Goal: Task Accomplishment & Management: Use online tool/utility

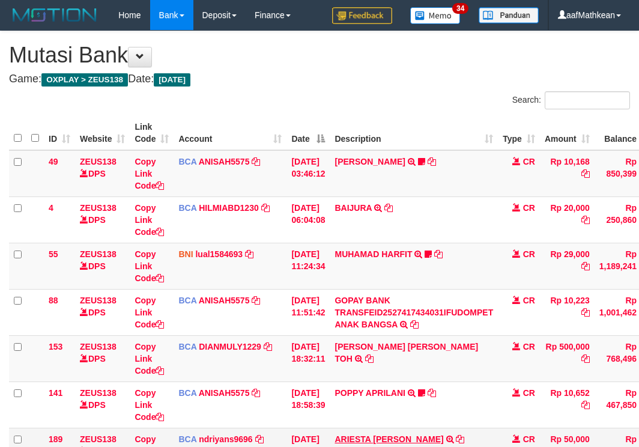
scroll to position [261, 43]
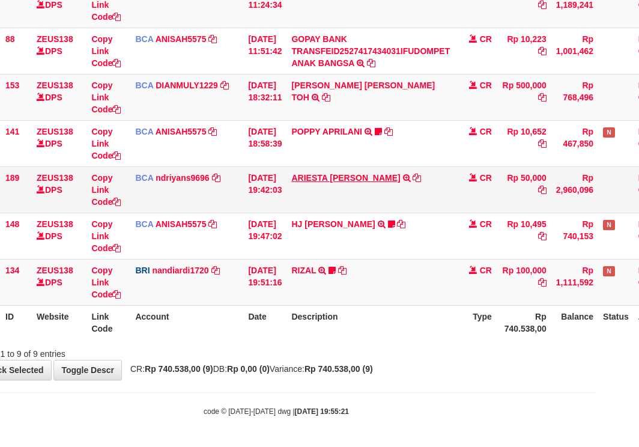
click at [392, 282] on table "ID Website Link Code Account Date Description Type Amount Balance Status Action…" at bounding box center [324, 97] width 717 height 485
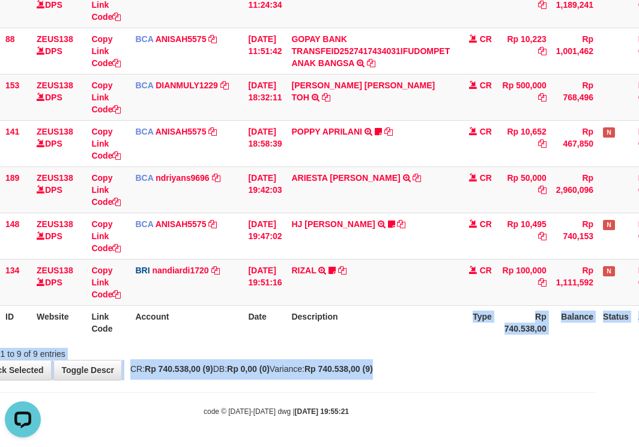
drag, startPoint x: 476, startPoint y: 367, endPoint x: 459, endPoint y: 350, distance: 23.8
click at [479, 366] on div "**********" at bounding box center [276, 75] width 639 height 610
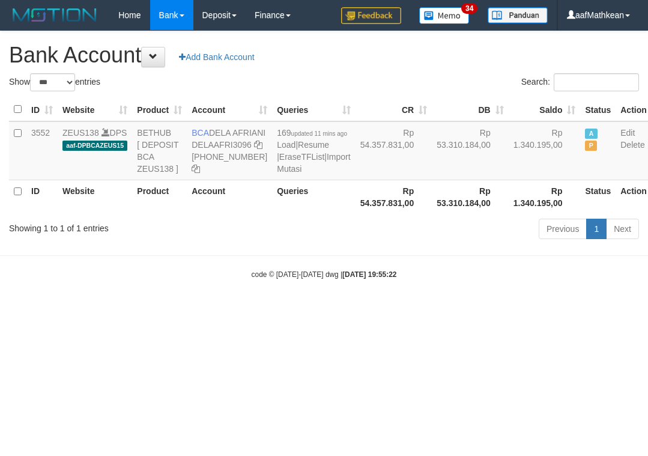
select select "***"
click at [318, 310] on html "Toggle navigation Home Bank Account List Load By Website Group [OXPLAY] ZEUS138…" at bounding box center [324, 155] width 648 height 310
select select "***"
drag, startPoint x: 318, startPoint y: 324, endPoint x: 156, endPoint y: 220, distance: 192.6
click at [293, 304] on html "Toggle navigation Home Bank Account List Load By Website Group [OXPLAY] ZEUS138…" at bounding box center [324, 155] width 648 height 310
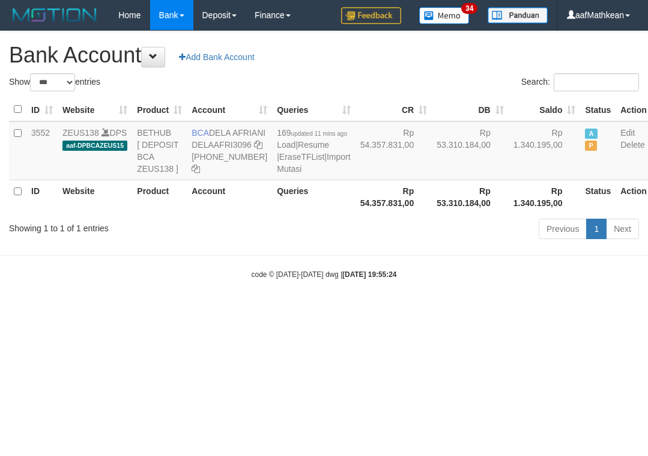
select select "***"
click at [326, 310] on html "Toggle navigation Home Bank Account List Load By Website Group [OXPLAY] ZEUS138…" at bounding box center [324, 155] width 648 height 310
select select "***"
drag, startPoint x: 428, startPoint y: 323, endPoint x: 412, endPoint y: 314, distance: 18.6
click at [428, 310] on body "Toggle navigation Home Bank Account List Load By Website Group [OXPLAY] ZEUS138…" at bounding box center [324, 155] width 648 height 310
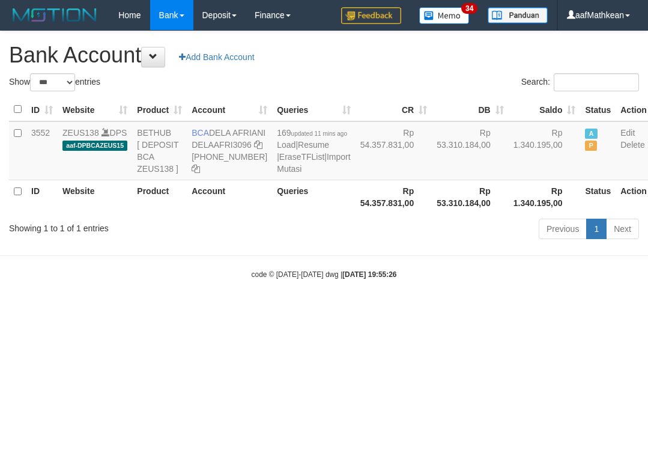
select select "***"
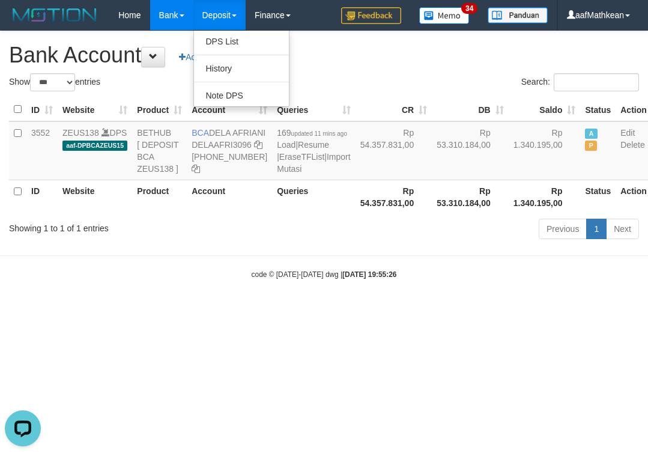
click at [403, 310] on body "Toggle navigation Home Bank Account List Load By Website Group [OXPLAY] ZEUS138…" at bounding box center [324, 155] width 648 height 310
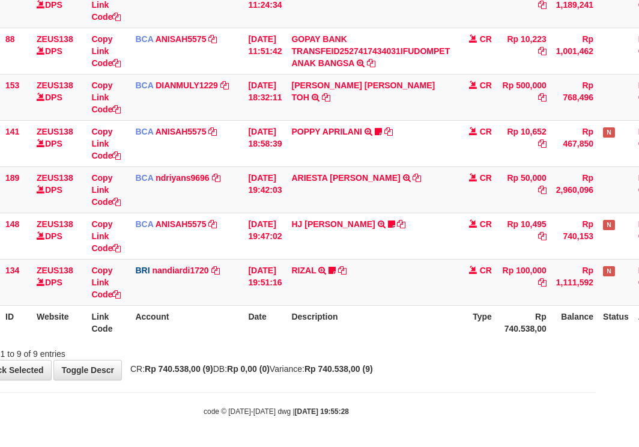
click at [438, 321] on th "Description" at bounding box center [370, 322] width 168 height 34
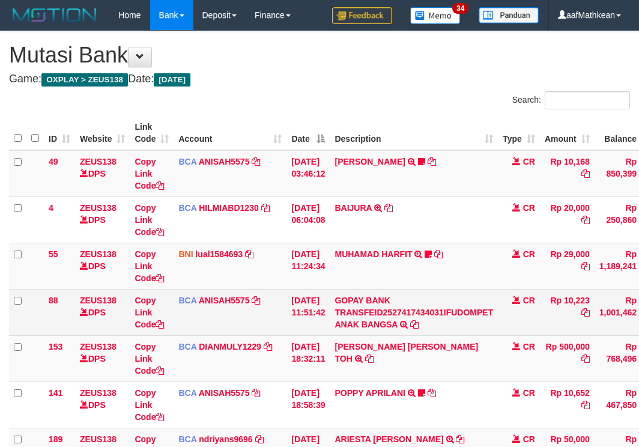
scroll to position [261, 43]
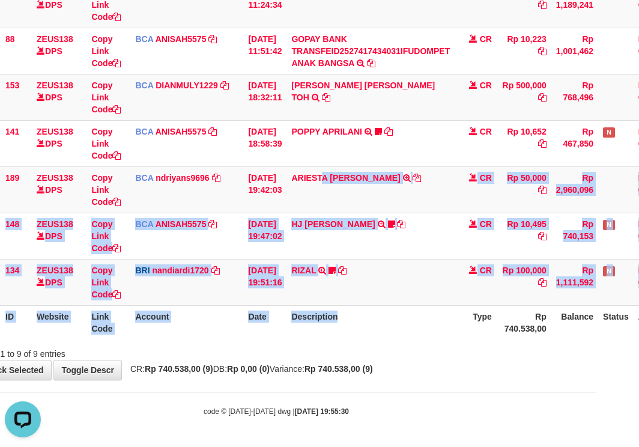
drag, startPoint x: 365, startPoint y: 299, endPoint x: 369, endPoint y: 314, distance: 15.2
click at [371, 314] on table "ID Website Link Code Account Date Description Type Amount Balance Status Action…" at bounding box center [324, 97] width 717 height 485
click at [371, 314] on th "Description" at bounding box center [370, 322] width 168 height 34
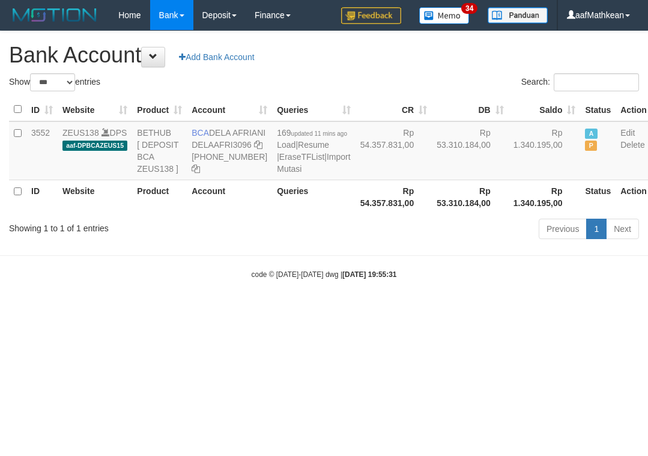
select select "***"
click at [414, 310] on body "Toggle navigation Home Bank Account List Load By Website Group [OXPLAY] ZEUS138…" at bounding box center [324, 155] width 648 height 310
click at [448, 310] on html "Toggle navigation Home Bank Account List Load By Website Group [OXPLAY] ZEUS138…" at bounding box center [324, 155] width 648 height 310
select select "***"
click at [439, 310] on body "Toggle navigation Home Bank Account List Load By Website Group [OXPLAY] ZEUS138…" at bounding box center [324, 155] width 648 height 310
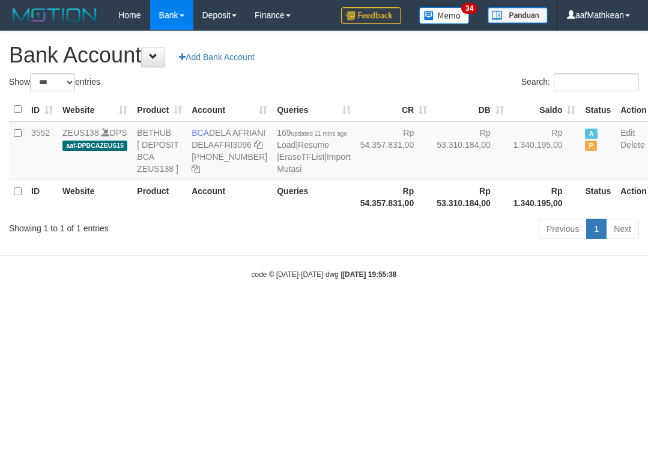
select select "***"
drag, startPoint x: 367, startPoint y: 312, endPoint x: 192, endPoint y: 31, distance: 330.8
click at [342, 261] on body "Toggle navigation Home Bank Account List Load By Website Group [OXPLAY] ZEUS138…" at bounding box center [324, 155] width 648 height 310
select select "***"
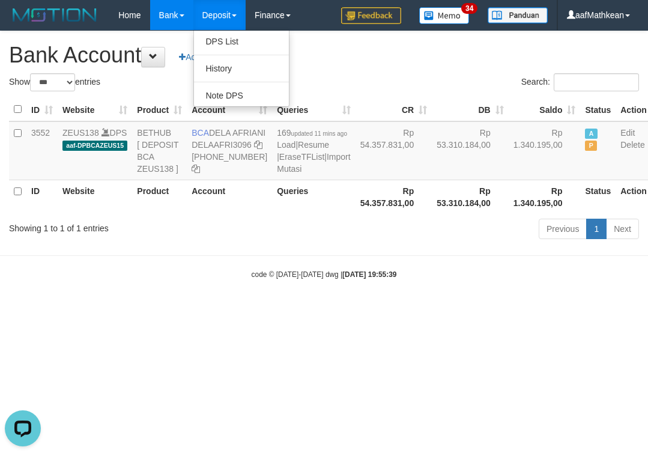
click at [375, 310] on html "Toggle navigation Home Bank Account List Load By Website Group [OXPLAY] ZEUS138…" at bounding box center [324, 155] width 648 height 310
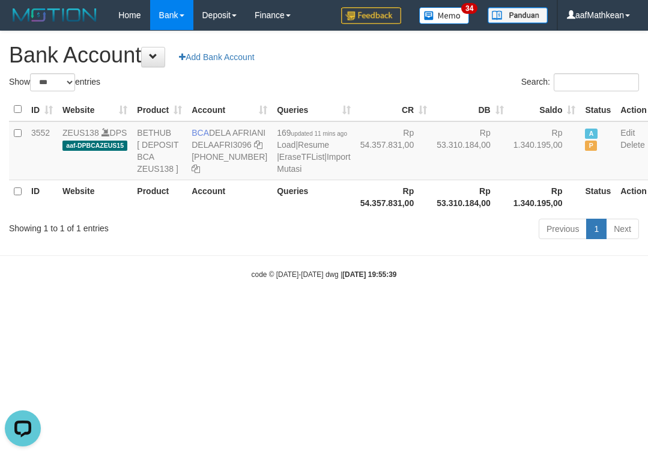
click at [379, 310] on body "Toggle navigation Home Bank Account List Load By Website Group [OXPLAY] ZEUS138…" at bounding box center [324, 155] width 648 height 310
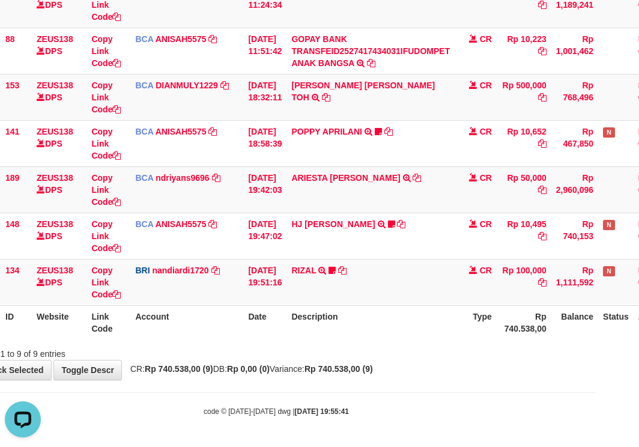
drag, startPoint x: 359, startPoint y: 293, endPoint x: 357, endPoint y: 320, distance: 27.1
click at [355, 299] on td "RIZAL TRANSFER NBMB RIZAL TO NANDI ARDIANSYAH RZ1979" at bounding box center [370, 282] width 168 height 46
drag, startPoint x: 357, startPoint y: 320, endPoint x: 351, endPoint y: 326, distance: 8.5
click at [356, 320] on th "Description" at bounding box center [370, 322] width 168 height 34
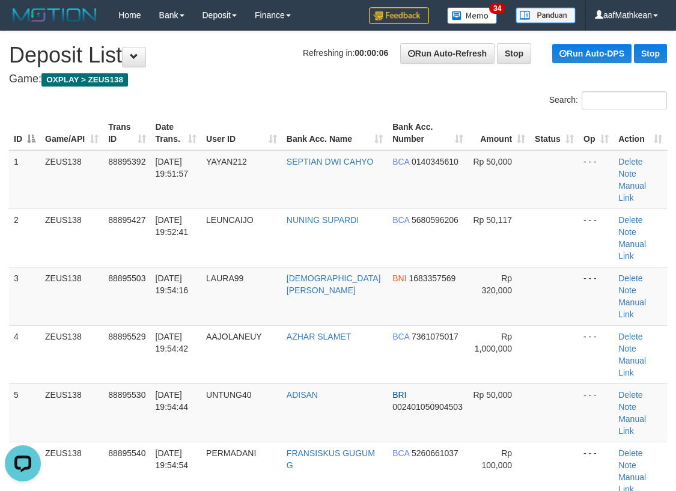
click at [271, 103] on div "Search:" at bounding box center [338, 101] width 676 height 21
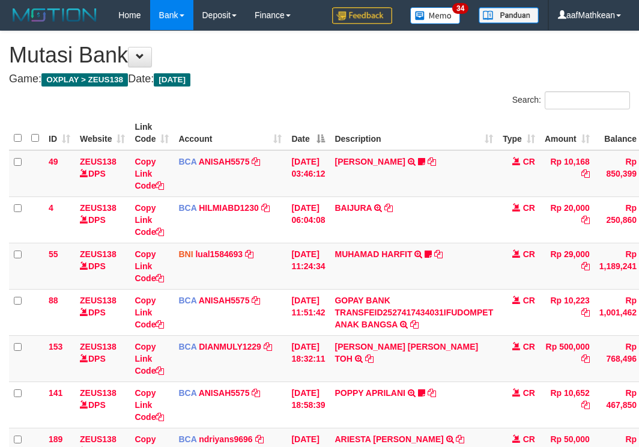
scroll to position [261, 43]
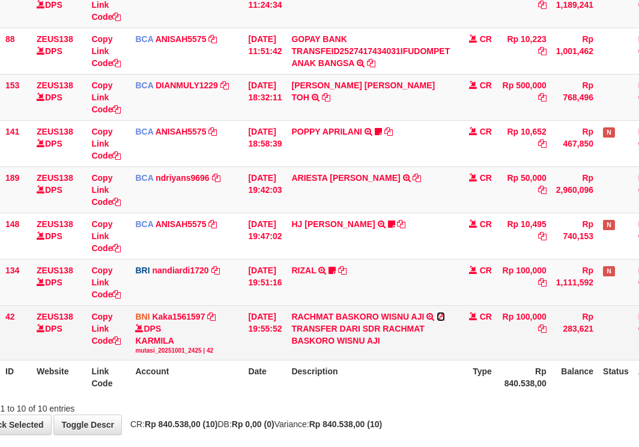
click at [445, 315] on icon at bounding box center [441, 316] width 8 height 8
drag, startPoint x: 449, startPoint y: 315, endPoint x: 465, endPoint y: 309, distance: 17.9
click at [445, 315] on icon at bounding box center [441, 316] width 8 height 8
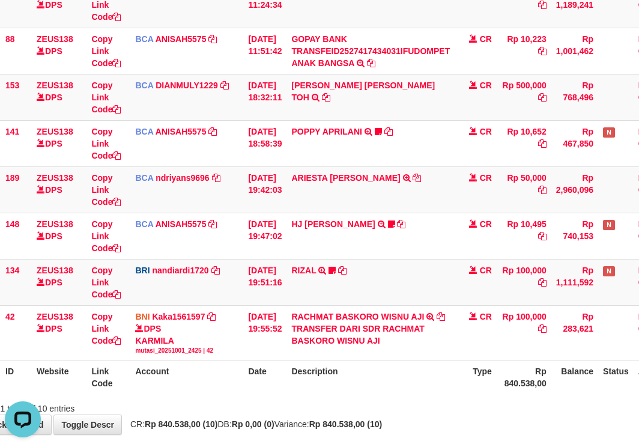
scroll to position [0, 0]
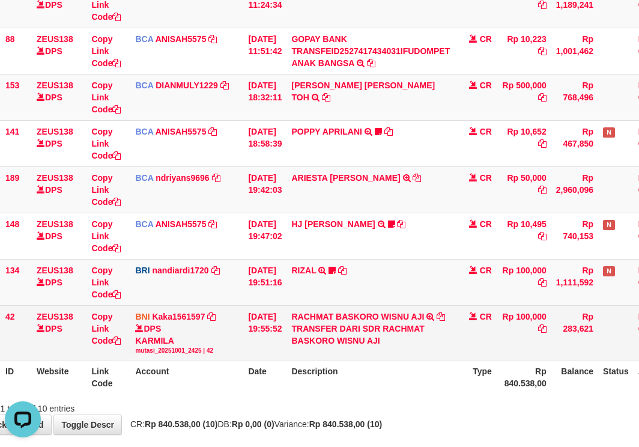
drag, startPoint x: 256, startPoint y: 353, endPoint x: 264, endPoint y: 357, distance: 8.9
click at [264, 359] on td "01/10/2025 19:55:52" at bounding box center [264, 332] width 43 height 55
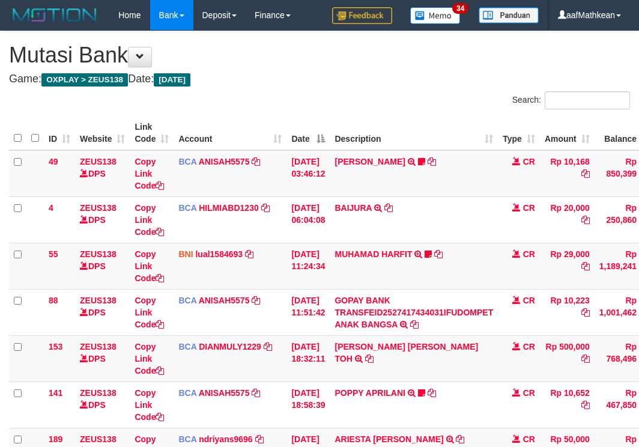
scroll to position [261, 43]
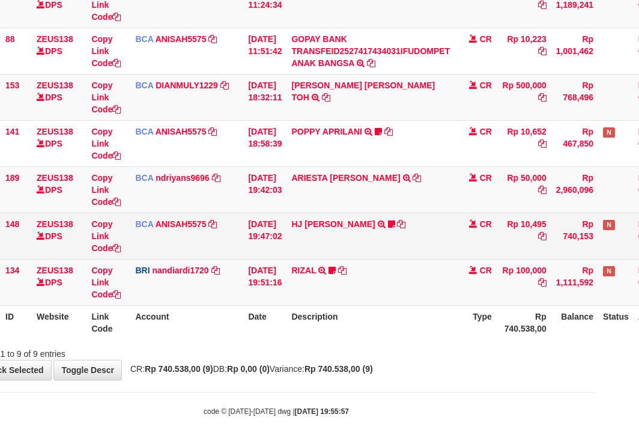
click at [453, 253] on td "HJ YUMI MUTIAH TRSF E-BANKING CR 0110/FTSCY/WS95031 10495.00HJ YUMI MUTIAH Bata…" at bounding box center [370, 236] width 168 height 46
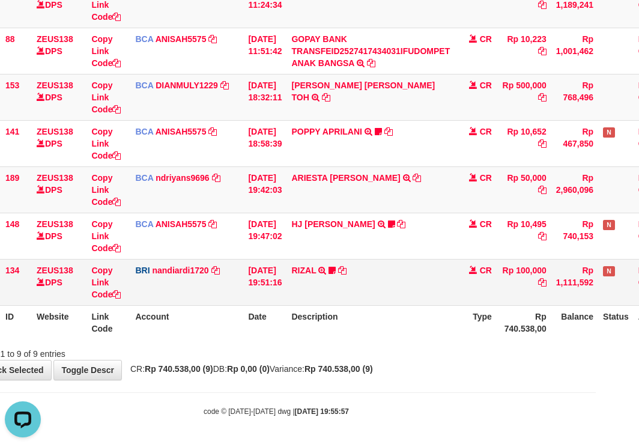
scroll to position [0, 0]
drag, startPoint x: 447, startPoint y: 279, endPoint x: 432, endPoint y: 327, distance: 49.8
click at [442, 287] on td "RIZAL TRANSFER NBMB RIZAL TO NANDI ARDIANSYAH RZ1979" at bounding box center [370, 282] width 168 height 46
click at [432, 327] on th "Description" at bounding box center [370, 322] width 168 height 34
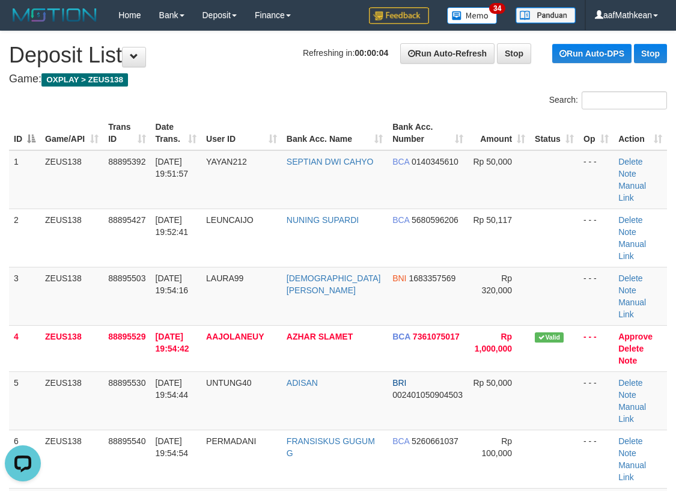
drag, startPoint x: 279, startPoint y: 89, endPoint x: 64, endPoint y: 113, distance: 216.4
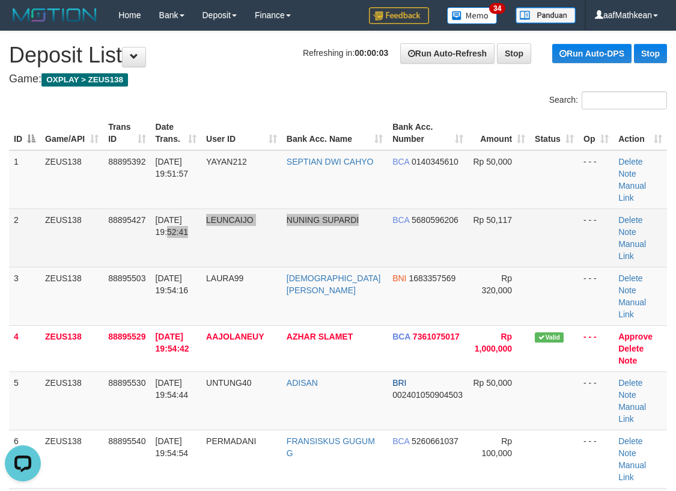
drag, startPoint x: 372, startPoint y: 225, endPoint x: 388, endPoint y: 242, distance: 23.4
click at [379, 232] on tr "2 ZEUS138 88895427 01/10/2025 19:52:41 LEUNCAIJO NUNING SUPARDI BCA 5680596206 …" at bounding box center [338, 237] width 658 height 58
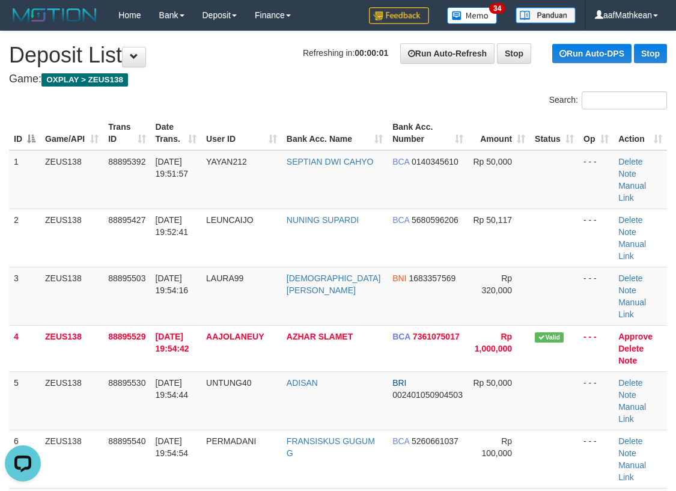
click at [411, 94] on div "Search:" at bounding box center [338, 101] width 676 height 21
click at [286, 490] on link "NUR CHOLIS HUDA" at bounding box center [325, 499] width 79 height 10
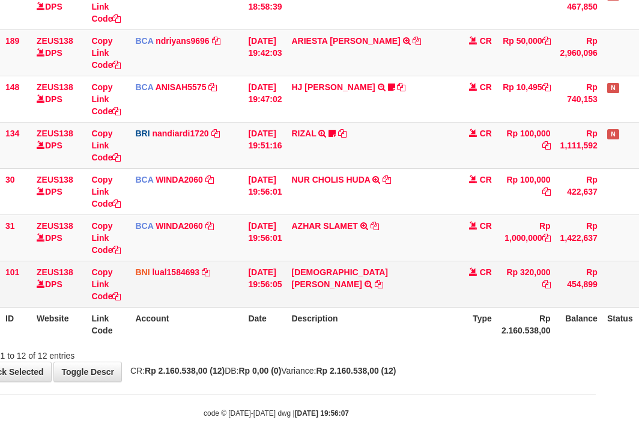
scroll to position [400, 43]
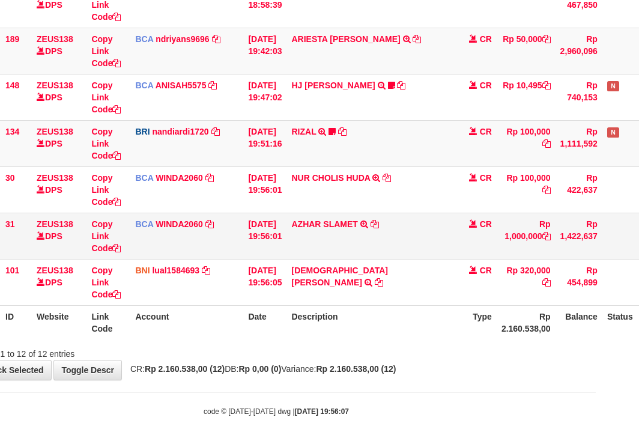
click at [377, 222] on td "AZHAR SLAMET TRSF E-BANKING CR 0110/FTSCY/WS95031 1000000.00AZHAR SLAMET" at bounding box center [370, 236] width 168 height 46
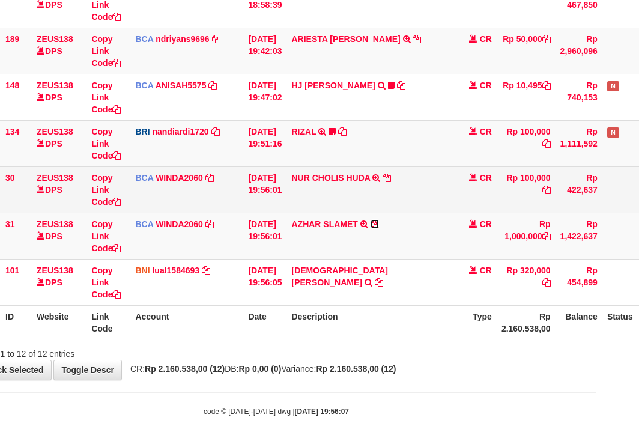
drag, startPoint x: 386, startPoint y: 220, endPoint x: 575, endPoint y: 197, distance: 190.0
click at [379, 220] on icon at bounding box center [375, 224] width 8 height 8
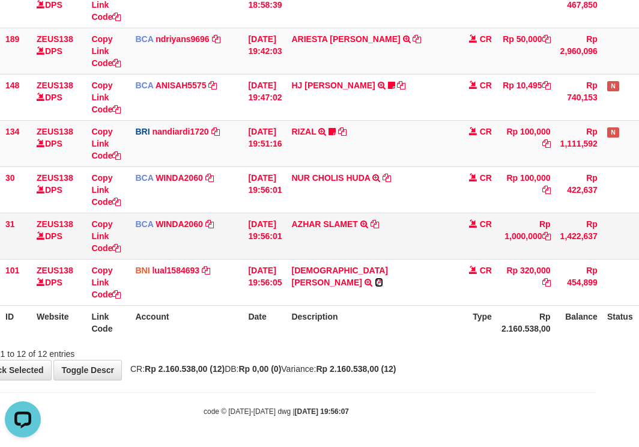
click at [375, 278] on icon at bounding box center [379, 282] width 8 height 8
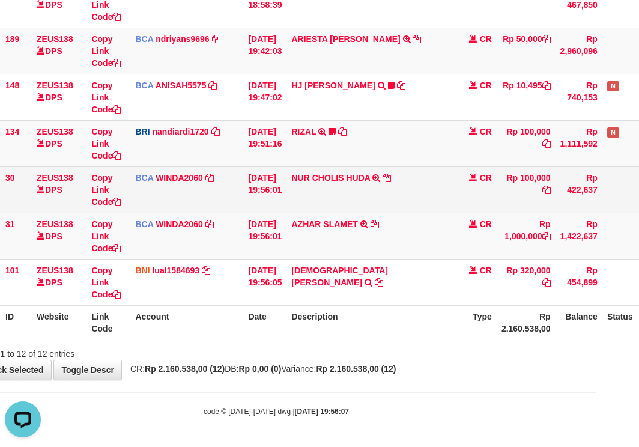
drag, startPoint x: 221, startPoint y: 277, endPoint x: 375, endPoint y: 196, distance: 174.1
click at [247, 270] on tr "101 ZEUS138 DPS Copy Link Code BNI lual1584693 DPS LUCKY ALAMSYAH mutasi_202510…" at bounding box center [326, 282] width 721 height 46
click at [389, 180] on td "NUR CHOLIS HUDA TRSF E-BANKING CR 0110/FTSCY/WS95031 100000.00NUR CHOLIS HUDA" at bounding box center [370, 189] width 168 height 46
click at [391, 179] on icon at bounding box center [387, 178] width 8 height 8
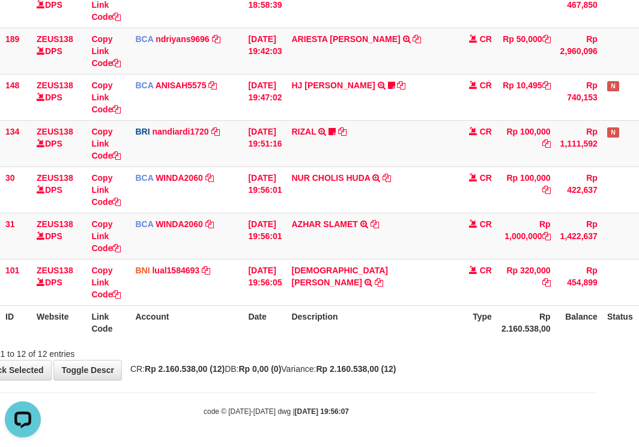
click at [596, 446] on html "Toggle navigation Home Bank Account List Load By Website Group [OXPLAY] ZEUS138…" at bounding box center [276, 23] width 639 height 847
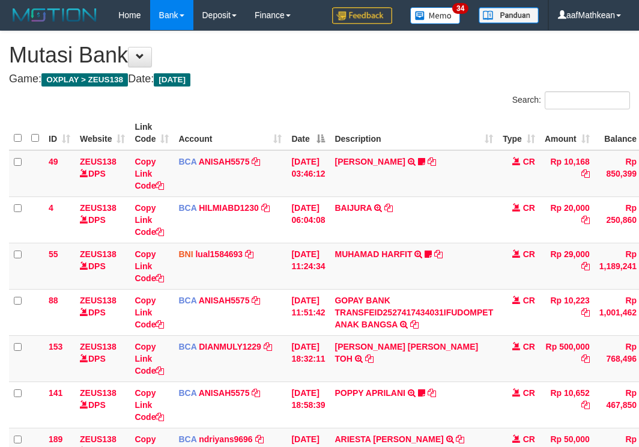
scroll to position [261, 86]
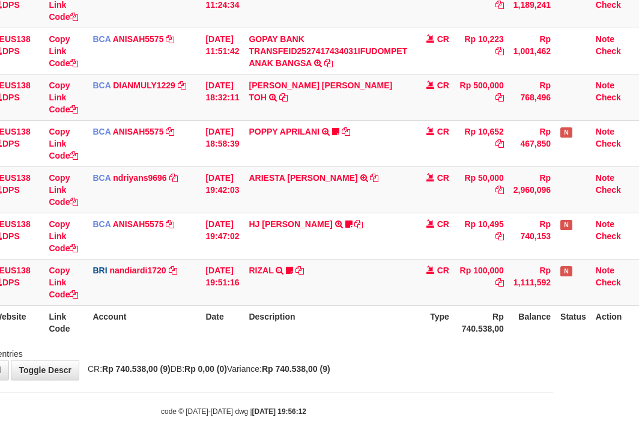
drag, startPoint x: 313, startPoint y: 326, endPoint x: 336, endPoint y: 324, distance: 23.5
click at [333, 324] on th "Description" at bounding box center [328, 322] width 168 height 34
click at [183, 299] on td "BRI nandiardi1720 DPS NANDI ARDIANSYAH mutasi_20251001_3776 | 134 mutasi_202510…" at bounding box center [144, 282] width 113 height 46
click at [443, 319] on th "Type" at bounding box center [433, 322] width 42 height 34
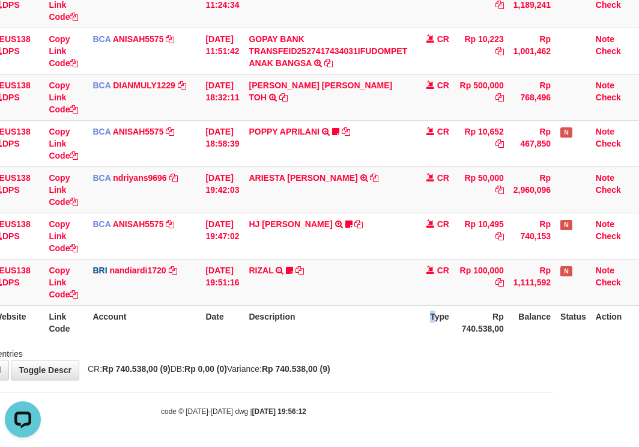
drag, startPoint x: 443, startPoint y: 327, endPoint x: 434, endPoint y: 329, distance: 9.2
click at [443, 329] on th "Type" at bounding box center [433, 322] width 42 height 34
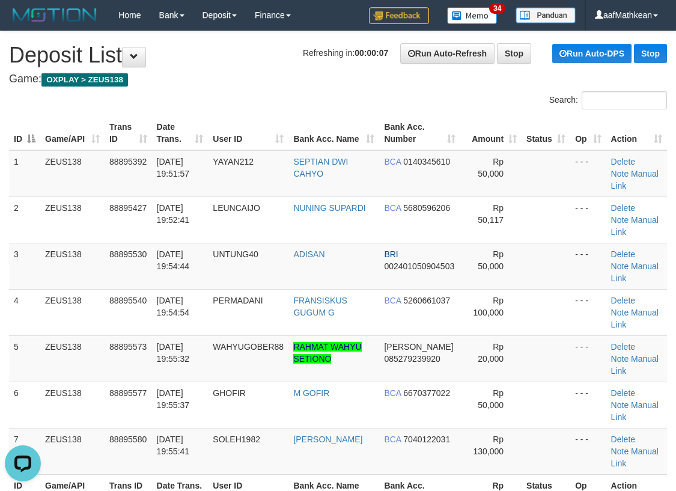
click at [277, 125] on th "User ID" at bounding box center [248, 133] width 80 height 34
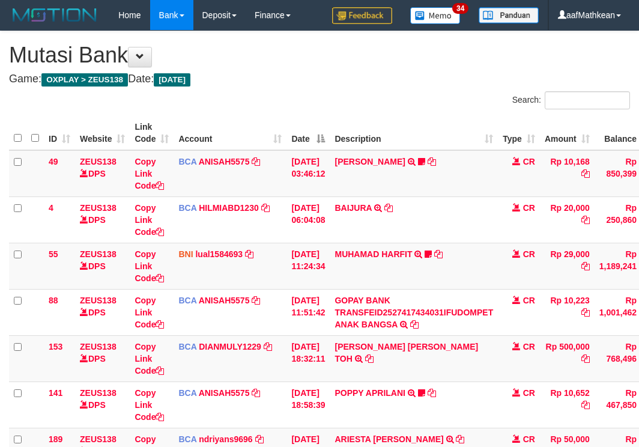
scroll to position [261, 76]
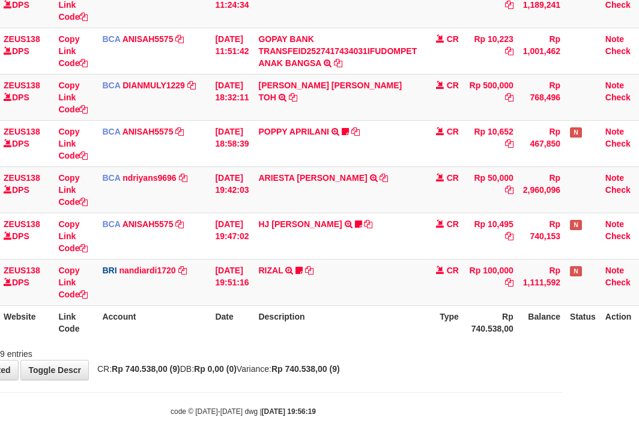
drag, startPoint x: 0, startPoint y: 0, endPoint x: 356, endPoint y: 332, distance: 486.6
click at [356, 332] on th "Description" at bounding box center [337, 322] width 168 height 34
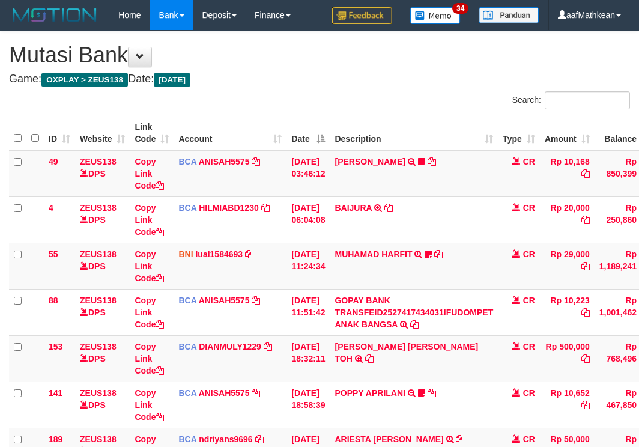
scroll to position [261, 76]
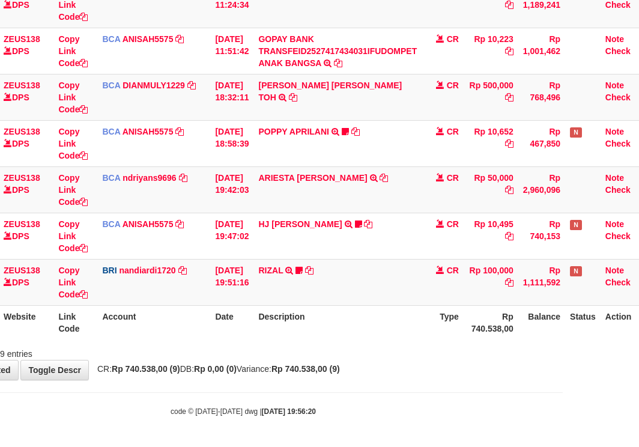
drag, startPoint x: 0, startPoint y: 0, endPoint x: 345, endPoint y: 340, distance: 484.6
click at [356, 333] on th "Description" at bounding box center [337, 322] width 168 height 34
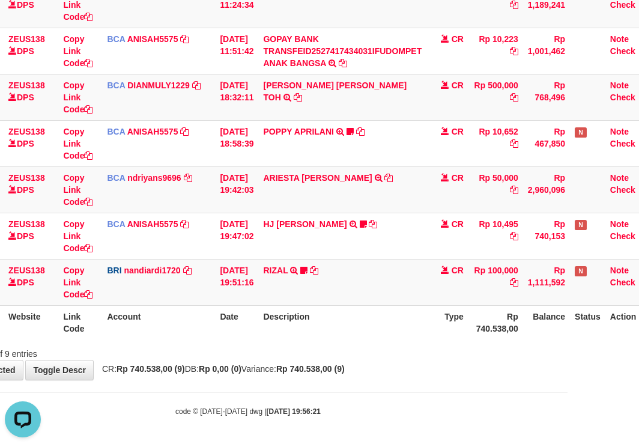
click at [397, 326] on th "Description" at bounding box center [342, 322] width 168 height 34
drag, startPoint x: 414, startPoint y: 334, endPoint x: 420, endPoint y: 318, distance: 17.5
click at [417, 327] on th "Description" at bounding box center [342, 322] width 168 height 34
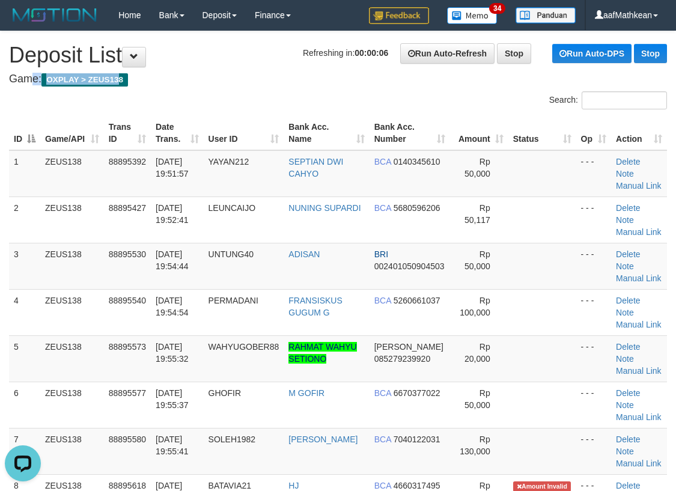
click at [354, 117] on div "Search: ID Game/API Trans ID Date Trans. User ID Bank Acc. Name Bank Acc. Numbe…" at bounding box center [338, 356] width 658 height 530
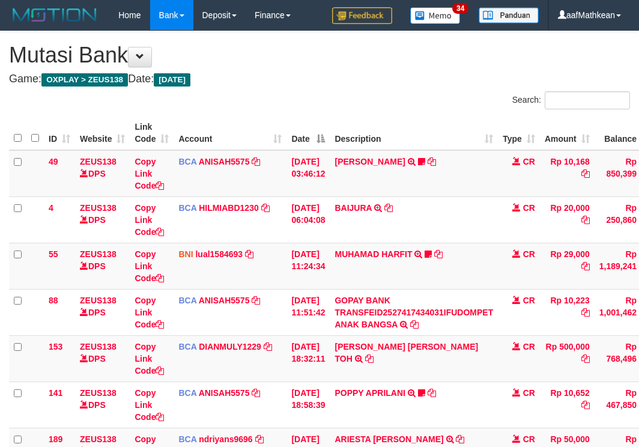
scroll to position [261, 95]
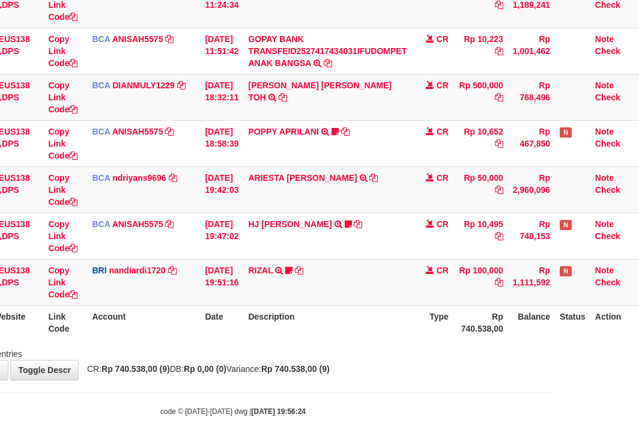
click at [206, 326] on tr "ID Website Link Code Account Date Description Type Rp 740.538,00 Balance Status…" at bounding box center [281, 322] width 717 height 34
click at [225, 308] on table "ID Website Link Code Account Date Description Type Amount Balance Status Action…" at bounding box center [281, 97] width 717 height 485
click at [255, 317] on th "Description" at bounding box center [327, 322] width 168 height 34
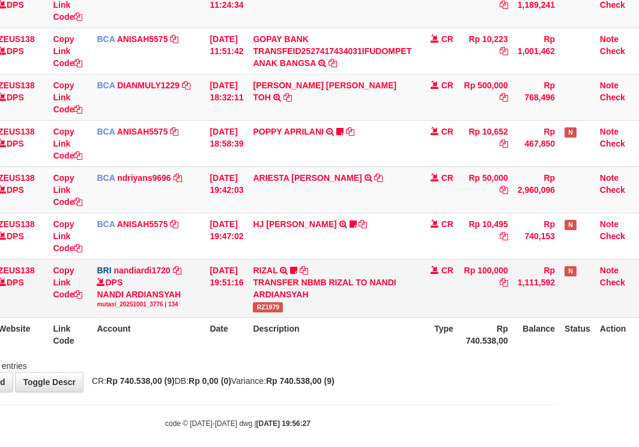
scroll to position [261, 95]
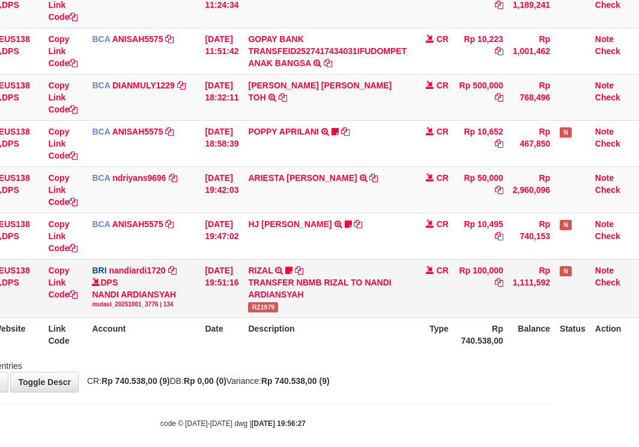
click at [280, 311] on td "RIZAL TRANSFER NBMB RIZAL TO NANDI ARDIANSYAH RZ1979" at bounding box center [327, 288] width 168 height 58
click at [271, 305] on span "RZ1979" at bounding box center [263, 307] width 30 height 10
copy span "RZ1979"
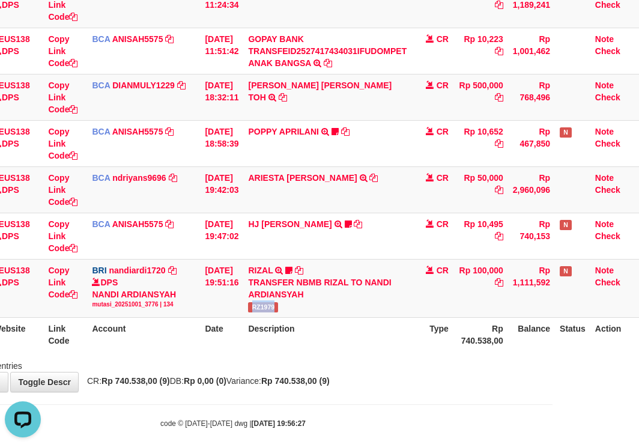
drag, startPoint x: 243, startPoint y: 332, endPoint x: 250, endPoint y: 345, distance: 15.3
click at [243, 336] on tr "ID Website Link Code Account Date Description Type Rp 740.538,00 Balance Status…" at bounding box center [281, 334] width 717 height 34
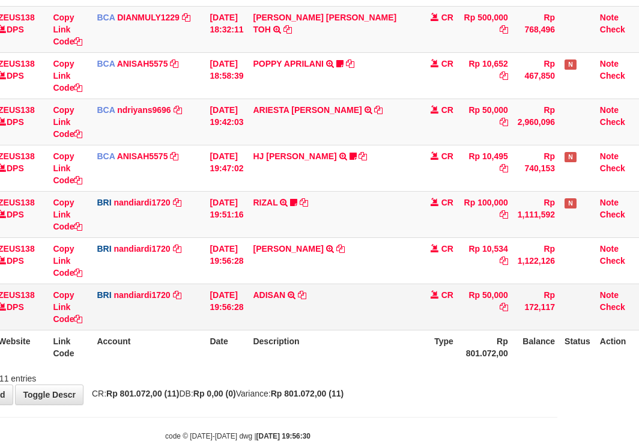
scroll to position [354, 82]
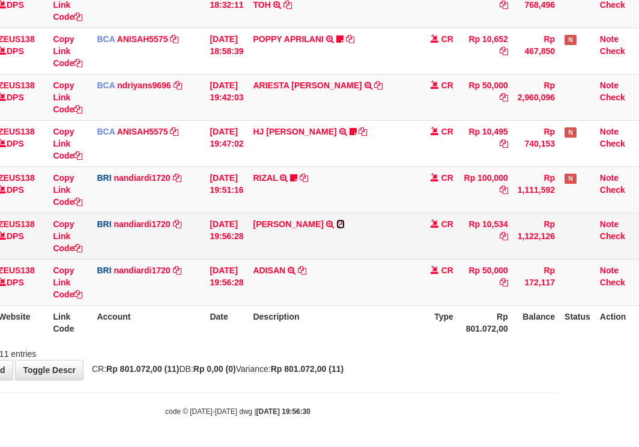
click at [345, 221] on icon at bounding box center [340, 224] width 8 height 8
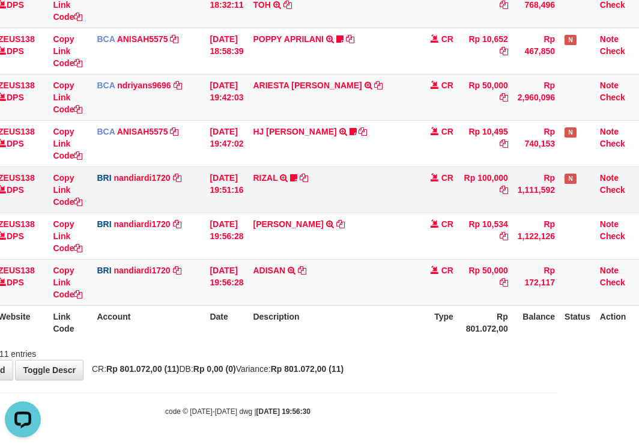
scroll to position [0, 0]
click at [393, 369] on div "**********" at bounding box center [237, 28] width 639 height 702
click at [391, 374] on div "**********" at bounding box center [237, 28] width 639 height 702
drag, startPoint x: 433, startPoint y: 366, endPoint x: 411, endPoint y: 361, distance: 22.3
click at [432, 366] on div "**********" at bounding box center [237, 28] width 639 height 702
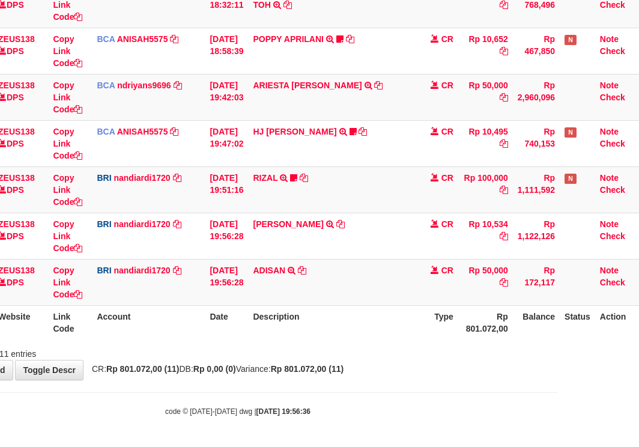
drag, startPoint x: 297, startPoint y: 404, endPoint x: 744, endPoint y: 426, distance: 447.4
click at [557, 426] on html "Toggle navigation Home Bank Account List Load By Website Group [OXPLAY] ZEUS138…" at bounding box center [237, 46] width 639 height 801
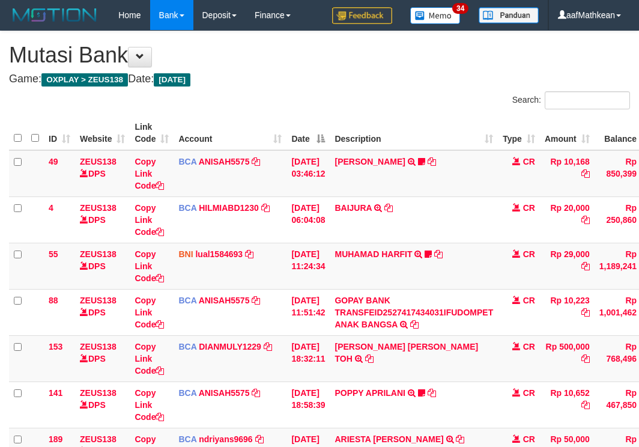
scroll to position [0, 95]
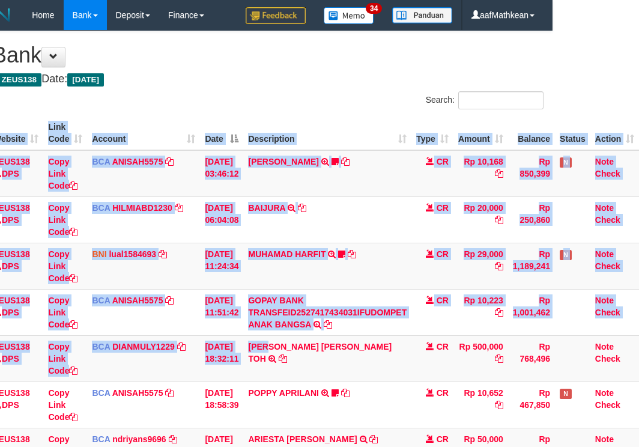
click at [553, 435] on html "Toggle navigation Home Bank Account List Load By Website Group [OXPLAY] ZEUS138…" at bounding box center [233, 377] width 639 height 754
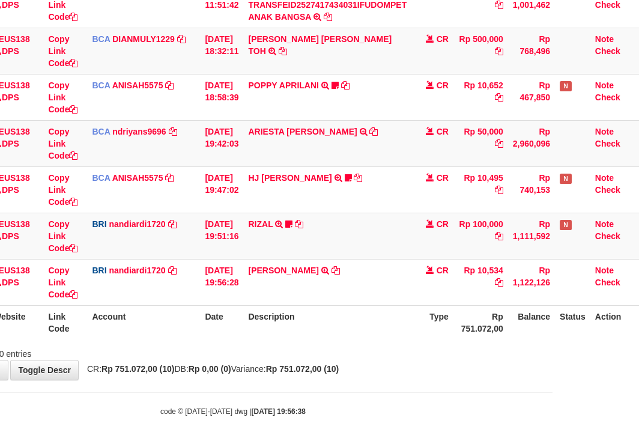
scroll to position [308, 95]
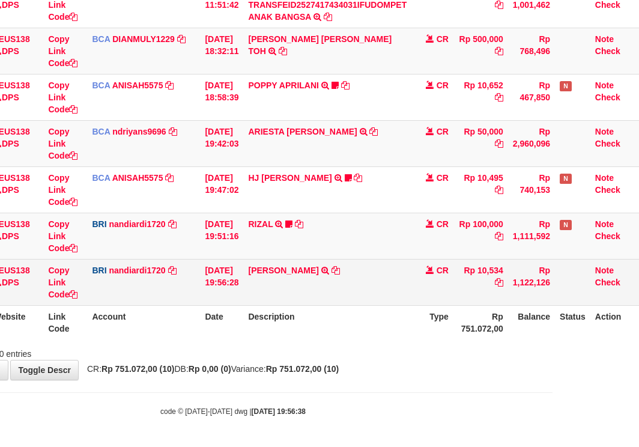
click at [344, 270] on td "KELVIN PRAYOGA TRANSFER NBMB KELVIN PRAYOGA TO NANDI ARDIANSYAH" at bounding box center [327, 282] width 168 height 46
click at [343, 270] on td "[PERSON_NAME] TRANSFER NBMB [PERSON_NAME] PRAYOGA TO NANDI ARDIANSYAH" at bounding box center [327, 282] width 168 height 46
click at [340, 270] on icon at bounding box center [336, 270] width 8 height 8
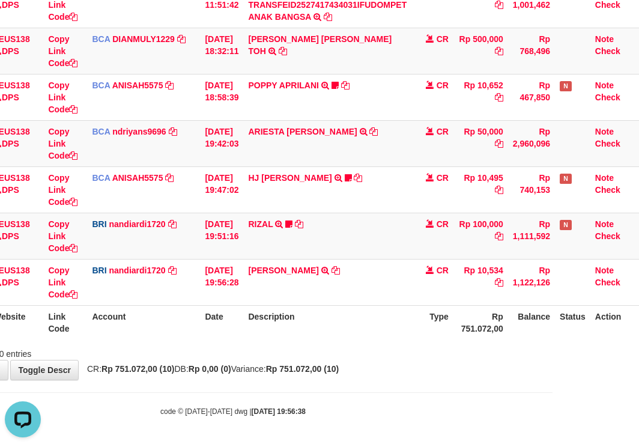
scroll to position [0, 0]
drag, startPoint x: 333, startPoint y: 353, endPoint x: 422, endPoint y: 362, distance: 89.3
click at [363, 357] on div "Showing 1 to 10 of 10 entries" at bounding box center [233, 351] width 639 height 17
drag, startPoint x: 232, startPoint y: 339, endPoint x: 281, endPoint y: 346, distance: 49.2
click at [243, 341] on div "ID Website Link Code Account Date Description Type Amount Balance Status Action…" at bounding box center [233, 74] width 639 height 538
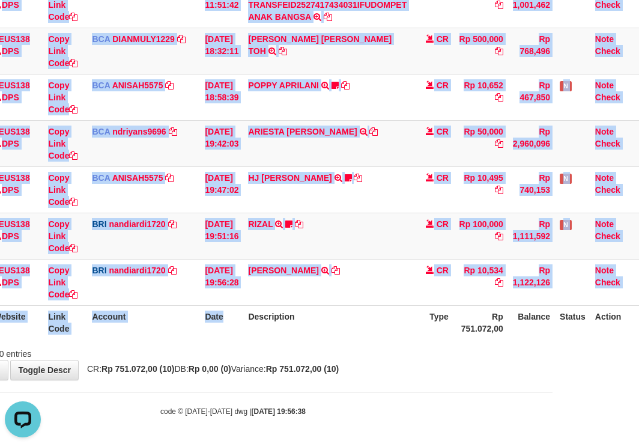
click at [217, 322] on th "Date" at bounding box center [221, 322] width 43 height 34
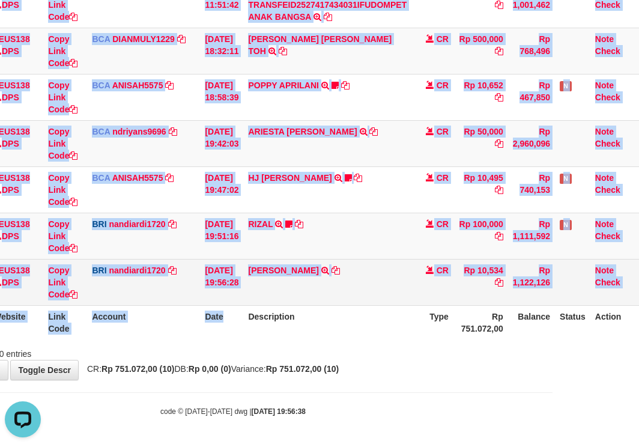
click at [212, 315] on th "Date" at bounding box center [221, 322] width 43 height 34
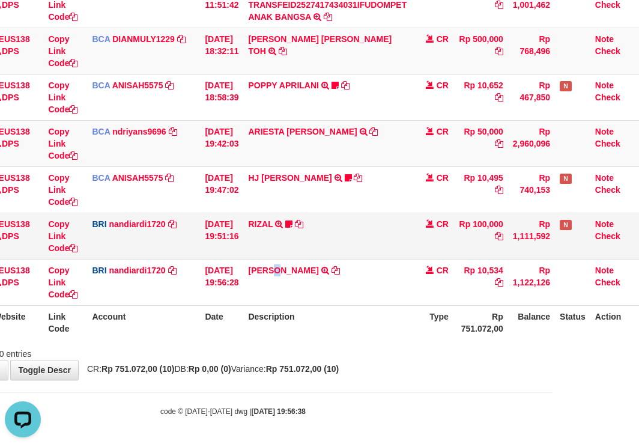
drag, startPoint x: 276, startPoint y: 277, endPoint x: 250, endPoint y: 215, distance: 67.6
click at [277, 271] on td "[PERSON_NAME] TRANSFER NBMB [PERSON_NAME] PRAYOGA TO NANDI ARDIANSYAH" at bounding box center [327, 282] width 168 height 46
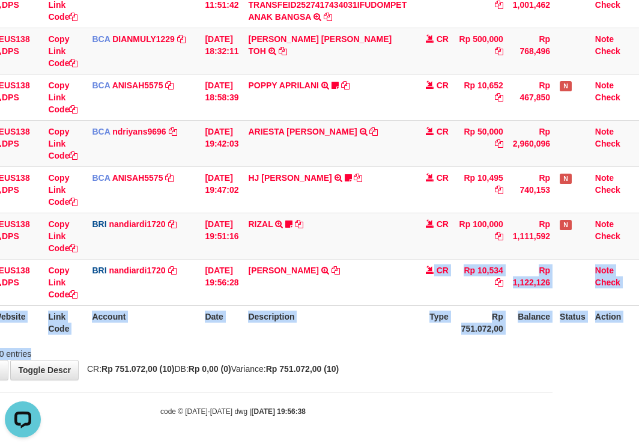
drag, startPoint x: 396, startPoint y: 303, endPoint x: 408, endPoint y: 366, distance: 64.1
click at [411, 367] on div "**********" at bounding box center [233, 52] width 639 height 656
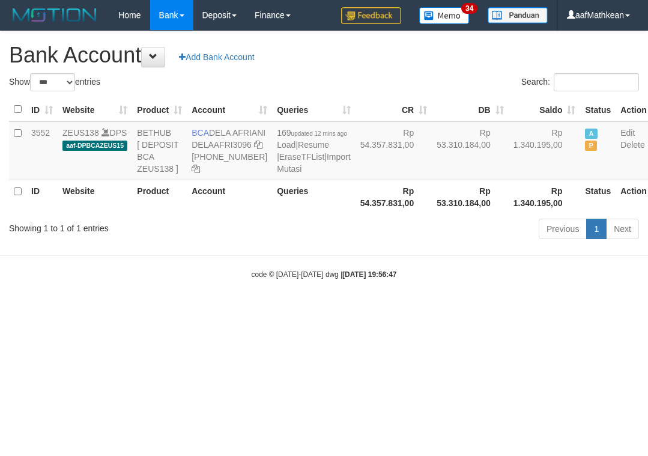
select select "***"
click at [356, 279] on strong "2025/10/01 19:56:47" at bounding box center [369, 274] width 54 height 8
select select "***"
click at [352, 301] on body "Toggle navigation Home Bank Account List Load By Website Group [OXPLAY] ZEUS138…" at bounding box center [324, 155] width 648 height 310
select select "***"
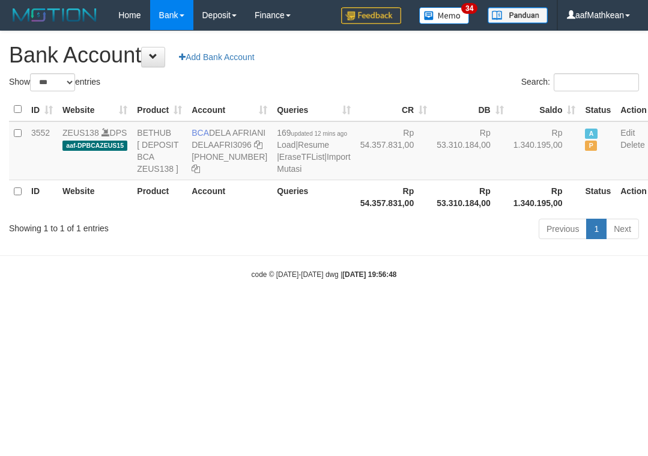
click at [352, 301] on body "Toggle navigation Home Bank Account List Load By Website Group [OXPLAY] ZEUS138…" at bounding box center [324, 155] width 648 height 310
select select "***"
click at [279, 174] on link "Import Mutasi" at bounding box center [313, 163] width 73 height 22
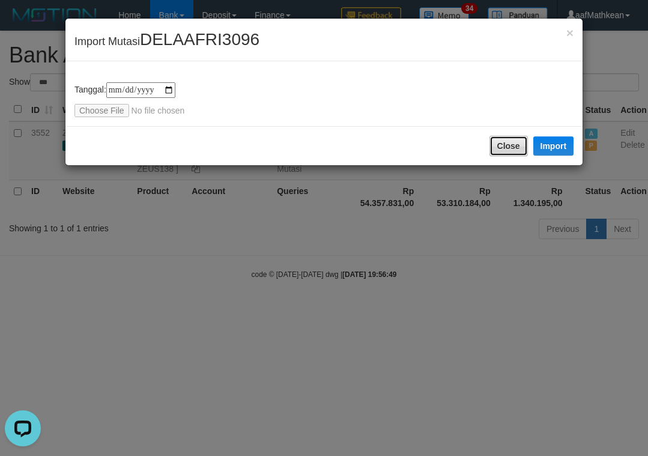
click at [520, 143] on button "Close" at bounding box center [509, 146] width 38 height 20
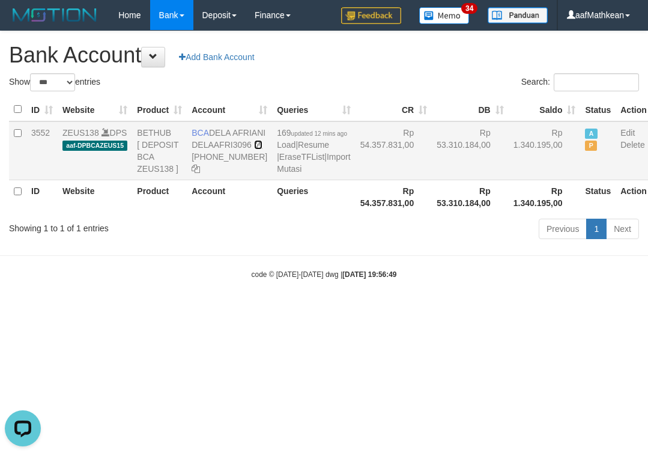
click at [254, 149] on icon at bounding box center [258, 145] width 8 height 8
drag, startPoint x: 190, startPoint y: 131, endPoint x: 405, endPoint y: 168, distance: 218.1
click at [238, 148] on td "BCA DELA AFRIANI DELAAFRI3096 869-245-8639" at bounding box center [229, 150] width 85 height 59
click at [251, 282] on body "Toggle navigation Home Bank Account List Load By Website Group [OXPLAY] ZEUS138…" at bounding box center [324, 155] width 648 height 310
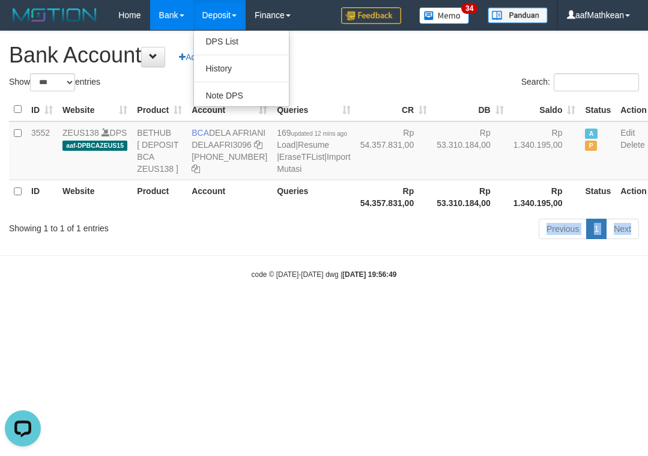
click at [354, 310] on body "Toggle navigation Home Bank Account List Load By Website Group [OXPLAY] ZEUS138…" at bounding box center [324, 155] width 648 height 310
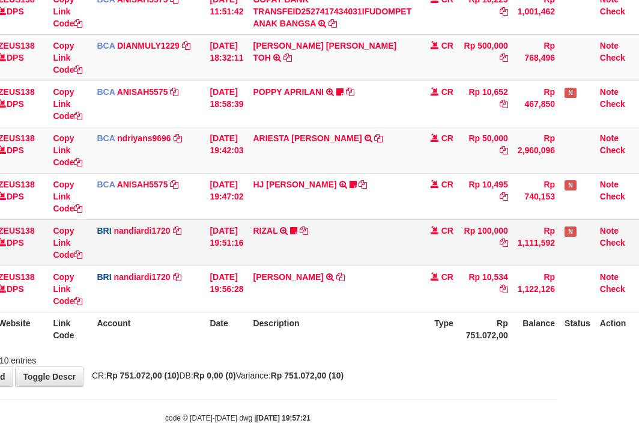
scroll to position [308, 82]
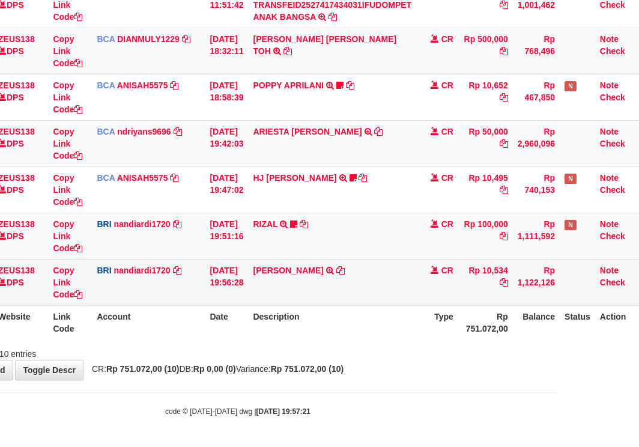
drag, startPoint x: 386, startPoint y: 275, endPoint x: 395, endPoint y: 305, distance: 30.6
click at [386, 282] on td "KELVIN PRAYOGA TRANSFER NBMB KELVIN PRAYOGA TO NANDI ARDIANSYAH" at bounding box center [332, 282] width 168 height 46
drag, startPoint x: 395, startPoint y: 305, endPoint x: 392, endPoint y: 287, distance: 17.7
click at [396, 305] on table "ID Website Link Code Account Date Description Type Amount Balance Status Action…" at bounding box center [285, 73] width 717 height 531
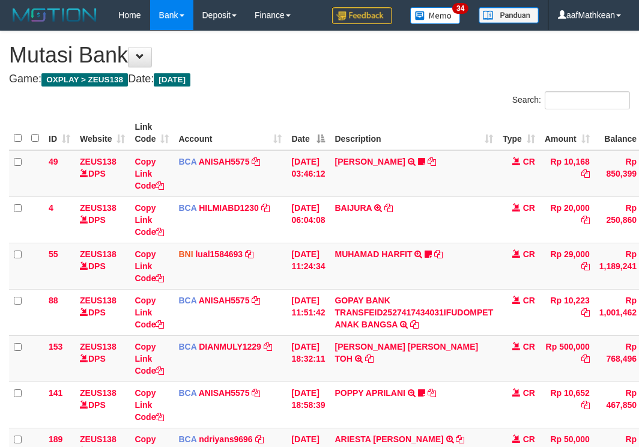
scroll to position [308, 82]
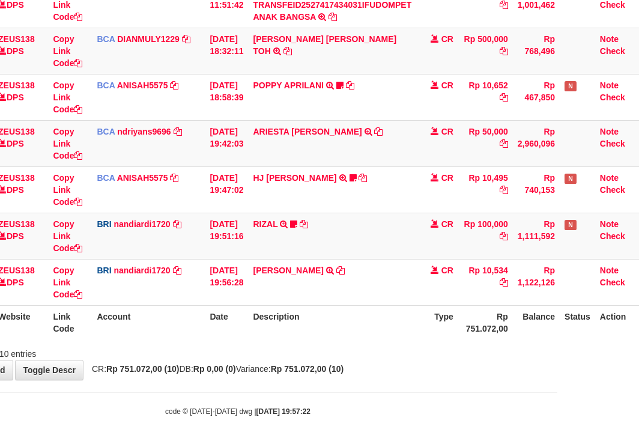
click at [303, 313] on th "Description" at bounding box center [332, 322] width 168 height 34
click at [315, 315] on th "Description" at bounding box center [332, 322] width 168 height 34
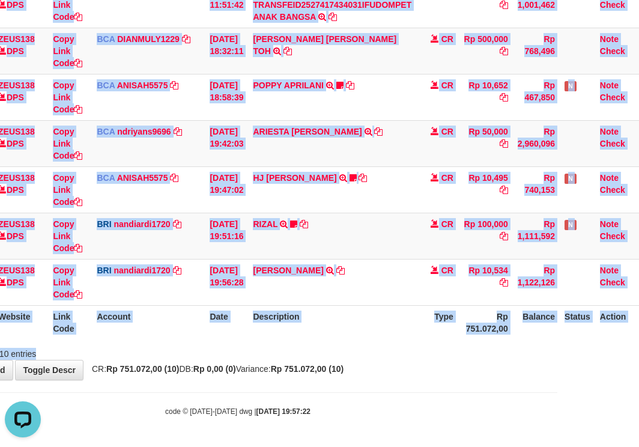
drag, startPoint x: 198, startPoint y: 347, endPoint x: 639, endPoint y: 323, distance: 441.5
click at [548, 326] on div "Search: ID Website Link Code Account Date Description Type Amount Balance Statu…" at bounding box center [237, 72] width 621 height 576
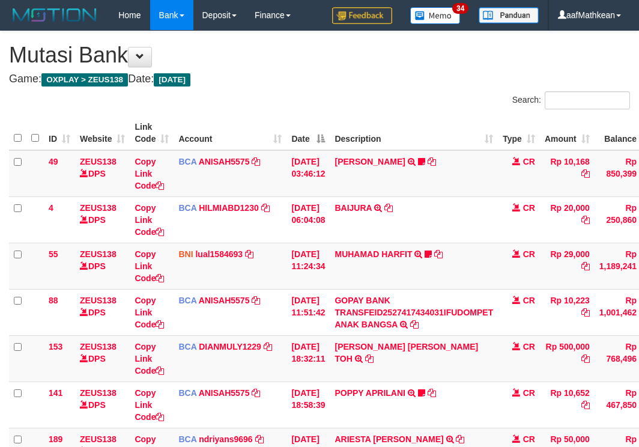
scroll to position [308, 82]
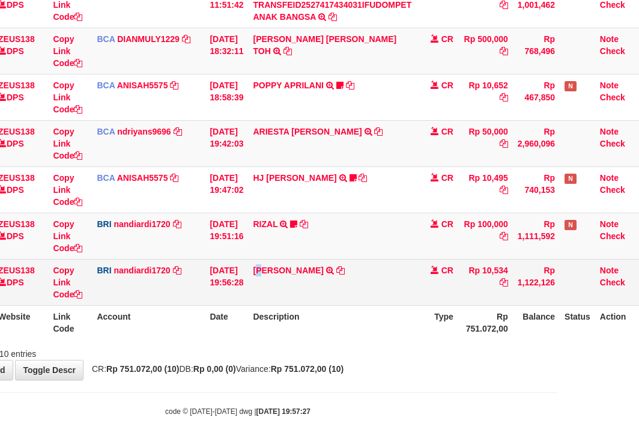
click at [271, 294] on td "KELVIN PRAYOGA TRANSFER NBMB KELVIN PRAYOGA TO NANDI ARDIANSYAH" at bounding box center [332, 282] width 168 height 46
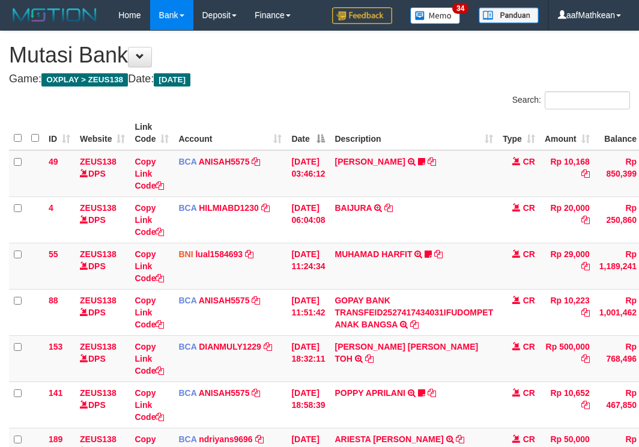
scroll to position [308, 82]
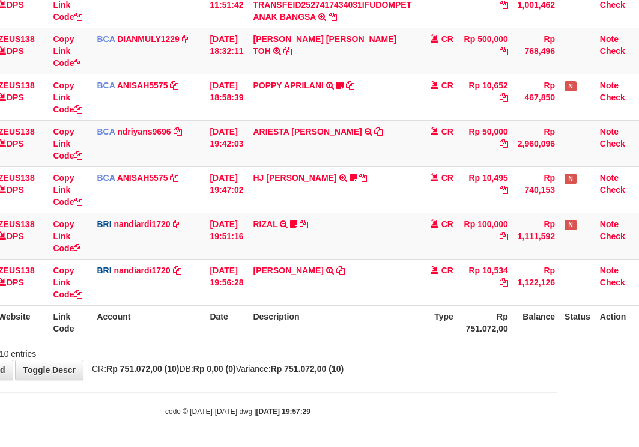
drag, startPoint x: 0, startPoint y: 0, endPoint x: 328, endPoint y: 311, distance: 451.6
click at [326, 311] on th "Description" at bounding box center [332, 322] width 168 height 34
click at [438, 234] on td "CR" at bounding box center [437, 236] width 42 height 46
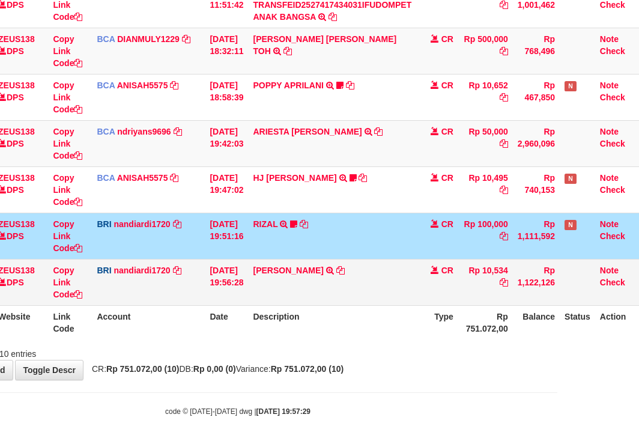
click at [382, 292] on td "KELVIN PRAYOGA TRANSFER NBMB KELVIN PRAYOGA TO NANDI ARDIANSYAH" at bounding box center [332, 282] width 168 height 46
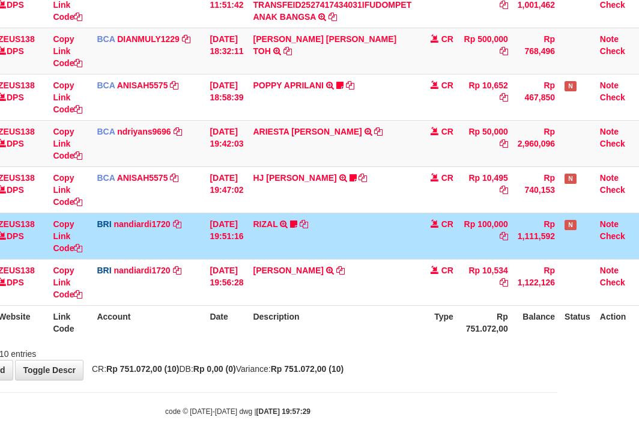
drag, startPoint x: 382, startPoint y: 301, endPoint x: 372, endPoint y: 317, distance: 18.9
click at [381, 302] on td "[PERSON_NAME] TRANSFER NBMB [PERSON_NAME] PRAYOGA TO NANDI ARDIANSYAH" at bounding box center [332, 282] width 168 height 46
click at [372, 339] on th "Description" at bounding box center [332, 322] width 168 height 34
click at [378, 335] on th "Description" at bounding box center [332, 322] width 168 height 34
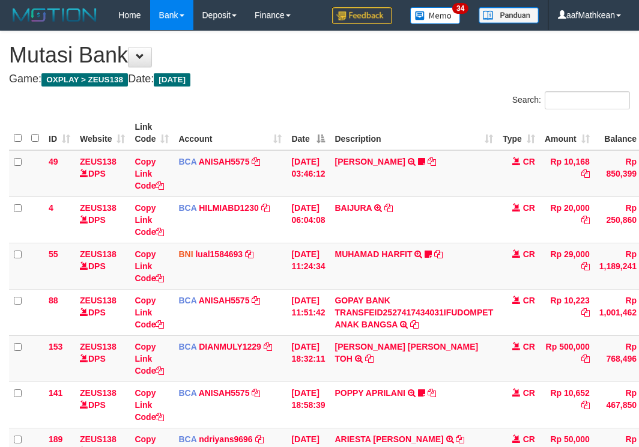
scroll to position [308, 82]
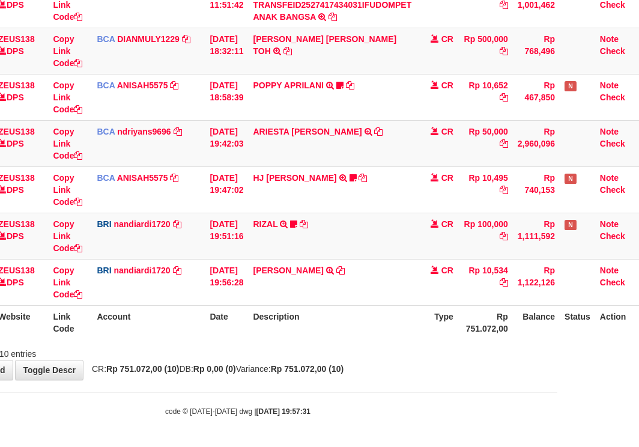
click at [374, 348] on div "Showing 1 to 10 of 10 entries" at bounding box center [237, 351] width 639 height 17
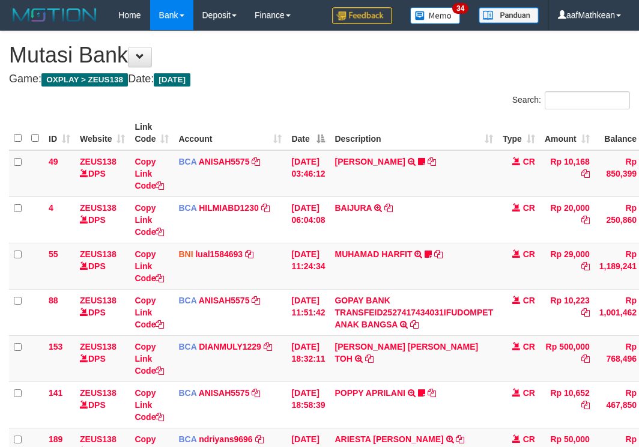
scroll to position [308, 82]
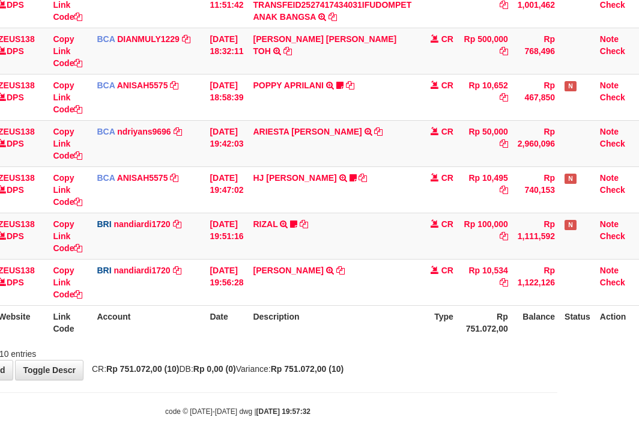
click at [377, 344] on div "Showing 1 to 10 of 10 entries" at bounding box center [237, 351] width 639 height 17
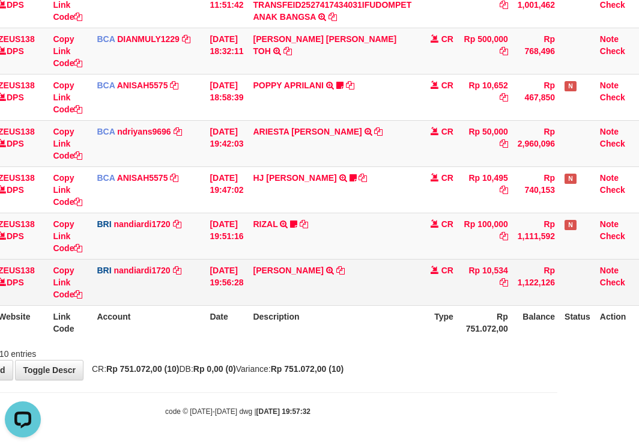
drag, startPoint x: 443, startPoint y: 273, endPoint x: 423, endPoint y: 286, distance: 23.7
click at [435, 282] on td "CR" at bounding box center [437, 282] width 42 height 46
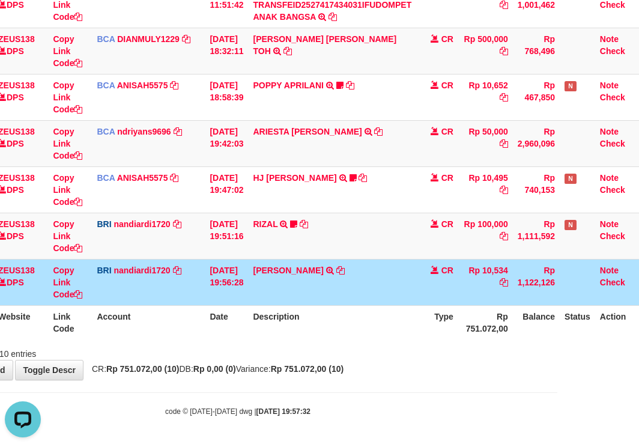
click at [416, 291] on td "[PERSON_NAME] TRANSFER NBMB [PERSON_NAME] PRAYOGA TO NANDI ARDIANSYAH" at bounding box center [332, 282] width 168 height 46
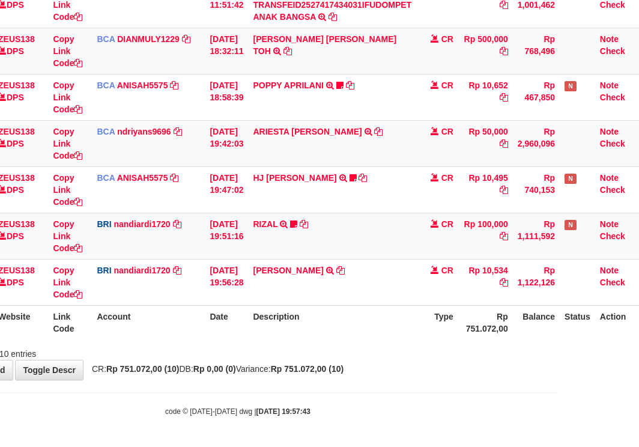
click at [389, 322] on th "Description" at bounding box center [332, 322] width 168 height 34
drag, startPoint x: 406, startPoint y: 327, endPoint x: 393, endPoint y: 327, distance: 13.2
click at [410, 329] on th "Description" at bounding box center [332, 322] width 168 height 34
click at [376, 313] on th "Description" at bounding box center [332, 322] width 168 height 34
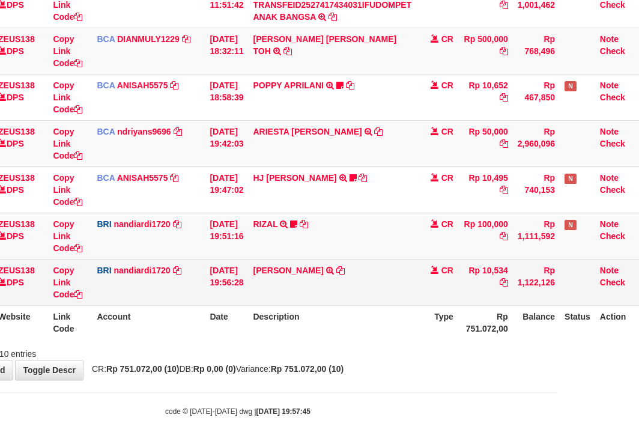
click at [322, 262] on tbody "49 ZEUS138 DPS Copy Link Code BCA ANISAH5575 DPS ANISAH mutasi_20251001_3827 | …" at bounding box center [285, 74] width 717 height 463
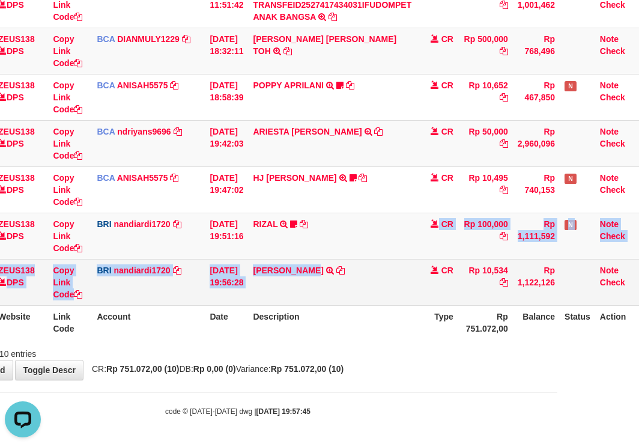
scroll to position [0, 0]
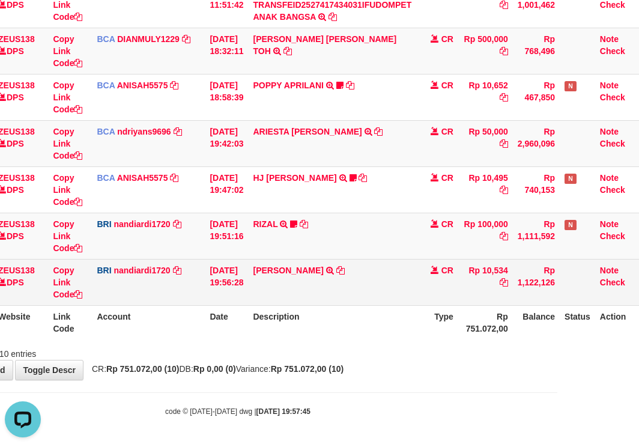
click at [405, 261] on td "KELVIN PRAYOGA TRANSFER NBMB KELVIN PRAYOGA TO NANDI ARDIANSYAH" at bounding box center [332, 282] width 168 height 46
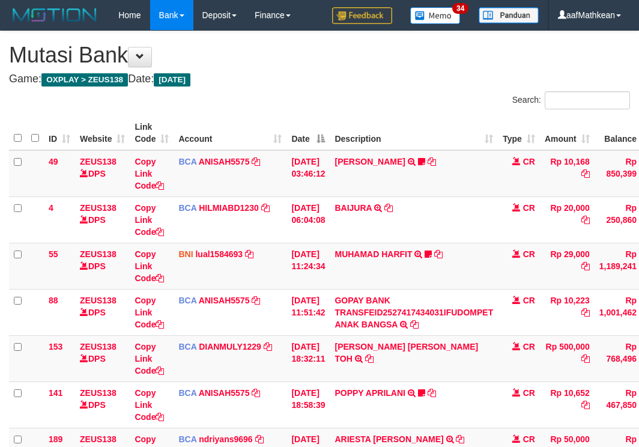
scroll to position [308, 82]
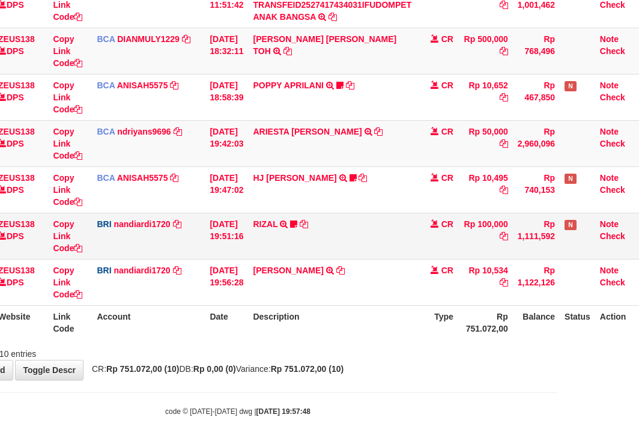
click at [405, 253] on td "RIZAL TRANSFER NBMB RIZAL TO NANDI ARDIANSYAH RZ1979" at bounding box center [332, 236] width 168 height 46
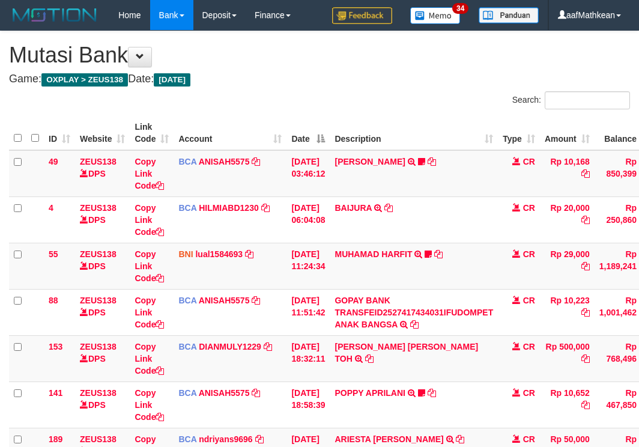
scroll to position [308, 82]
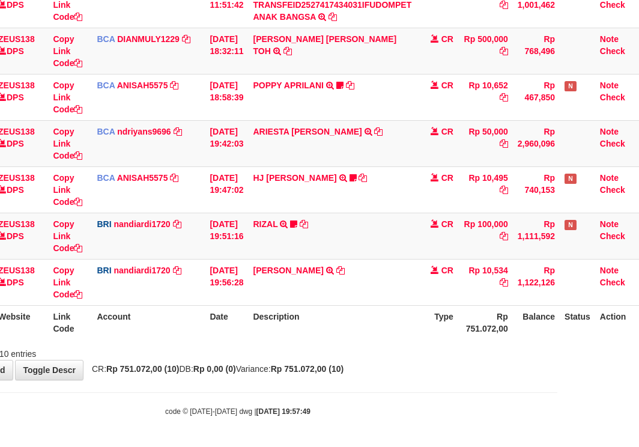
click at [402, 249] on td "RIZAL TRANSFER NBMB RIZAL TO NANDI ARDIANSYAH RZ1979" at bounding box center [332, 236] width 168 height 46
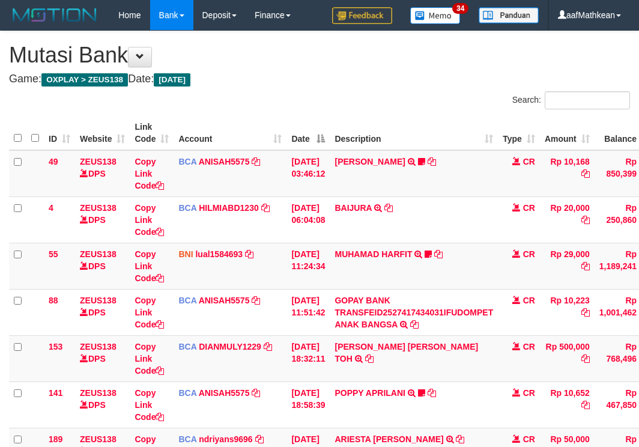
scroll to position [308, 82]
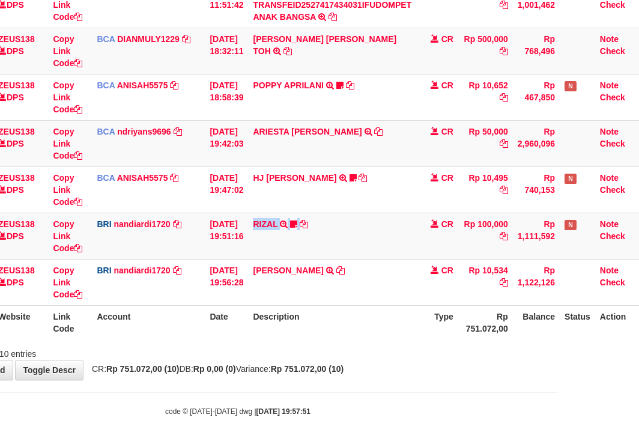
click at [404, 250] on td "RIZAL TRANSFER NBMB RIZAL TO NANDI ARDIANSYAH RZ1979" at bounding box center [332, 236] width 168 height 46
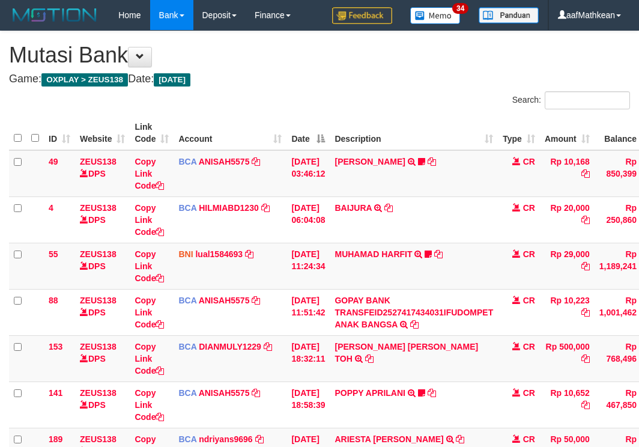
scroll to position [308, 82]
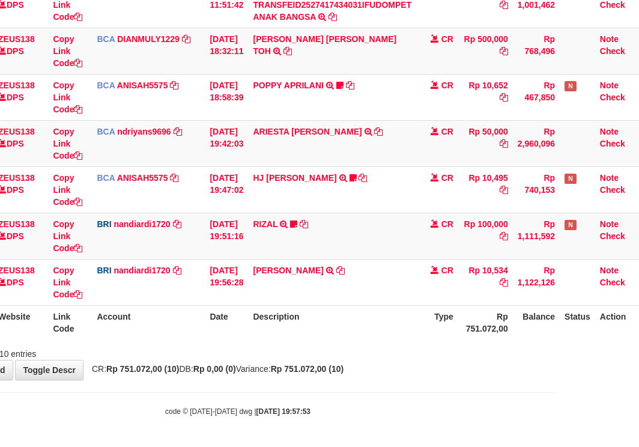
drag, startPoint x: 330, startPoint y: 353, endPoint x: 646, endPoint y: 429, distance: 325.1
click at [375, 362] on div "**********" at bounding box center [237, 52] width 639 height 656
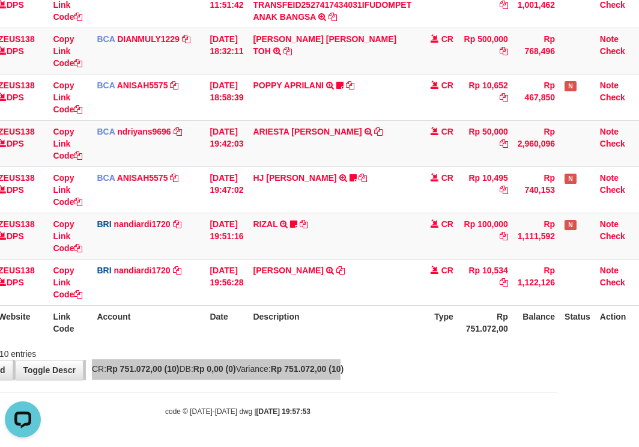
scroll to position [0, 0]
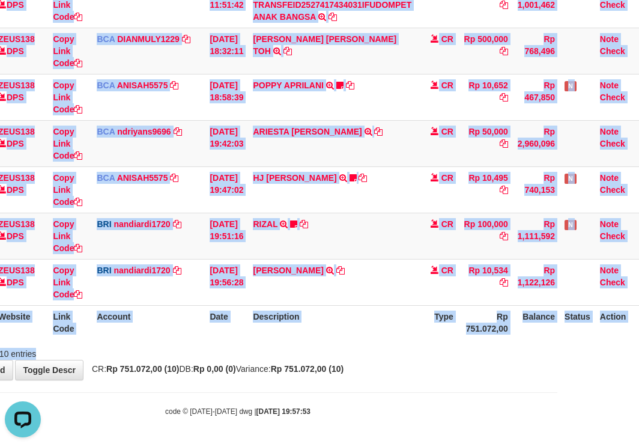
click at [404, 351] on div "Search: ID Website Link Code Account Date Description Type Amount Balance Statu…" at bounding box center [237, 72] width 621 height 576
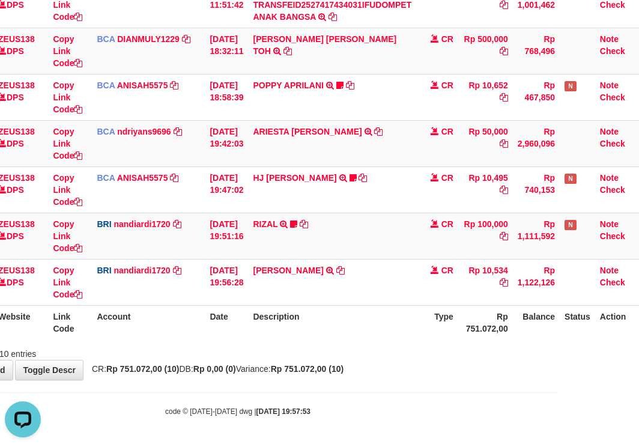
click at [314, 308] on th "Description" at bounding box center [332, 322] width 168 height 34
click at [328, 304] on td "[PERSON_NAME] TRANSFER NBMB [PERSON_NAME] PRAYOGA TO NANDI ARDIANSYAH" at bounding box center [332, 282] width 168 height 46
click at [343, 328] on th "Description" at bounding box center [332, 322] width 168 height 34
click at [344, 330] on th "Description" at bounding box center [332, 322] width 168 height 34
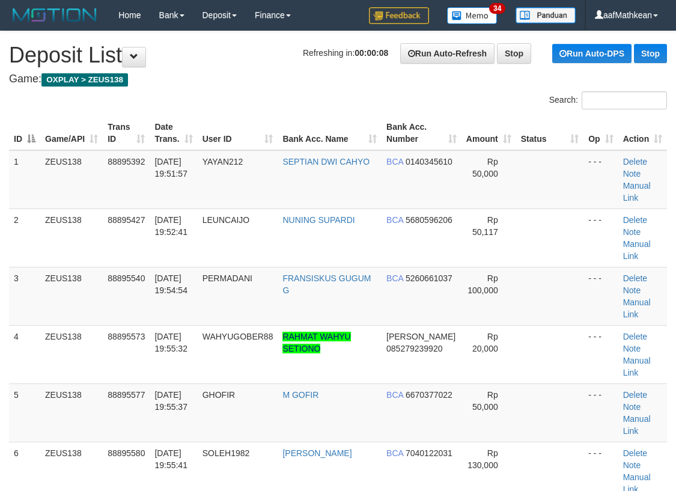
scroll to position [11, 0]
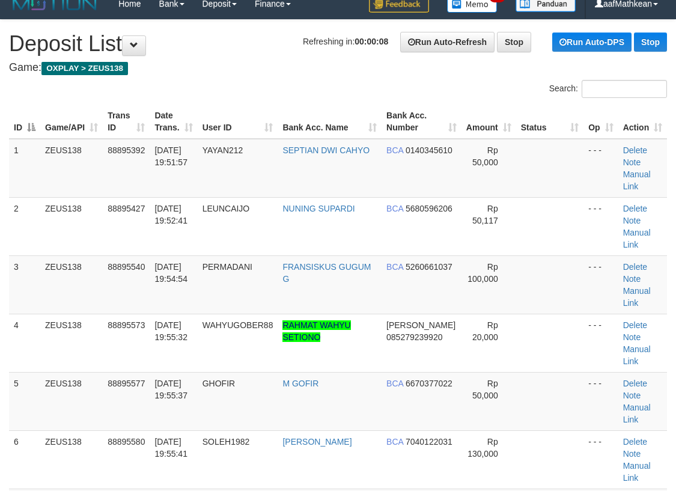
click at [200, 36] on h1 "Refreshing in: 00:00:08 Run Auto-Refresh Stop Run Auto-DPS Stop Deposit List" at bounding box center [338, 44] width 658 height 24
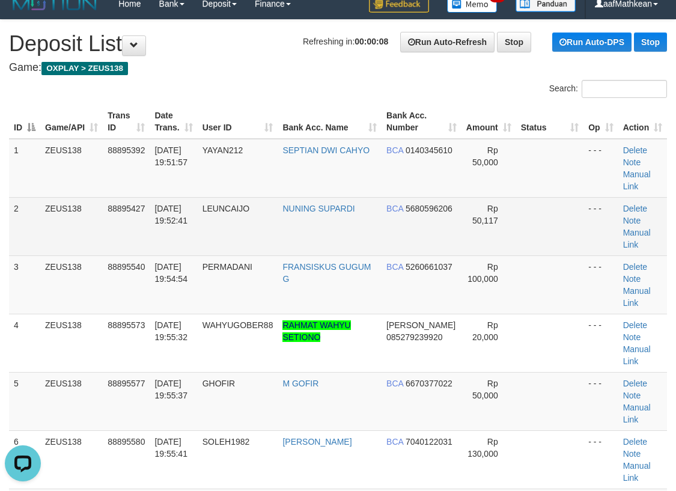
scroll to position [252, 0]
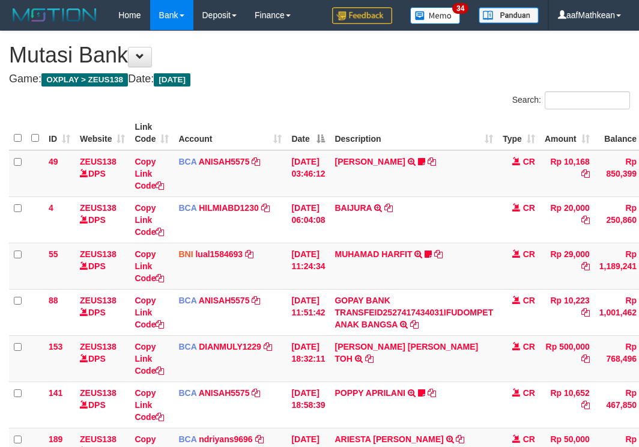
scroll to position [308, 82]
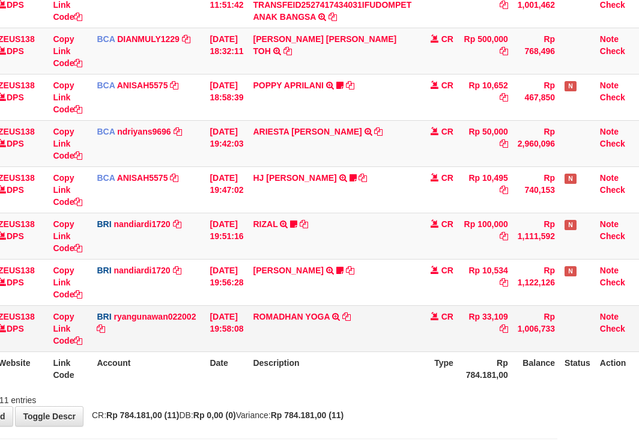
click at [359, 317] on td "ROMADHAN YOGA TRANSFER NBMB ROMADHAN YOGA TO RYAN GUNAWAN" at bounding box center [332, 328] width 168 height 46
click at [351, 316] on icon at bounding box center [346, 316] width 8 height 8
click at [351, 345] on td "ROMADHAN YOGA TRANSFER NBMB ROMADHAN YOGA TO RYAN GUNAWAN" at bounding box center [332, 328] width 168 height 46
click at [384, 370] on th "Description" at bounding box center [332, 368] width 168 height 34
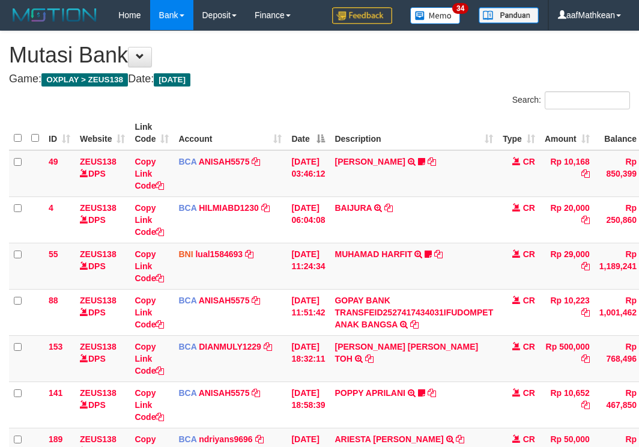
scroll to position [308, 82]
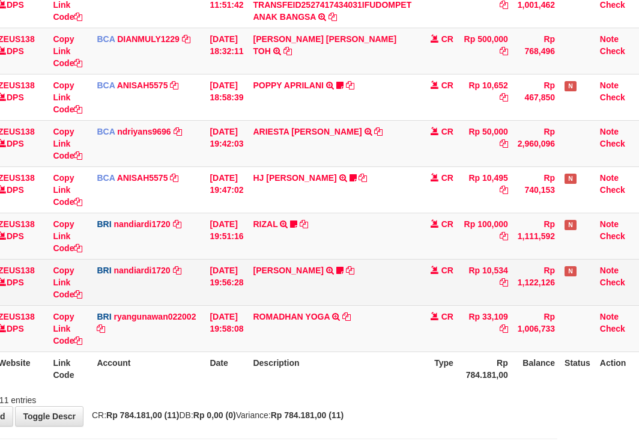
drag, startPoint x: 0, startPoint y: 0, endPoint x: 398, endPoint y: 291, distance: 493.4
click at [414, 330] on td "ROMADHAN YOGA TRANSFER NBMB ROMADHAN YOGA TO RYAN GUNAWAN" at bounding box center [332, 328] width 168 height 46
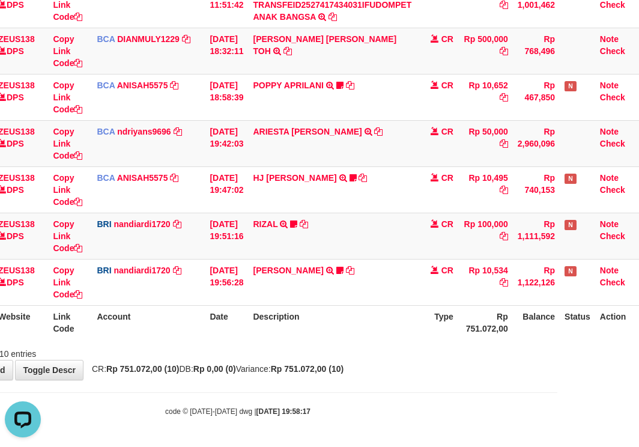
click at [382, 391] on body "Toggle navigation Home Bank Account List Load By Website Group [OXPLAY] ZEUS138…" at bounding box center [237, 69] width 639 height 754
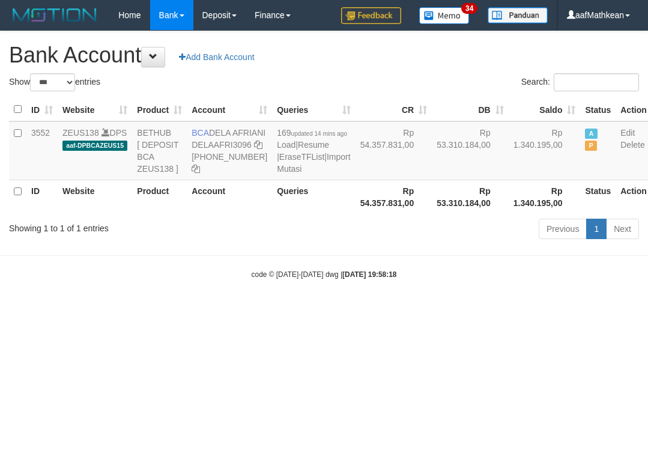
select select "***"
drag, startPoint x: 209, startPoint y: 130, endPoint x: 237, endPoint y: 147, distance: 32.7
click at [237, 147] on td "BCA DELA AFRIANI DELAAFRI3096 [PHONE_NUMBER]" at bounding box center [229, 150] width 85 height 59
copy td "DELA AFRIANI"
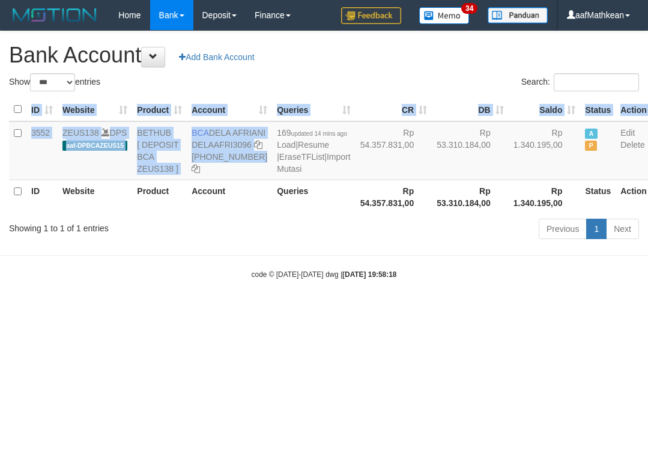
drag, startPoint x: 141, startPoint y: 203, endPoint x: -47, endPoint y: 159, distance: 193.0
click at [0, 159] on html "Toggle navigation Home Bank Account List Load By Website Group [OXPLAY] ZEUS138…" at bounding box center [324, 155] width 648 height 310
drag, startPoint x: 453, startPoint y: 299, endPoint x: 282, endPoint y: 136, distance: 235.8
click at [366, 219] on body "Toggle navigation Home Bank Account List Load By Website Group [OXPLAY] ZEUS138…" at bounding box center [324, 155] width 648 height 310
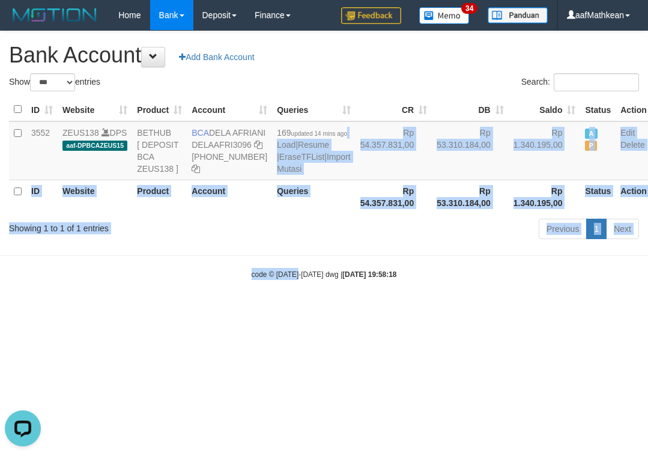
drag, startPoint x: 300, startPoint y: 254, endPoint x: 291, endPoint y: 304, distance: 50.6
click at [293, 303] on body "Toggle navigation Home Bank Account List Load By Website Group [OXPLAY] ZEUS138…" at bounding box center [324, 155] width 648 height 310
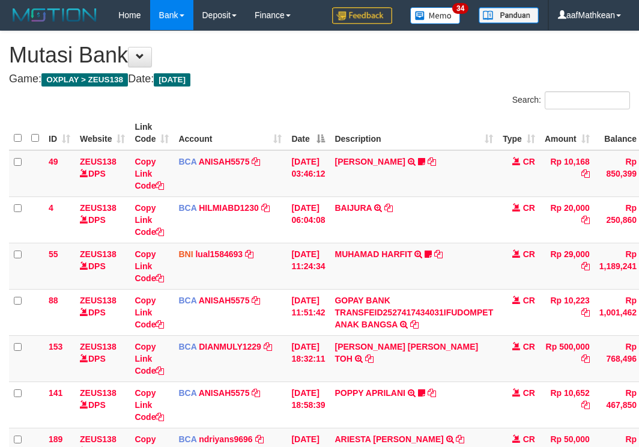
scroll to position [308, 82]
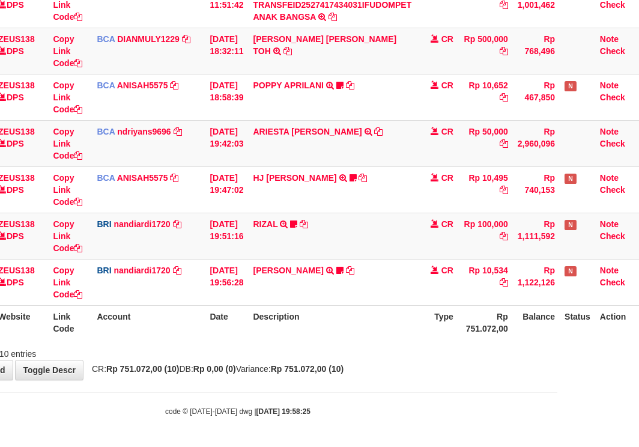
click at [399, 374] on div "**********" at bounding box center [237, 52] width 639 height 656
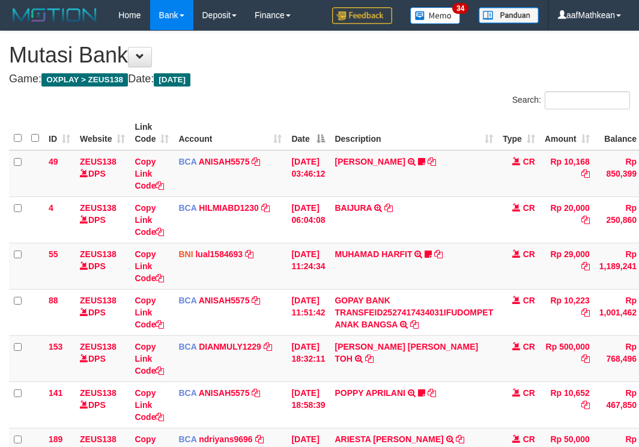
scroll to position [308, 82]
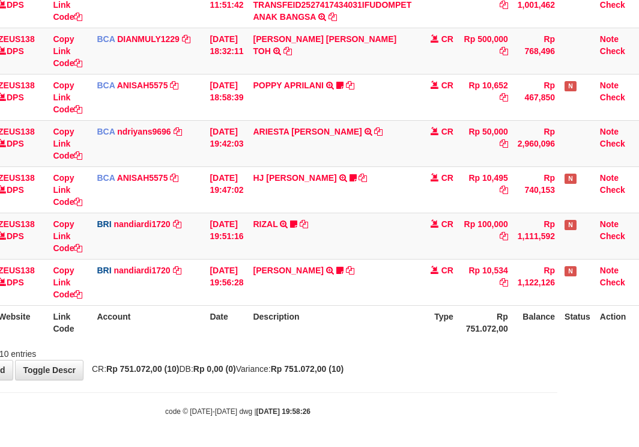
click at [399, 371] on div "**********" at bounding box center [237, 52] width 639 height 656
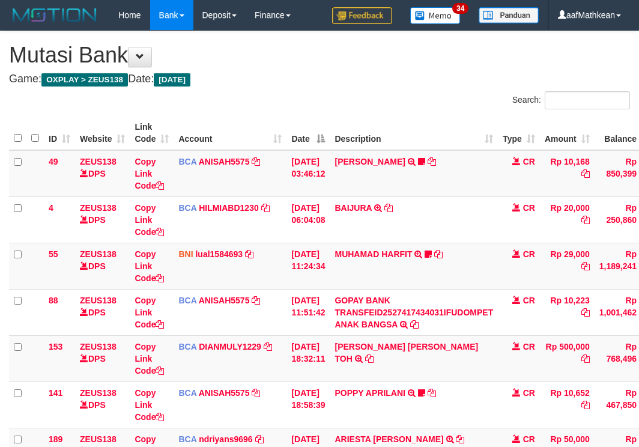
scroll to position [308, 82]
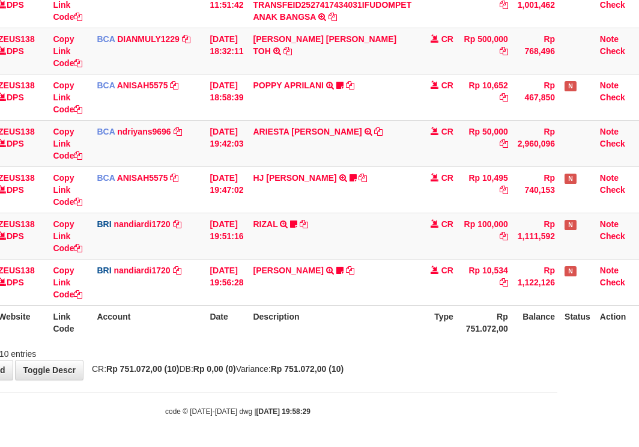
click at [435, 375] on div "**********" at bounding box center [237, 52] width 639 height 656
drag, startPoint x: 455, startPoint y: 375, endPoint x: 644, endPoint y: 369, distance: 188.7
click at [547, 376] on div "**********" at bounding box center [237, 52] width 639 height 656
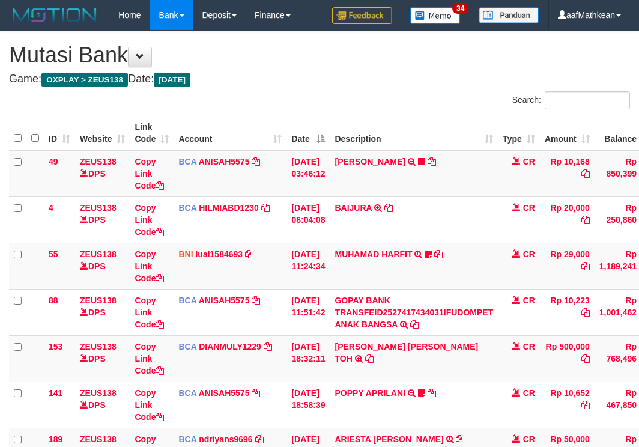
scroll to position [308, 82]
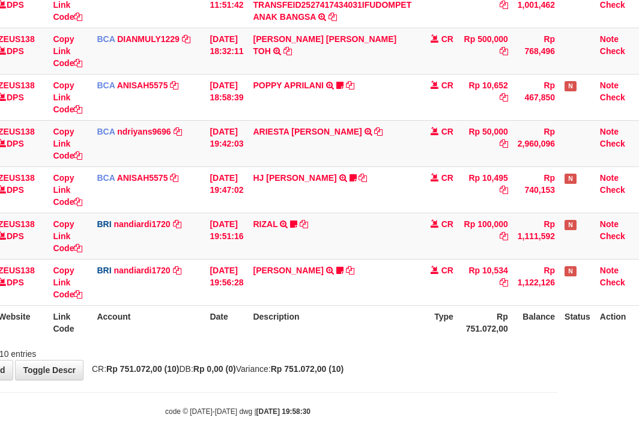
click at [241, 311] on th "Date" at bounding box center [226, 322] width 43 height 34
drag, startPoint x: 244, startPoint y: 311, endPoint x: 249, endPoint y: 315, distance: 6.5
click at [246, 314] on th "Date" at bounding box center [226, 322] width 43 height 34
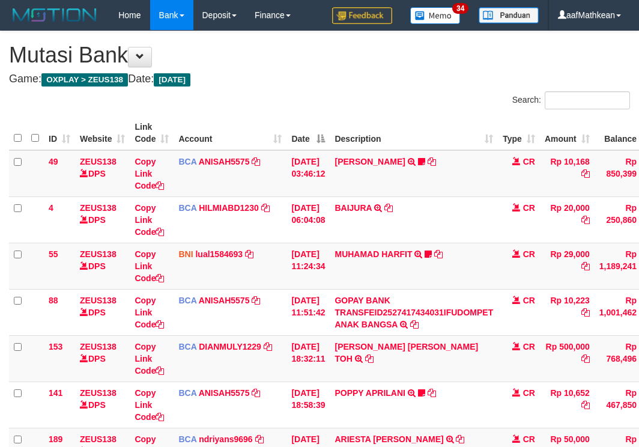
scroll to position [308, 82]
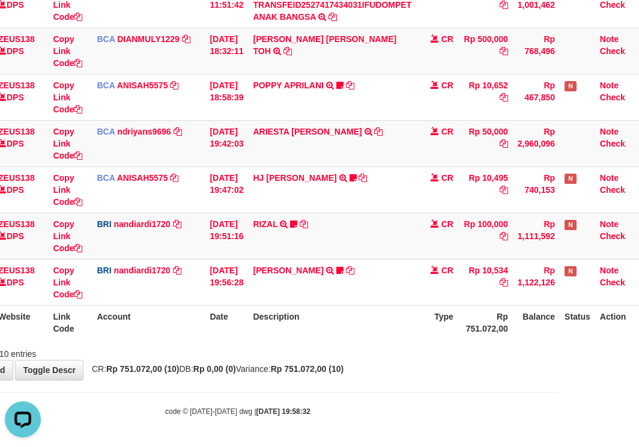
click at [447, 337] on th "Type" at bounding box center [437, 322] width 42 height 34
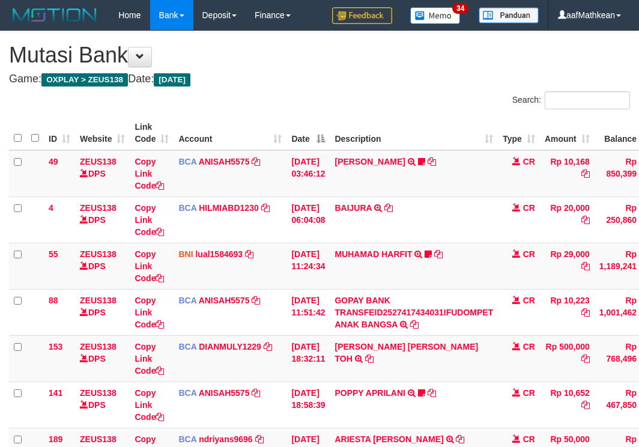
click at [434, 344] on div "Search: ID Website Link Code Account Date Description Type Amount Balance Statu…" at bounding box center [319, 379] width 621 height 576
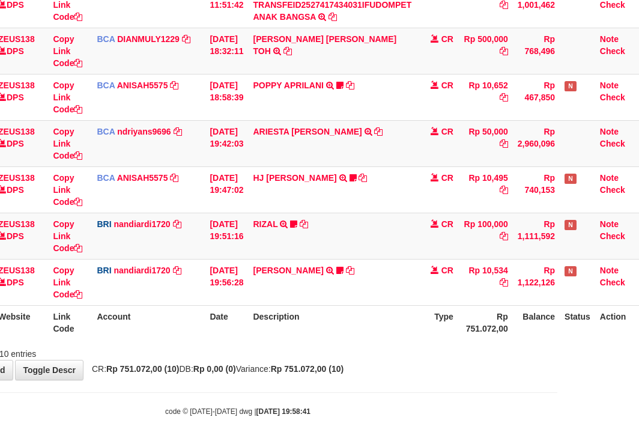
drag, startPoint x: 440, startPoint y: 375, endPoint x: 454, endPoint y: 376, distance: 14.4
click at [444, 377] on div "**********" at bounding box center [237, 52] width 639 height 656
drag, startPoint x: 459, startPoint y: 377, endPoint x: 472, endPoint y: 387, distance: 16.2
click at [465, 381] on body "Toggle navigation Home Bank Account List Load By Website Group [OXPLAY] ZEUS138…" at bounding box center [237, 69] width 639 height 754
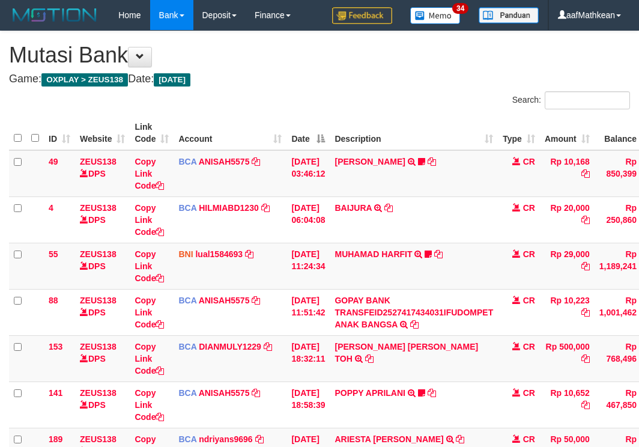
scroll to position [308, 82]
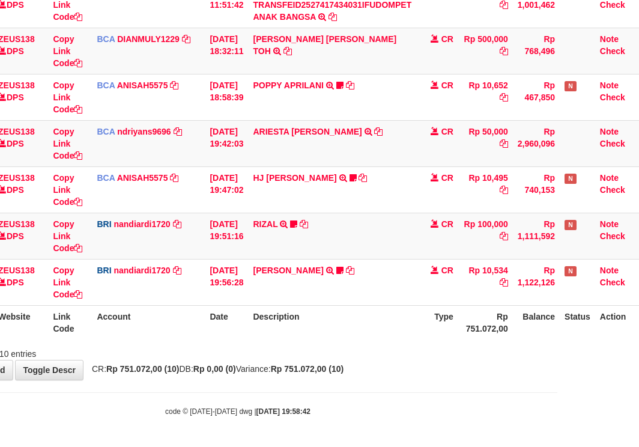
click at [492, 380] on body "Toggle navigation Home Bank Account List Load By Website Group [OXPLAY] ZEUS138…" at bounding box center [237, 69] width 639 height 754
click at [493, 379] on div "**********" at bounding box center [237, 52] width 639 height 656
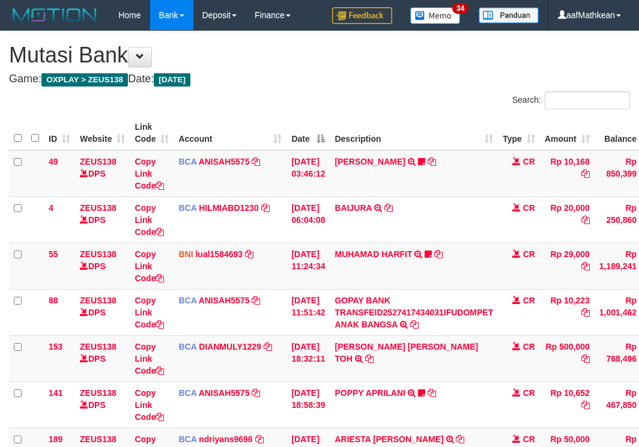
scroll to position [308, 82]
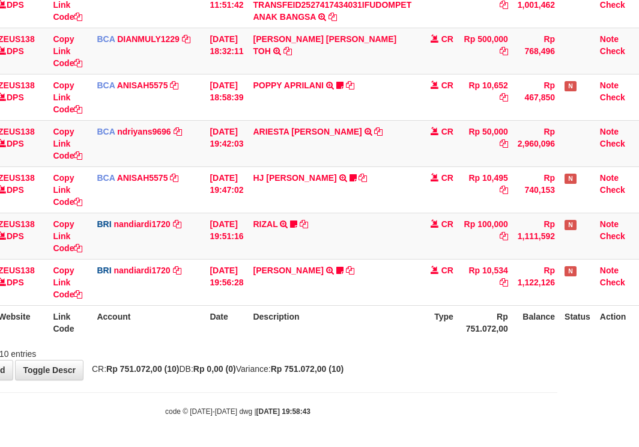
click at [491, 379] on div "**********" at bounding box center [237, 52] width 639 height 656
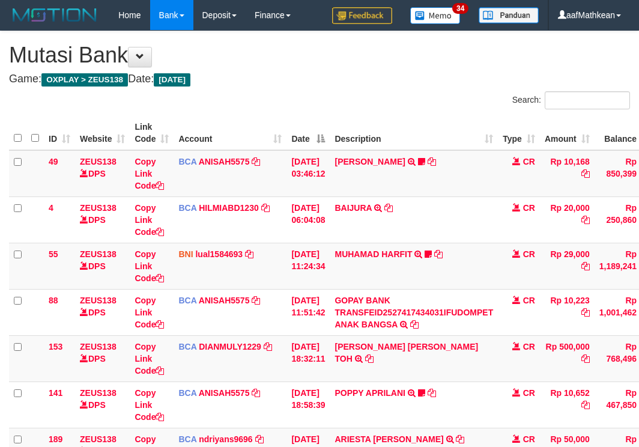
scroll to position [308, 82]
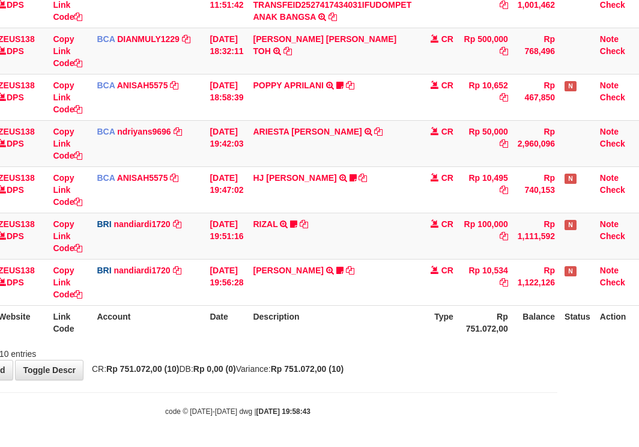
click at [491, 378] on div "**********" at bounding box center [237, 52] width 639 height 656
click at [356, 337] on th "Description" at bounding box center [332, 322] width 168 height 34
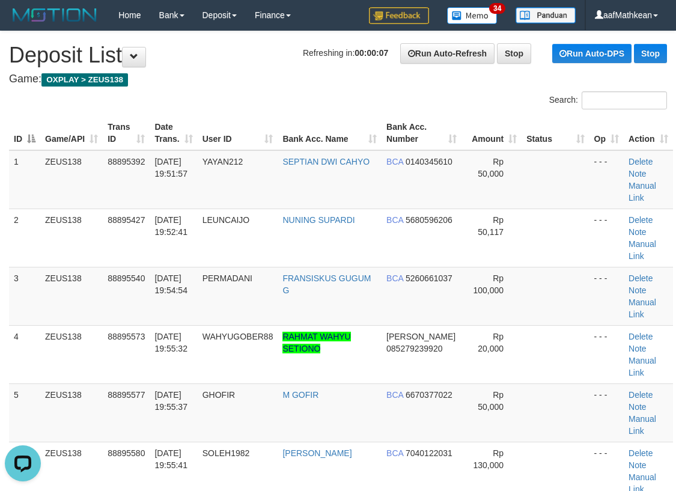
drag, startPoint x: 232, startPoint y: 76, endPoint x: 254, endPoint y: 94, distance: 27.8
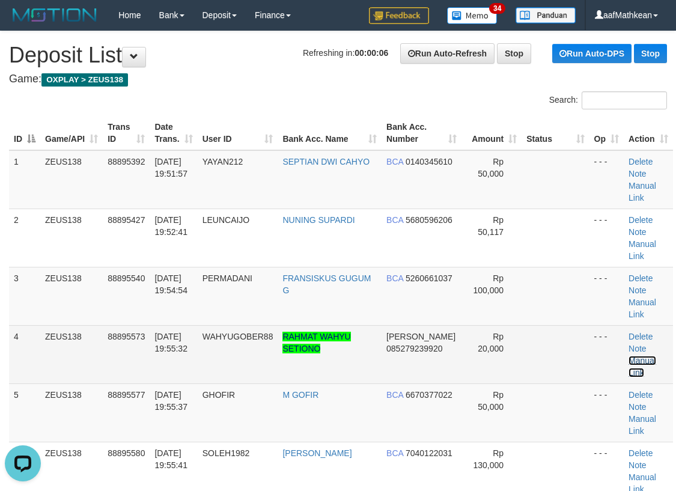
click at [639, 356] on link "Manual Link" at bounding box center [642, 367] width 28 height 22
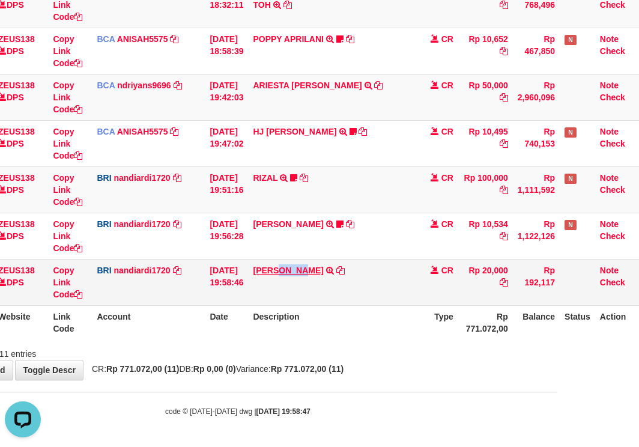
drag, startPoint x: 288, startPoint y: 264, endPoint x: 641, endPoint y: 172, distance: 364.9
click at [318, 266] on td "[PERSON_NAME] TRANSFER NBMB [PERSON_NAME] RAHMATWAHYUS TO NANDI ARDIANSYAH" at bounding box center [332, 282] width 168 height 46
copy link "RAHMA"
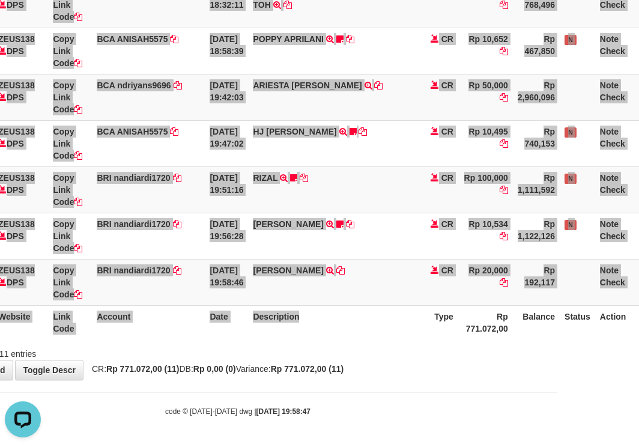
click at [557, 345] on html "Toggle navigation Home Bank Account List Load By Website Group [OXPLAY] ZEUS138…" at bounding box center [237, 46] width 639 height 801
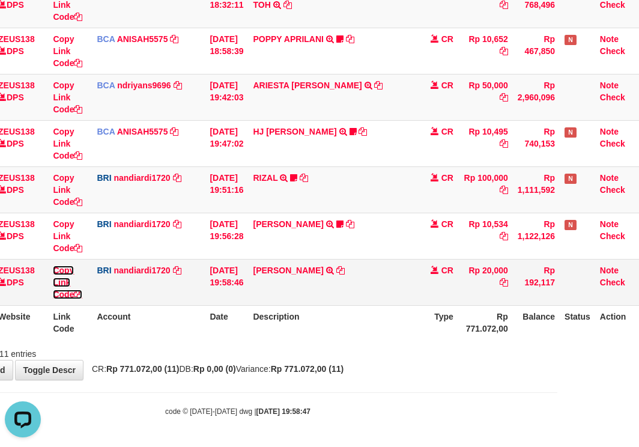
click at [55, 293] on link "Copy Link Code" at bounding box center [67, 282] width 29 height 34
drag, startPoint x: 55, startPoint y: 295, endPoint x: 643, endPoint y: 276, distance: 588.3
click at [59, 296] on link "Copy Link Code" at bounding box center [67, 282] width 29 height 34
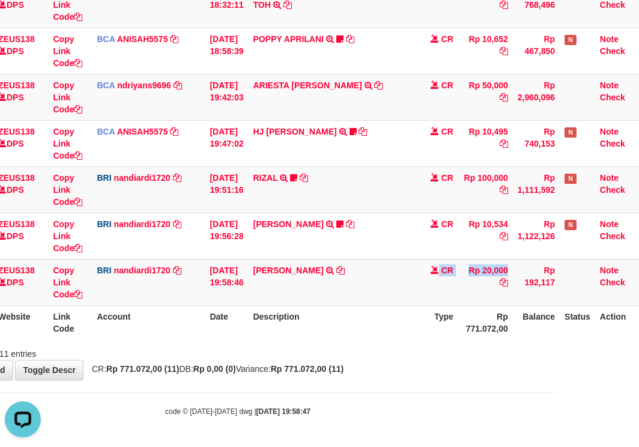
click at [473, 314] on table "ID Website Link Code Account Date Description Type Amount Balance Status Action…" at bounding box center [285, 50] width 717 height 577
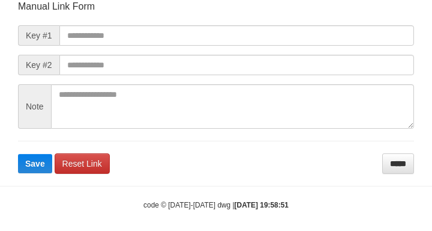
scroll to position [174, 0]
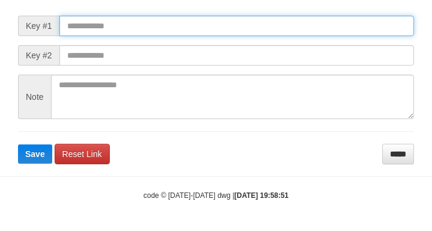
click at [160, 21] on input "text" at bounding box center [236, 26] width 355 height 20
paste input "**********"
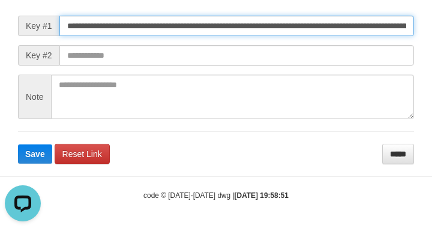
scroll to position [0, 0]
type input "**********"
click at [18, 144] on button "Save" at bounding box center [35, 153] width 34 height 19
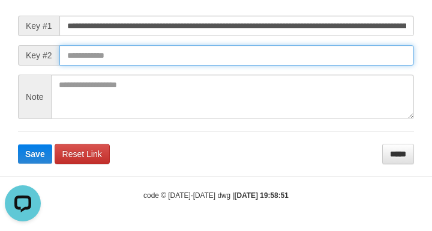
click at [313, 65] on input "text" at bounding box center [236, 55] width 355 height 20
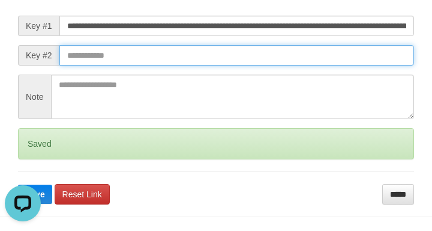
click at [315, 59] on input "text" at bounding box center [236, 55] width 355 height 20
click at [18, 184] on button "Save" at bounding box center [35, 193] width 34 height 19
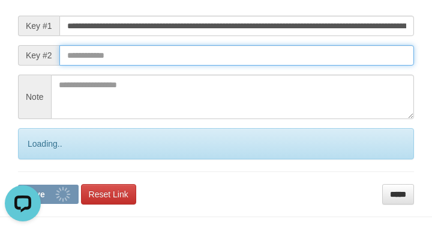
drag, startPoint x: 317, startPoint y: 57, endPoint x: 324, endPoint y: 56, distance: 7.2
click at [321, 59] on input "text" at bounding box center [236, 55] width 355 height 20
drag, startPoint x: 324, startPoint y: 56, endPoint x: 341, endPoint y: 60, distance: 17.2
click at [325, 56] on input "text" at bounding box center [236, 55] width 355 height 20
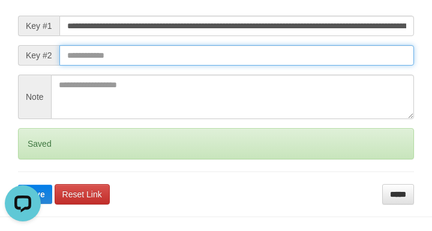
click at [342, 60] on input "text" at bounding box center [236, 55] width 355 height 20
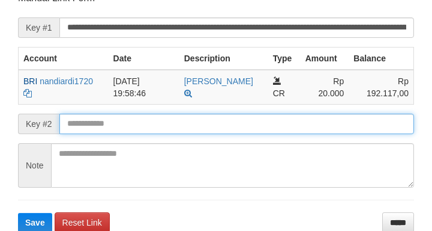
click at [18, 213] on button "Save" at bounding box center [35, 222] width 34 height 19
click at [91, 124] on input "text" at bounding box center [236, 124] width 355 height 20
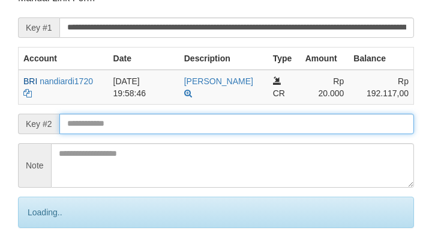
click at [95, 127] on form "**********" at bounding box center [216, 132] width 396 height 280
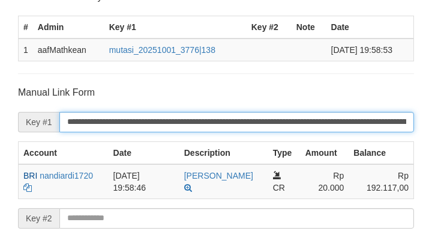
click at [94, 128] on input "**********" at bounding box center [236, 122] width 355 height 20
click at [96, 128] on input "**********" at bounding box center [236, 122] width 355 height 20
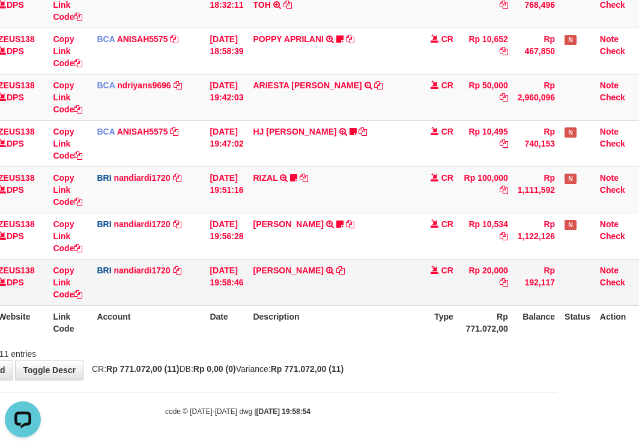
click at [214, 292] on td "[DATE] 19:58:46" at bounding box center [226, 282] width 43 height 46
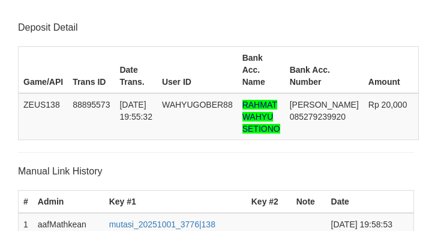
scroll to position [337, 0]
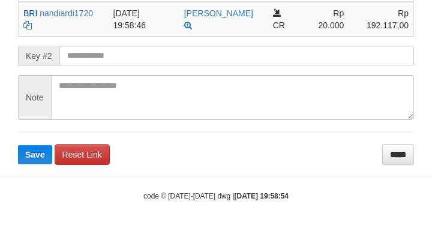
click at [90, 64] on form "**********" at bounding box center [216, 44] width 396 height 240
click at [18, 145] on button "Save" at bounding box center [35, 154] width 34 height 19
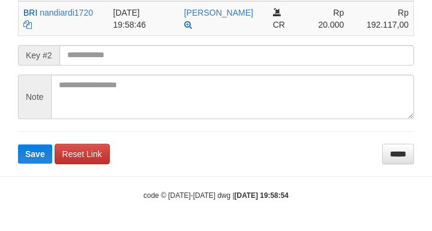
click at [89, 57] on input "text" at bounding box center [236, 55] width 355 height 20
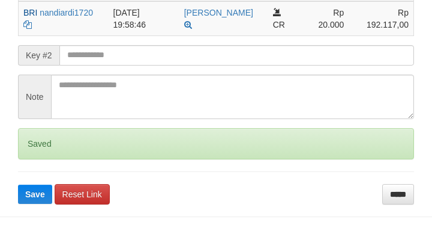
click at [18, 184] on button "Save" at bounding box center [35, 193] width 34 height 19
click at [90, 54] on input "text" at bounding box center [236, 55] width 355 height 20
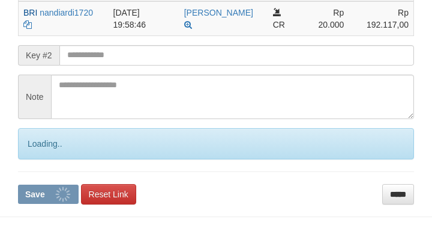
click at [18, 184] on button "Save" at bounding box center [48, 193] width 61 height 19
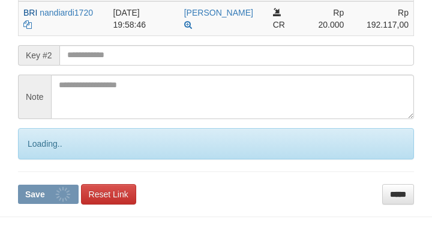
click at [107, 56] on input "text" at bounding box center [236, 55] width 355 height 20
click at [18, 184] on button "Save" at bounding box center [48, 193] width 61 height 19
click at [113, 55] on input "text" at bounding box center [236, 55] width 355 height 20
click at [18, 184] on button "Save" at bounding box center [48, 193] width 61 height 19
click at [101, 55] on input "text" at bounding box center [236, 55] width 355 height 20
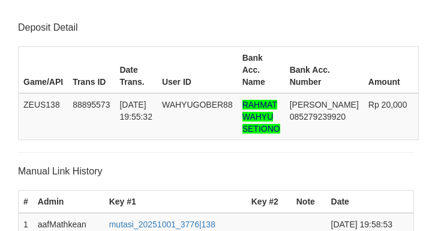
scroll to position [337, 0]
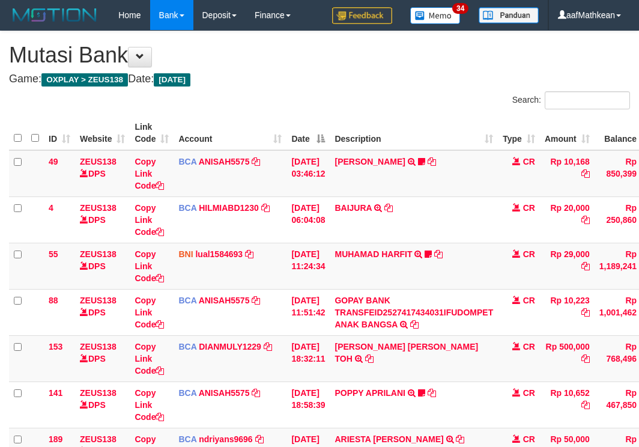
scroll to position [308, 82]
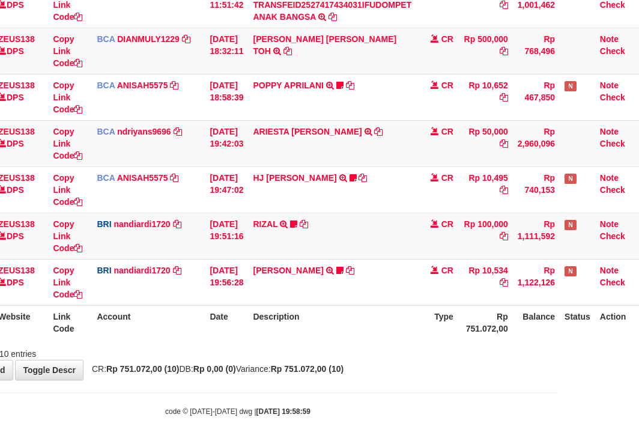
click at [378, 306] on table "ID Website Link Code Account Date Description Type Amount Balance Status Action…" at bounding box center [285, 73] width 717 height 531
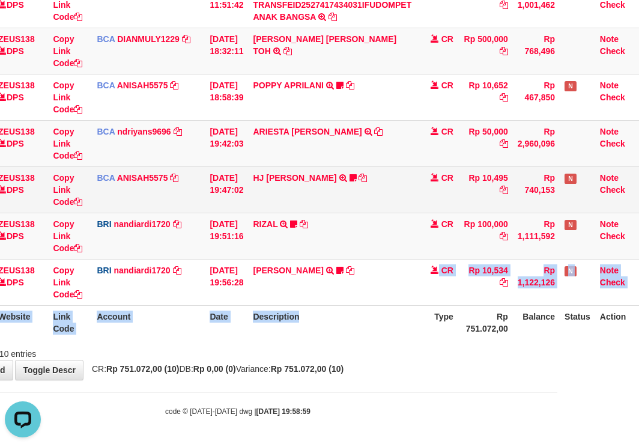
scroll to position [0, 0]
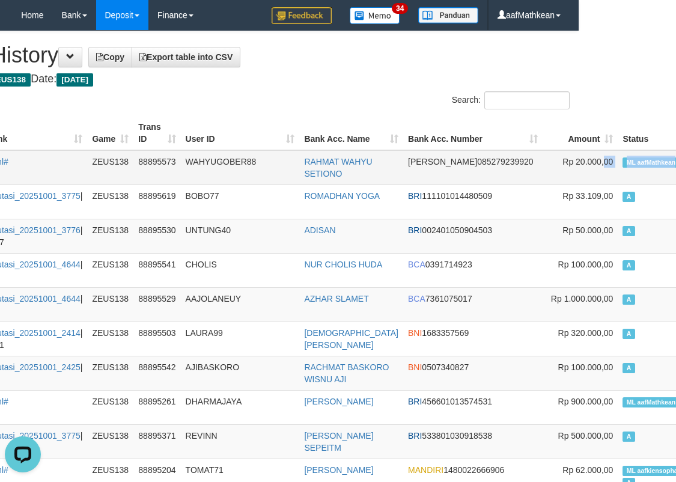
click at [622, 159] on span "ML aafMathkean" at bounding box center [650, 162] width 56 height 10
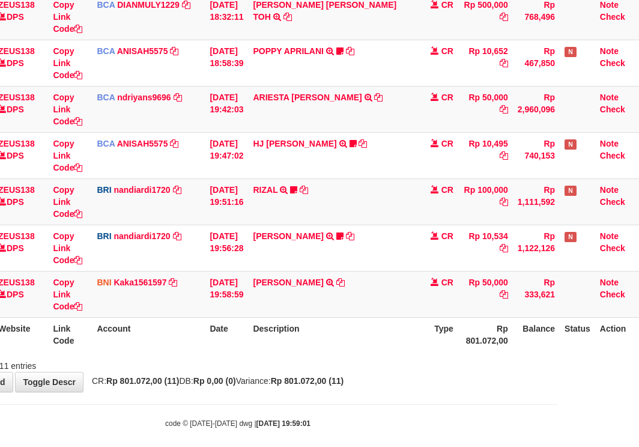
scroll to position [308, 82]
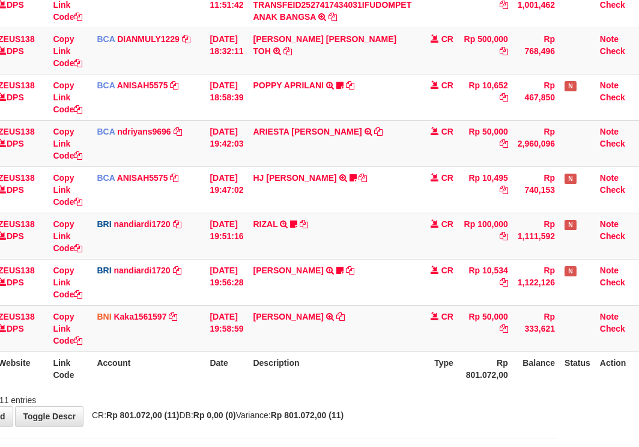
click at [351, 324] on td "FITRIADI WIJAYA TRANSFER DARI FITRIADI WIJAYA" at bounding box center [332, 328] width 168 height 46
drag, startPoint x: 109, startPoint y: 327, endPoint x: 530, endPoint y: 246, distance: 429.5
click at [111, 327] on td "BNI Kaka1561597 DPS KARMILA mutasi_20251001_2425 | 43 mutasi_20251001_2425 | 43" at bounding box center [148, 328] width 113 height 46
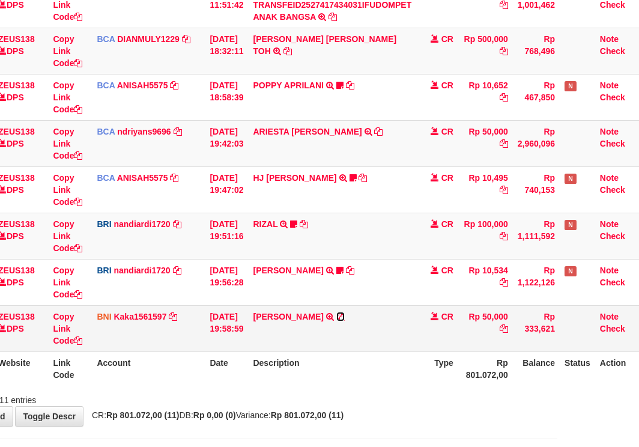
click at [345, 318] on icon at bounding box center [340, 316] width 8 height 8
click at [444, 358] on tr "ID Website Link Code Account Date Description Type Rp 801.072,00 Balance Status…" at bounding box center [285, 368] width 717 height 34
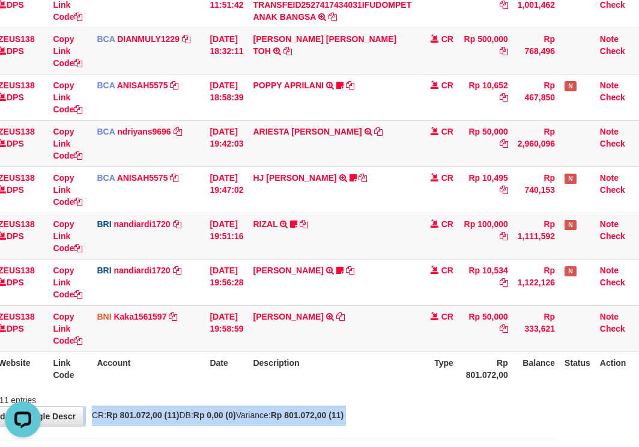
drag, startPoint x: 241, startPoint y: 400, endPoint x: 380, endPoint y: 455, distance: 149.3
click at [326, 443] on body "Toggle navigation Home Bank Account List Load By Website Group [OXPLAY] ZEUS138…" at bounding box center [237, 92] width 639 height 801
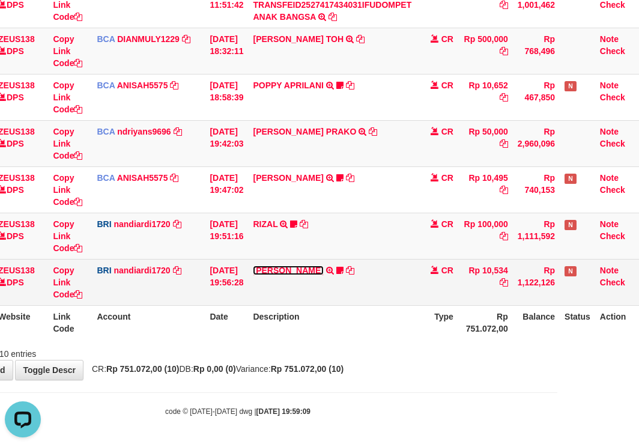
click at [323, 268] on link "[PERSON_NAME]" at bounding box center [288, 270] width 70 height 10
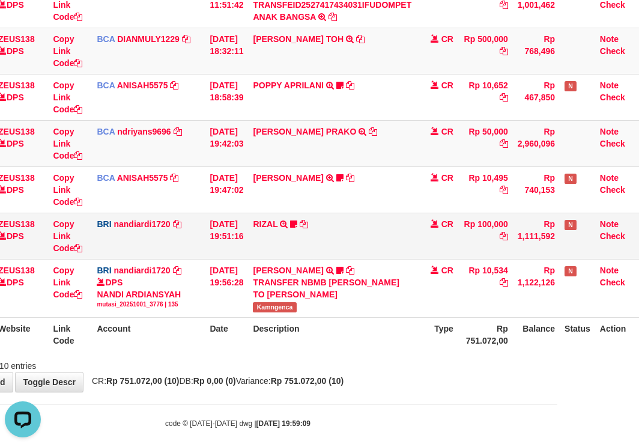
click at [358, 216] on tbody "49 ZEUS138 DPS Copy Link Code BCA ANISAH5575 DPS ANISAH mutasi_20251001_3827 | …" at bounding box center [285, 80] width 717 height 475
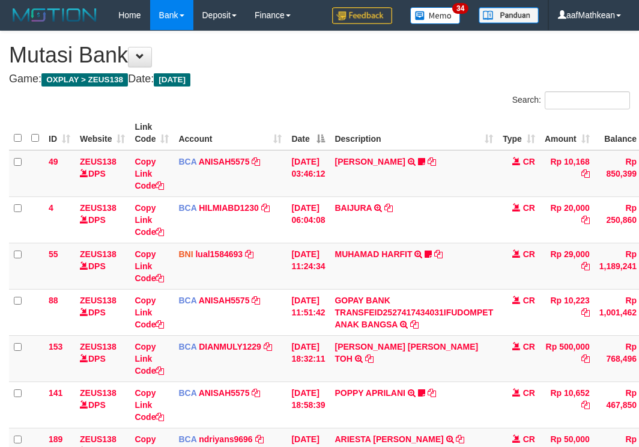
scroll to position [308, 82]
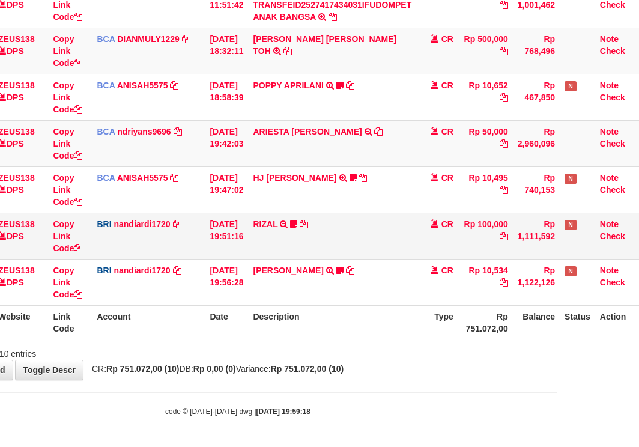
click at [358, 241] on td "RIZAL TRANSFER NBMB RIZAL TO NANDI ARDIANSYAH RZ1979" at bounding box center [332, 236] width 168 height 46
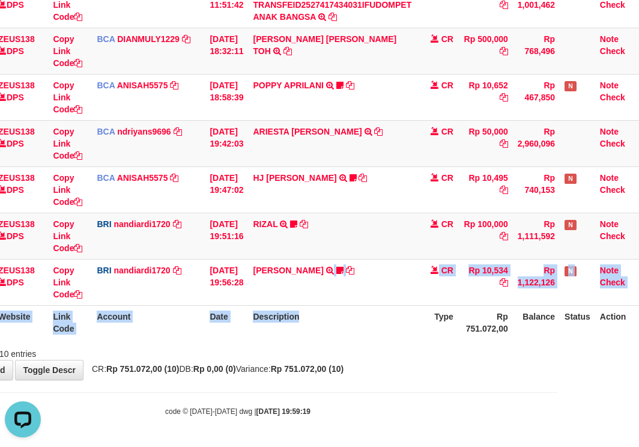
drag, startPoint x: 339, startPoint y: 288, endPoint x: 356, endPoint y: 349, distance: 63.5
click at [351, 345] on div "Search: ID Website Link Code Account Date Description Type Amount Balance Statu…" at bounding box center [237, 72] width 621 height 576
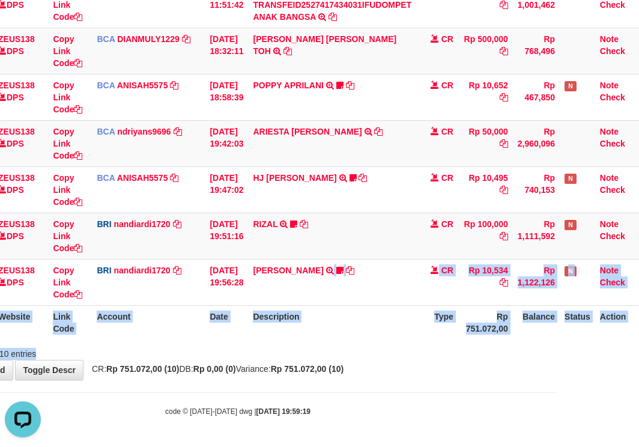
drag, startPoint x: 360, startPoint y: 347, endPoint x: 374, endPoint y: 352, distance: 14.8
click at [361, 348] on div "Showing 1 to 10 of 10 entries" at bounding box center [237, 351] width 639 height 17
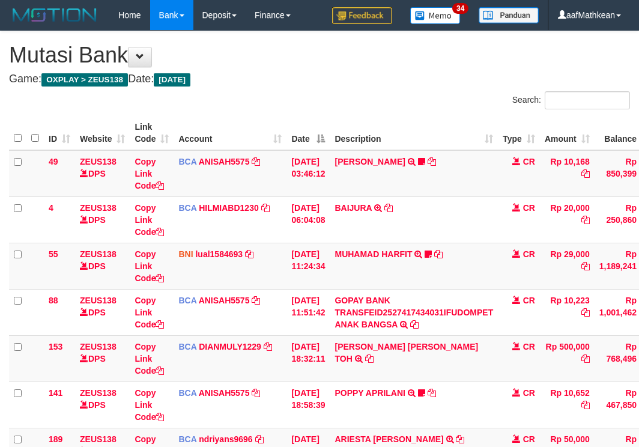
scroll to position [308, 82]
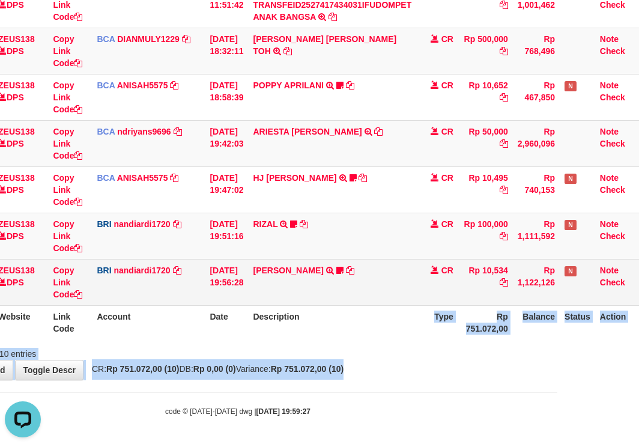
click at [374, 291] on td "KELVIN PRAYOGA TRANSFER NBMB KELVIN PRAYOGA TO NANDI ARDIANSYAH Kamngenca" at bounding box center [332, 282] width 168 height 46
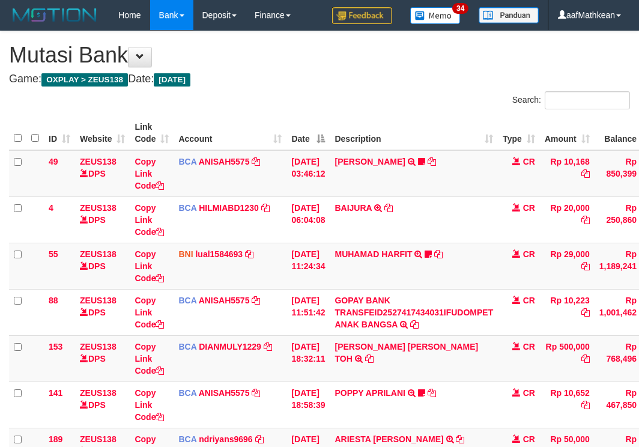
scroll to position [308, 82]
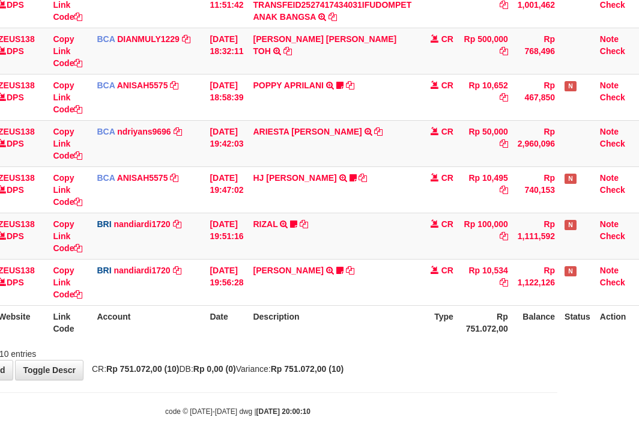
click at [329, 300] on td "KELVIN PRAYOGA TRANSFER NBMB KELVIN PRAYOGA TO NANDI ARDIANSYAH Kamngenca" at bounding box center [332, 282] width 168 height 46
click at [337, 339] on th "Description" at bounding box center [332, 322] width 168 height 34
drag, startPoint x: 360, startPoint y: 347, endPoint x: 411, endPoint y: 368, distance: 55.4
click at [363, 354] on div "Showing 1 to 10 of 10 entries" at bounding box center [237, 351] width 639 height 17
drag, startPoint x: 411, startPoint y: 368, endPoint x: 637, endPoint y: 399, distance: 228.0
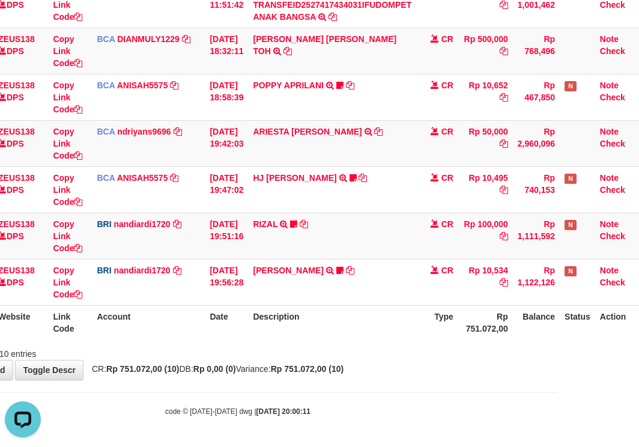
click at [463, 384] on body "Toggle navigation Home Bank Account List Load By Website Group [OXPLAY] ZEUS138…" at bounding box center [237, 69] width 639 height 754
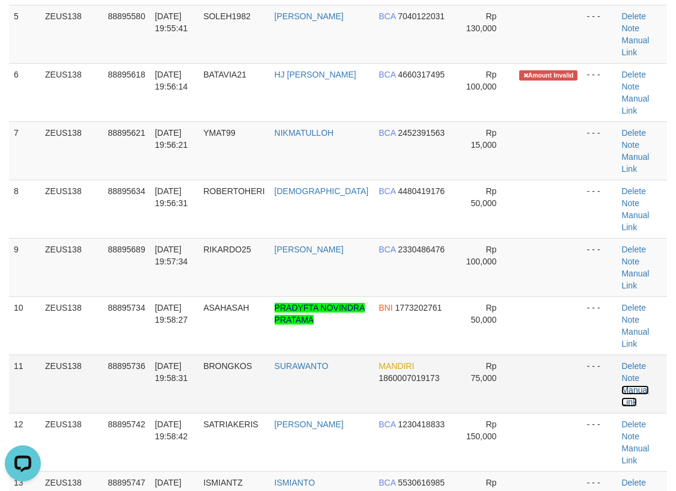
click at [649, 385] on link "Manual Link" at bounding box center [635, 396] width 28 height 22
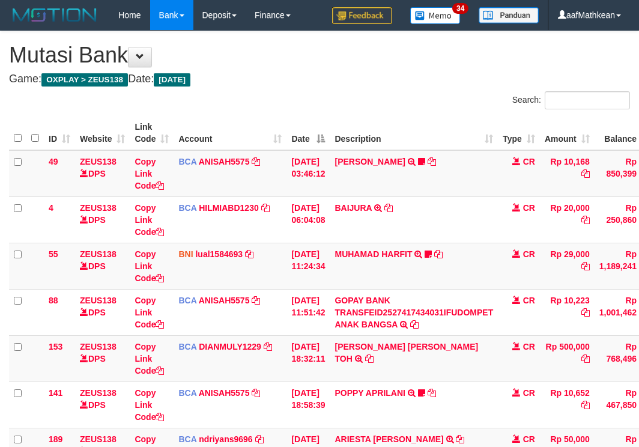
scroll to position [308, 82]
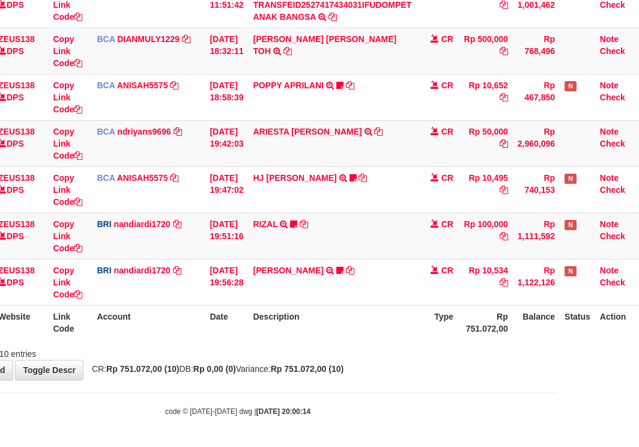
drag, startPoint x: 241, startPoint y: 360, endPoint x: 390, endPoint y: 367, distance: 149.7
click at [268, 360] on div "**********" at bounding box center [237, 52] width 639 height 656
click at [332, 398] on body "Toggle navigation Home Bank Account List Load By Website Group [OXPLAY] ZEUS138…" at bounding box center [237, 69] width 639 height 754
drag, startPoint x: 352, startPoint y: 411, endPoint x: 646, endPoint y: 383, distance: 295.7
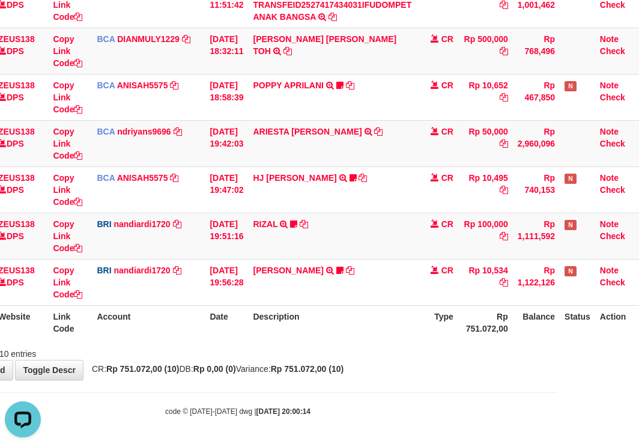
click at [474, 411] on div "code © 2012-2018 dwg | 2025/10/01 20:00:14" at bounding box center [237, 411] width 639 height 12
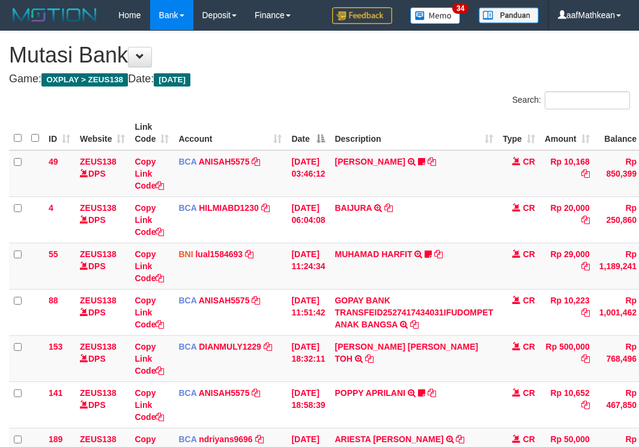
scroll to position [308, 82]
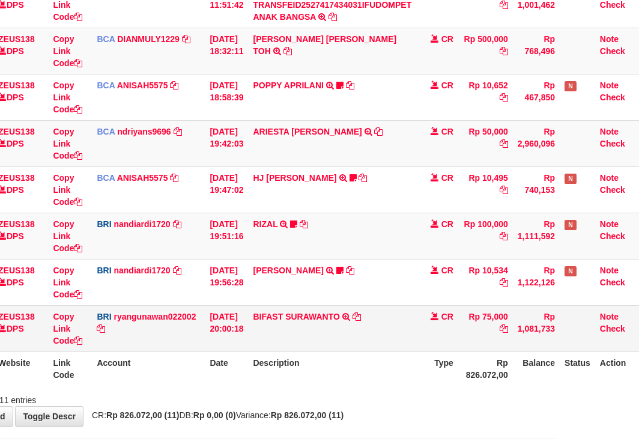
drag, startPoint x: 371, startPoint y: 340, endPoint x: 375, endPoint y: 345, distance: 6.5
click at [374, 345] on td "BIFAST SURAWANTO TRANSFER NBMB BIFAST SURAWANTO TO RYAN GUNAWAN" at bounding box center [332, 328] width 168 height 46
drag, startPoint x: 299, startPoint y: 310, endPoint x: 344, endPoint y: 311, distance: 45.1
click at [334, 317] on td "BIFAST SURAWANTO TRANSFER NBMB BIFAST SURAWANTO TO RYAN GUNAWAN" at bounding box center [332, 328] width 168 height 46
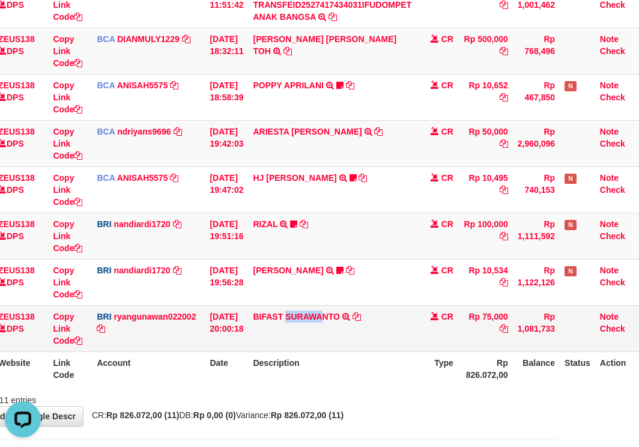
copy link "SURAWA"
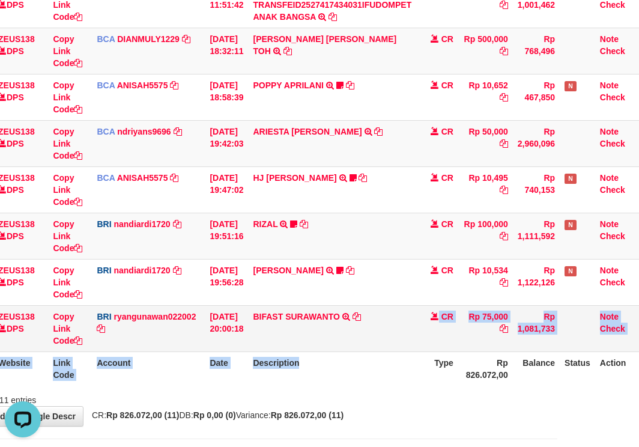
click at [366, 350] on tr "50 ZEUS138 DPS Copy Link Code BRI ryangunawan022002 DPS RYAN GUNAWAN mutasi_202…" at bounding box center [285, 328] width 717 height 46
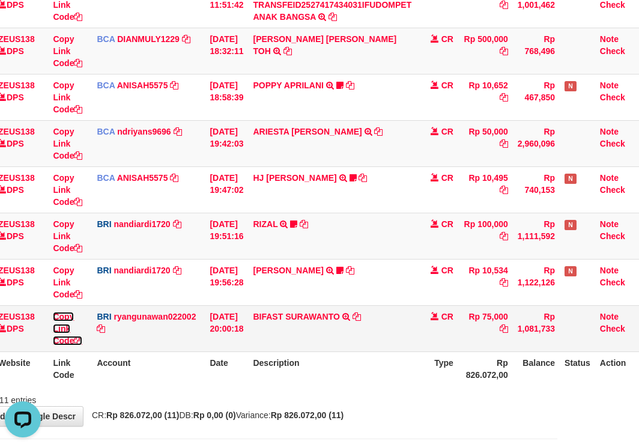
click at [77, 339] on icon at bounding box center [78, 340] width 8 height 8
drag, startPoint x: 77, startPoint y: 339, endPoint x: 203, endPoint y: 333, distance: 126.3
click at [119, 339] on tr "50 ZEUS138 DPS Copy Link Code BRI ryangunawan022002 DPS RYAN GUNAWAN mutasi_202…" at bounding box center [285, 328] width 717 height 46
drag, startPoint x: 512, startPoint y: 305, endPoint x: 643, endPoint y: 347, distance: 137.5
click at [607, 347] on tbody "49 ZEUS138 DPS Copy Link Code BCA ANISAH5575 DPS ANISAH mutasi_20251001_3827 | …" at bounding box center [285, 97] width 717 height 509
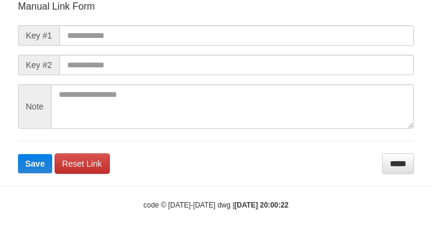
scroll to position [140, 0]
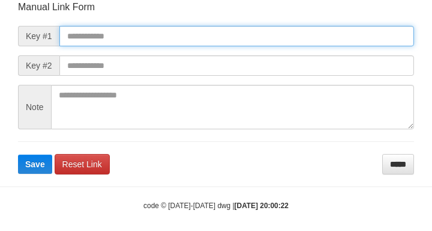
click at [141, 38] on input "text" at bounding box center [236, 36] width 355 height 20
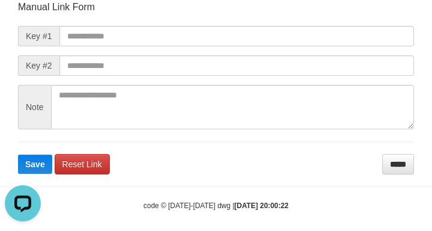
scroll to position [0, 0]
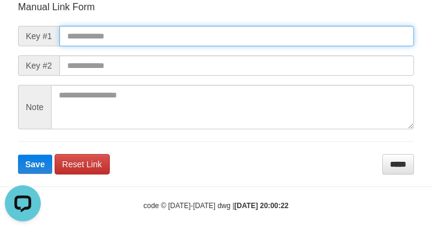
click at [81, 38] on input "text" at bounding box center [236, 36] width 355 height 20
paste input "**********"
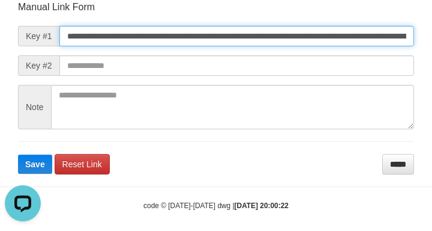
scroll to position [0, 743]
type input "**********"
click at [18, 154] on button "Save" at bounding box center [35, 163] width 34 height 19
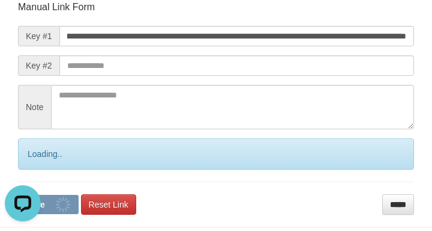
click at [305, 76] on form "**********" at bounding box center [216, 108] width 396 height 214
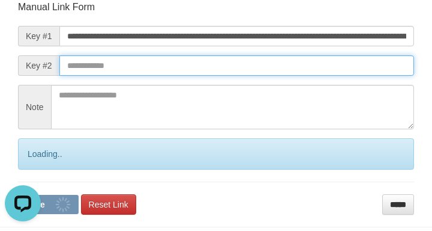
drag, startPoint x: 306, startPoint y: 74, endPoint x: 312, endPoint y: 81, distance: 9.4
click at [306, 75] on input "text" at bounding box center [236, 65] width 355 height 20
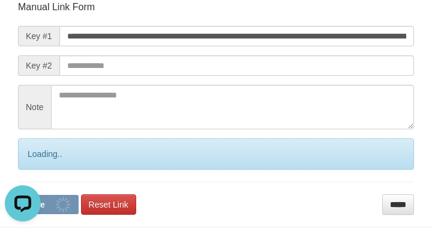
click at [312, 81] on form "**********" at bounding box center [216, 108] width 396 height 214
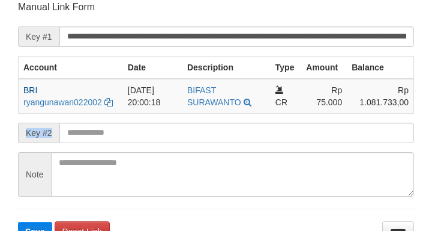
click at [164, 126] on form "**********" at bounding box center [216, 121] width 396 height 240
click at [161, 122] on form "**********" at bounding box center [216, 121] width 396 height 240
click at [166, 127] on form "**********" at bounding box center [216, 121] width 396 height 240
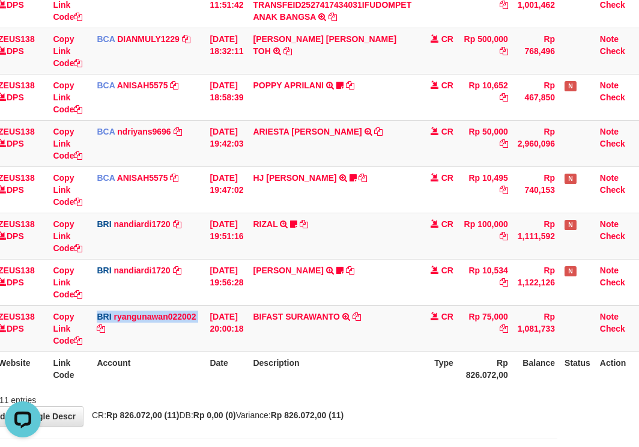
drag, startPoint x: 106, startPoint y: 336, endPoint x: 644, endPoint y: 308, distance: 539.5
click at [141, 344] on td "BRI ryangunawan022002 DPS [PERSON_NAME] mutasi_20251001_3775 | 50 mutasi_202510…" at bounding box center [148, 328] width 113 height 46
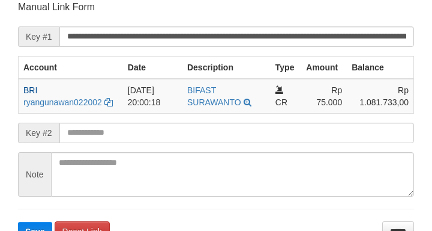
click at [18, 222] on button "Save" at bounding box center [35, 231] width 34 height 19
click at [129, 130] on input "text" at bounding box center [236, 133] width 355 height 20
click at [18, 222] on button "Save" at bounding box center [35, 231] width 34 height 19
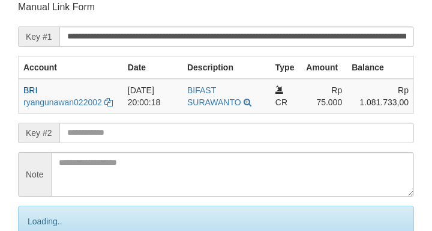
drag, startPoint x: 128, startPoint y: 128, endPoint x: 130, endPoint y: 134, distance: 6.5
click at [130, 132] on input "text" at bounding box center [236, 133] width 355 height 20
click at [131, 135] on input "text" at bounding box center [236, 133] width 355 height 20
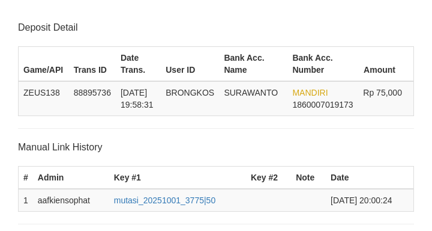
scroll to position [235, 0]
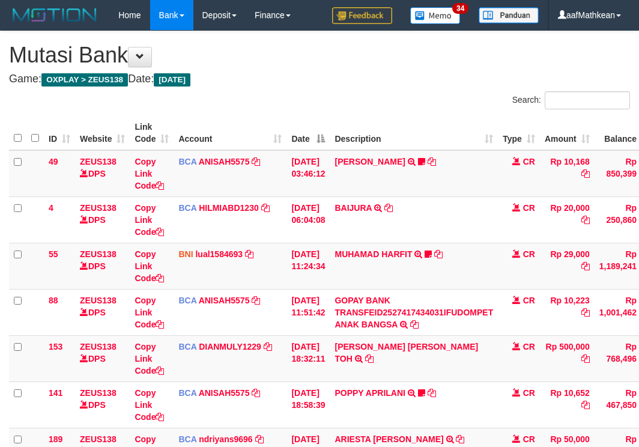
scroll to position [261, 82]
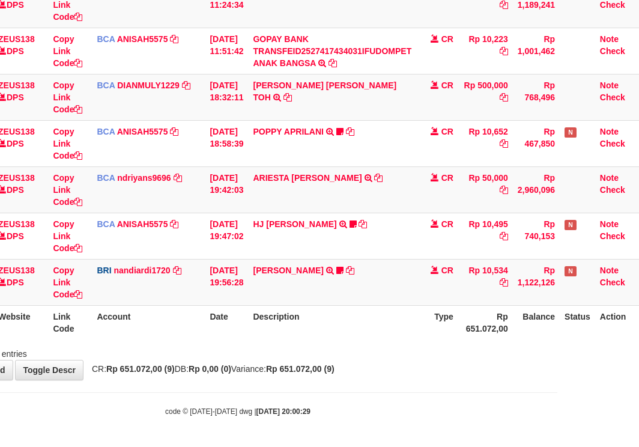
click at [389, 329] on th "Description" at bounding box center [332, 322] width 168 height 34
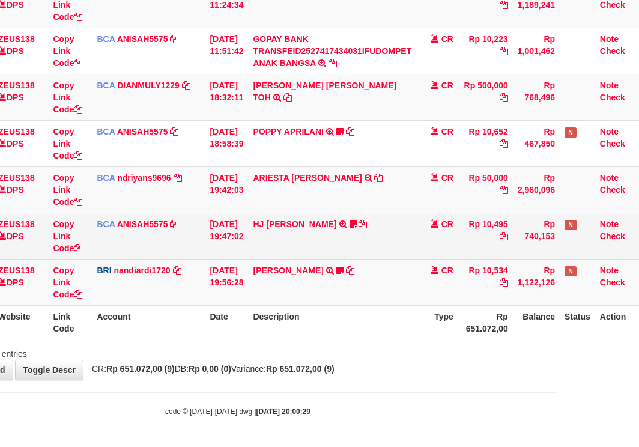
drag, startPoint x: 399, startPoint y: 337, endPoint x: 202, endPoint y: 241, distance: 219.2
click at [381, 329] on th "Description" at bounding box center [332, 322] width 168 height 34
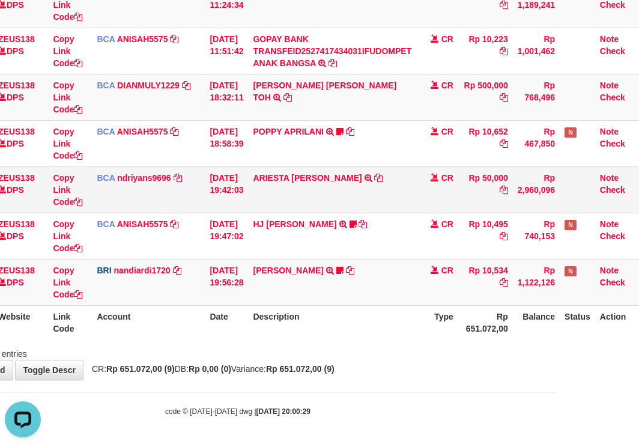
scroll to position [0, 0]
drag, startPoint x: 545, startPoint y: 357, endPoint x: 646, endPoint y: 363, distance: 101.1
click at [547, 359] on div "**********" at bounding box center [237, 75] width 639 height 610
click at [308, 337] on th "Description" at bounding box center [332, 322] width 168 height 34
drag, startPoint x: 327, startPoint y: 345, endPoint x: 642, endPoint y: 327, distance: 315.8
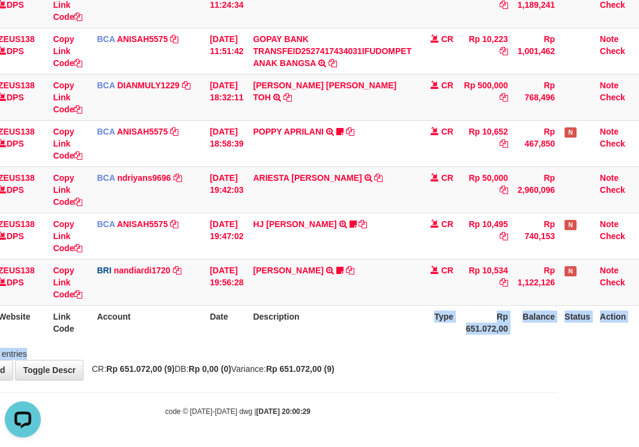
click at [357, 346] on div "Search: ID Website Link Code Account Date Description Type Amount Balance Statu…" at bounding box center [237, 95] width 621 height 530
drag, startPoint x: 363, startPoint y: 335, endPoint x: 366, endPoint y: 342, distance: 7.0
click at [363, 337] on th "Description" at bounding box center [332, 322] width 168 height 34
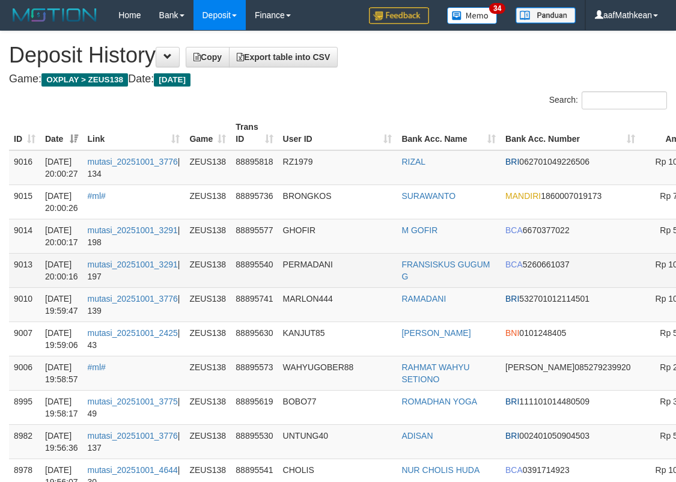
drag, startPoint x: 675, startPoint y: 196, endPoint x: 4, endPoint y: 282, distance: 677.0
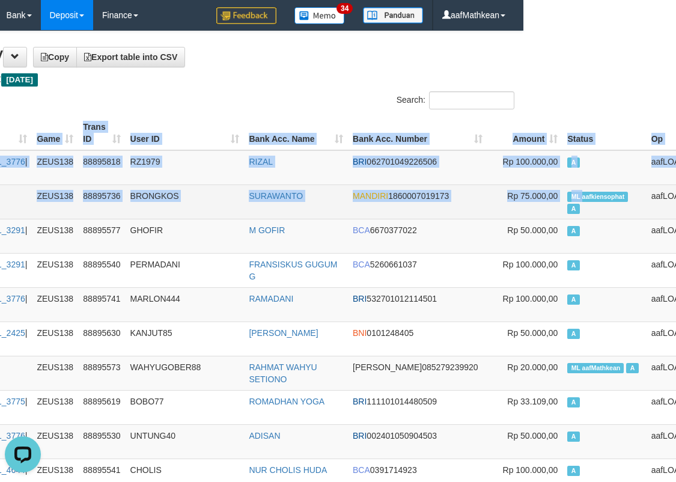
click at [567, 197] on span "ML aafkiensophat" at bounding box center [597, 197] width 61 height 10
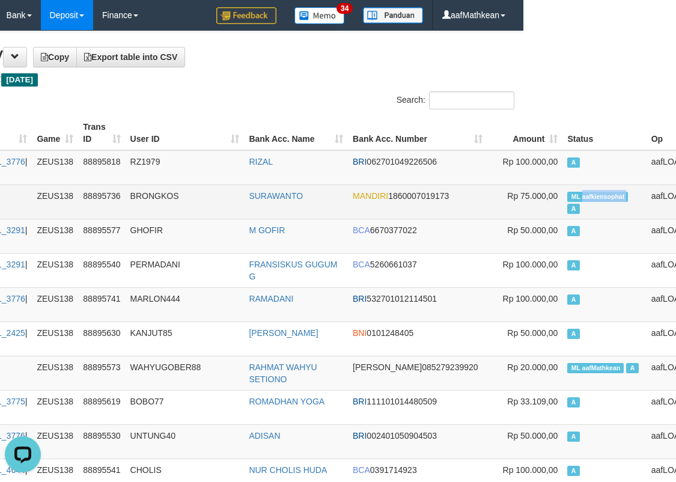
click at [567, 197] on span "ML aafkiensophat" at bounding box center [597, 197] width 61 height 10
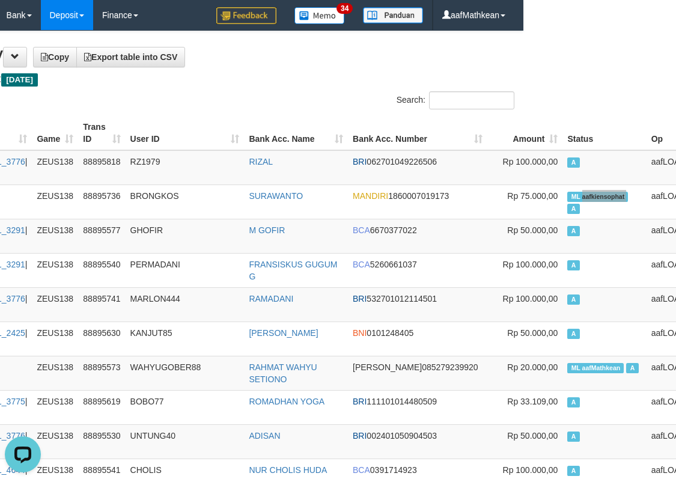
scroll to position [435, 153]
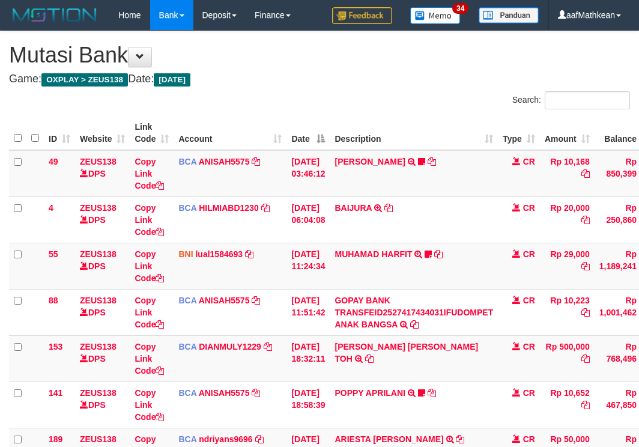
scroll to position [150, 11]
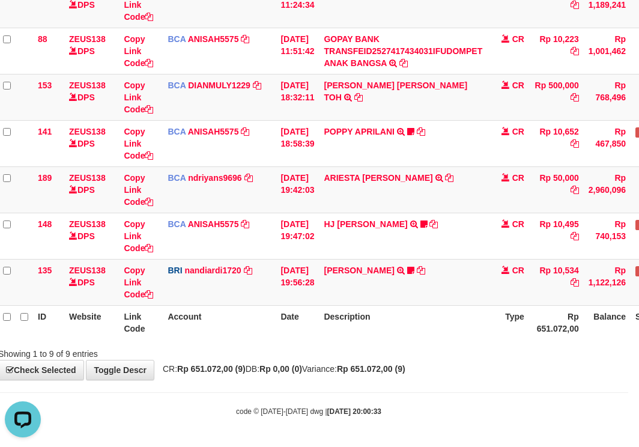
drag, startPoint x: 386, startPoint y: 336, endPoint x: 392, endPoint y: 342, distance: 7.6
click at [386, 338] on th "Description" at bounding box center [403, 322] width 168 height 34
drag, startPoint x: 332, startPoint y: 335, endPoint x: 644, endPoint y: 354, distance: 312.3
click at [336, 336] on th "Description" at bounding box center [403, 322] width 168 height 34
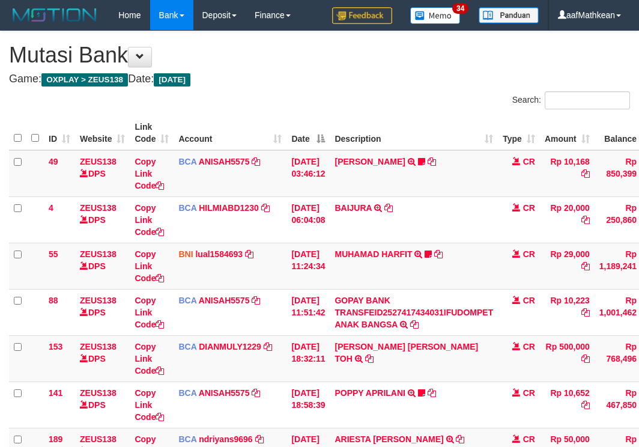
scroll to position [261, 11]
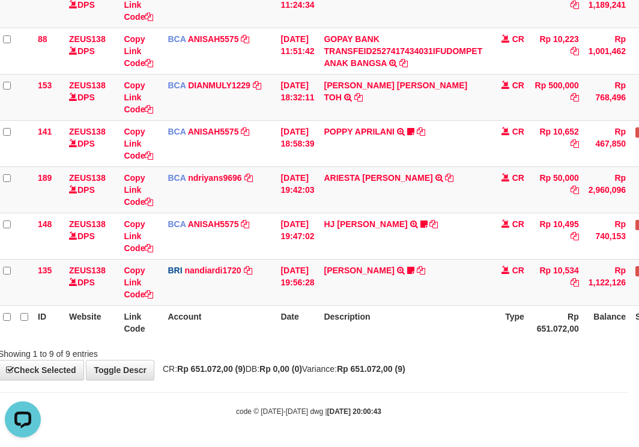
drag, startPoint x: 228, startPoint y: 420, endPoint x: 327, endPoint y: 424, distance: 98.6
click at [237, 432] on body "Toggle navigation Home Bank Account List Load By Website Group [OXPLAY] ZEUS138…" at bounding box center [308, 93] width 639 height 708
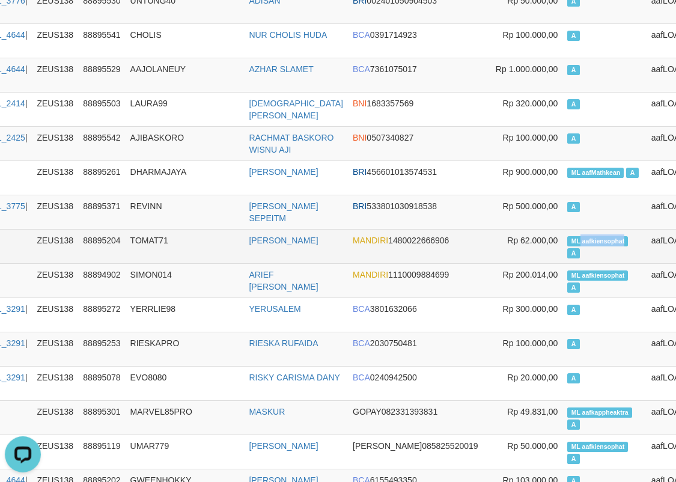
drag, startPoint x: 530, startPoint y: 243, endPoint x: 490, endPoint y: 248, distance: 40.6
click at [567, 243] on span "ML aafkiensophat" at bounding box center [597, 241] width 61 height 10
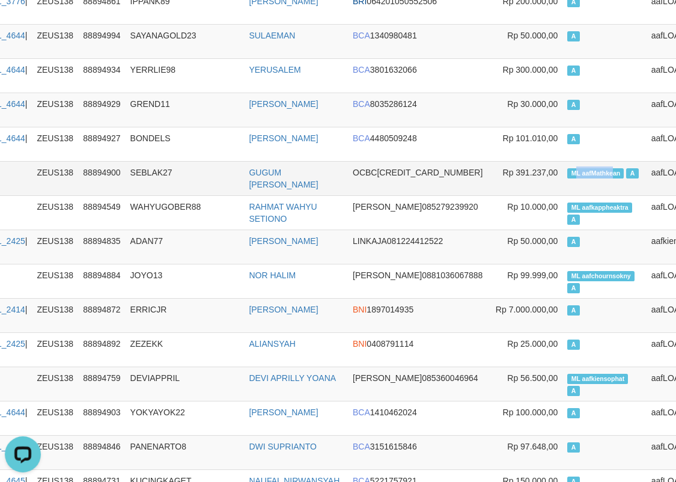
drag, startPoint x: 518, startPoint y: 169, endPoint x: 554, endPoint y: 176, distance: 36.8
click at [567, 176] on span "ML aafMathkean" at bounding box center [595, 173] width 56 height 10
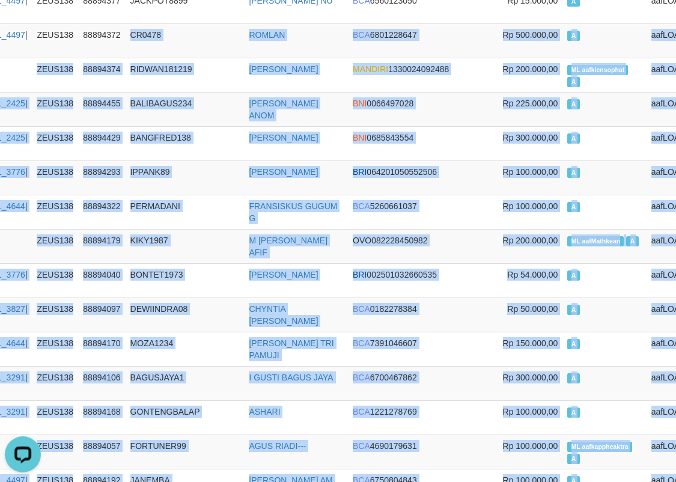
scroll to position [3756, 153]
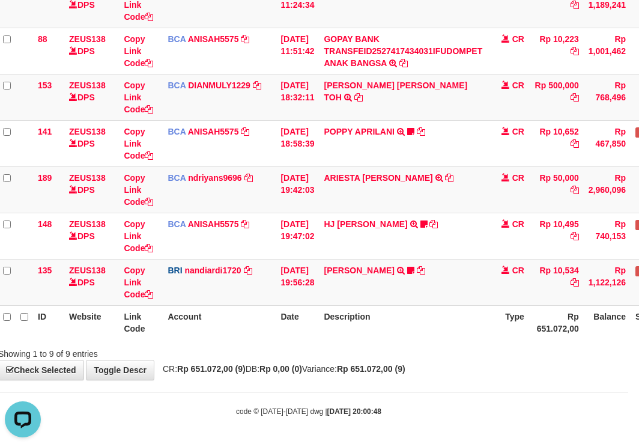
drag, startPoint x: 229, startPoint y: 321, endPoint x: 243, endPoint y: 338, distance: 21.9
click at [234, 325] on th "Account" at bounding box center [219, 322] width 113 height 34
drag, startPoint x: 243, startPoint y: 338, endPoint x: 258, endPoint y: 341, distance: 15.2
click at [244, 339] on th "Account" at bounding box center [219, 322] width 113 height 34
click at [258, 341] on div "ID Website Link Code Account Date Description Type Amount Balance Status Action…" at bounding box center [308, 97] width 639 height 492
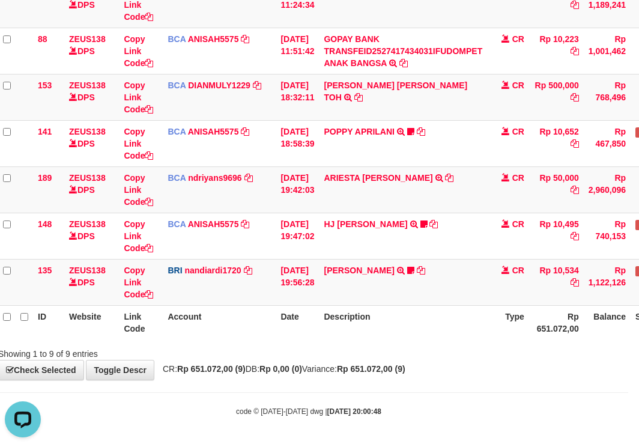
click at [335, 335] on th "Description" at bounding box center [403, 322] width 168 height 34
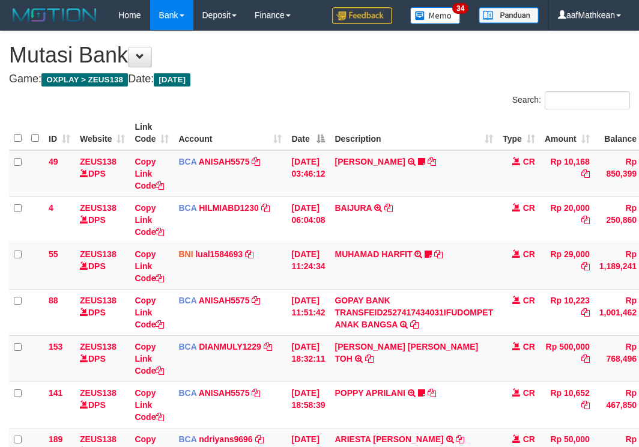
scroll to position [261, 11]
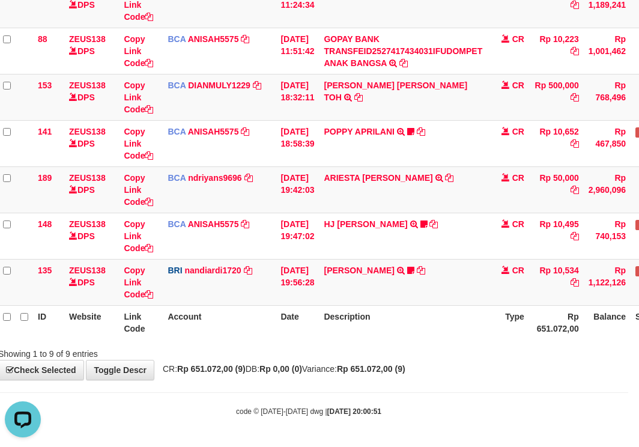
click at [311, 381] on body "Toggle navigation Home Bank Account List Load By Website Group [OXPLAY] ZEUS138…" at bounding box center [308, 93] width 639 height 708
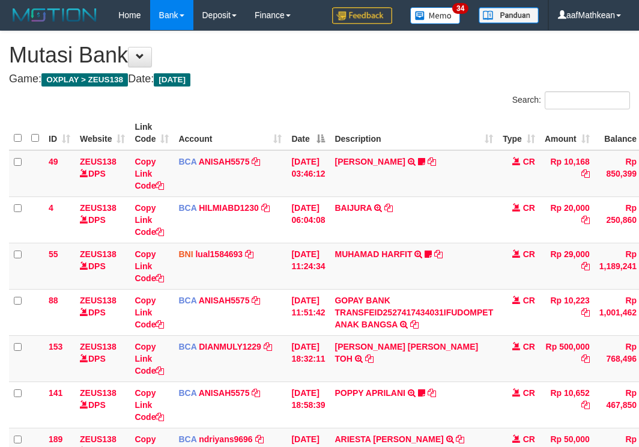
scroll to position [261, 11]
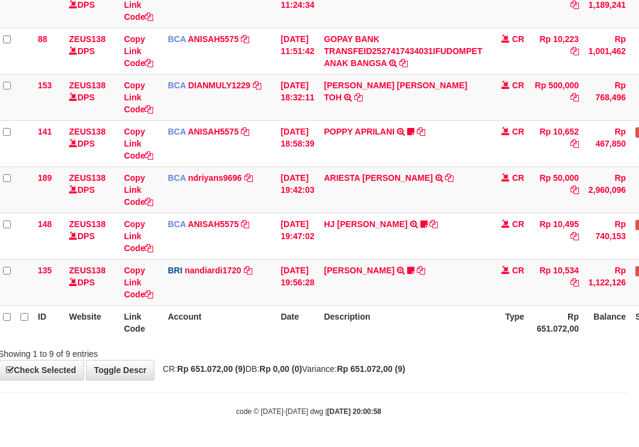
click at [397, 374] on div "**********" at bounding box center [308, 75] width 639 height 610
click at [405, 374] on strong "Rp 651.072,00 (9)" at bounding box center [371, 369] width 68 height 10
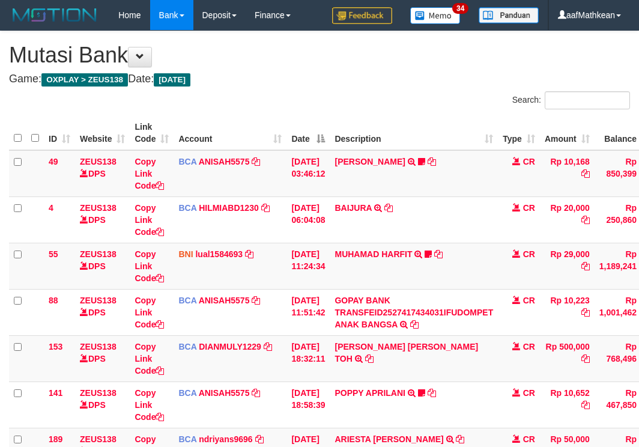
scroll to position [261, 11]
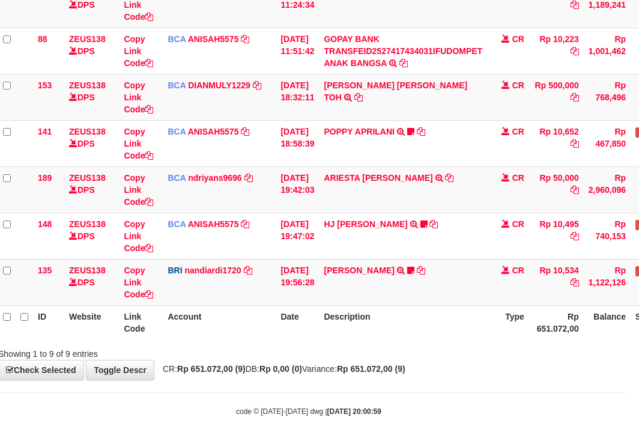
click at [528, 390] on body "Toggle navigation Home Bank Account List Load By Website Group [OXPLAY] ZEUS138…" at bounding box center [308, 93] width 639 height 708
click at [386, 344] on div "Showing 1 to 9 of 9 entries" at bounding box center [308, 351] width 639 height 17
drag, startPoint x: 397, startPoint y: 340, endPoint x: 361, endPoint y: 349, distance: 37.1
click at [399, 342] on div "ID Website Link Code Account Date Description Type Amount Balance Status Action…" at bounding box center [308, 97] width 639 height 492
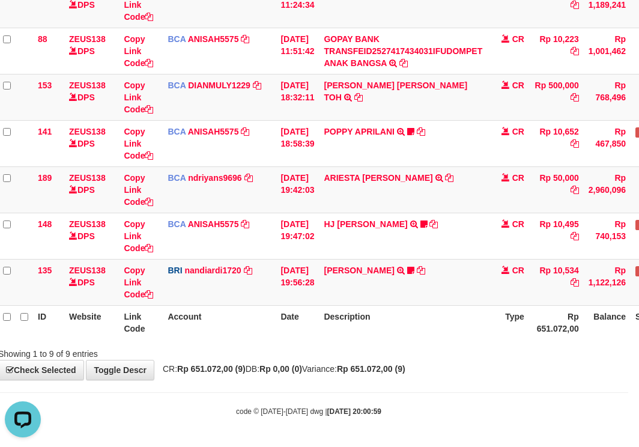
click at [371, 352] on div "Showing 1 to 9 of 9 entries" at bounding box center [308, 351] width 639 height 17
drag, startPoint x: 372, startPoint y: 354, endPoint x: 382, endPoint y: 351, distance: 10.6
click at [373, 354] on div "Showing 1 to 9 of 9 entries" at bounding box center [308, 351] width 639 height 17
click at [380, 337] on th "Description" at bounding box center [403, 322] width 168 height 34
click at [425, 336] on th "Description" at bounding box center [403, 322] width 168 height 34
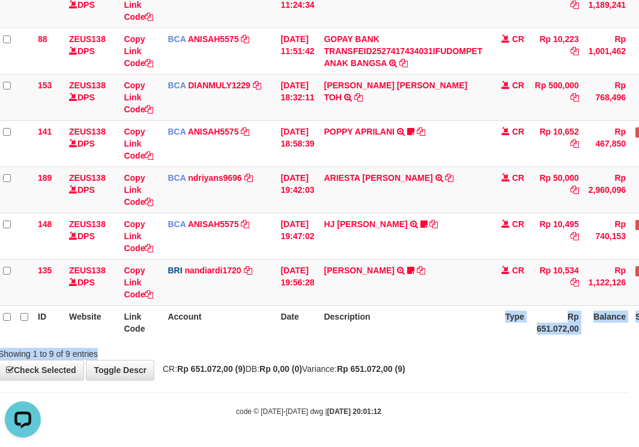
click at [432, 344] on div "Search: ID Website Link Code Account Date Description Type Amount Balance Statu…" at bounding box center [308, 95] width 621 height 530
click at [416, 326] on th "Description" at bounding box center [403, 322] width 168 height 34
click at [416, 324] on th "Description" at bounding box center [403, 322] width 168 height 34
click at [431, 305] on td "[PERSON_NAME] TRANSFER NBMB [PERSON_NAME] PRAYOGA TO NANDI ARDIANSYAH Kamngenca" at bounding box center [403, 282] width 168 height 46
click at [434, 314] on th "Description" at bounding box center [403, 322] width 168 height 34
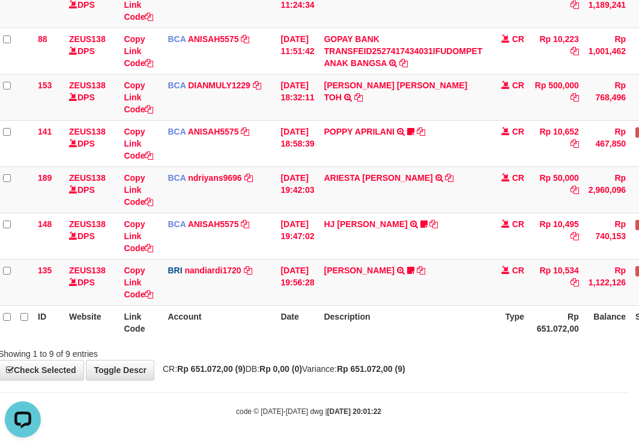
click at [437, 324] on th "Description" at bounding box center [403, 322] width 168 height 34
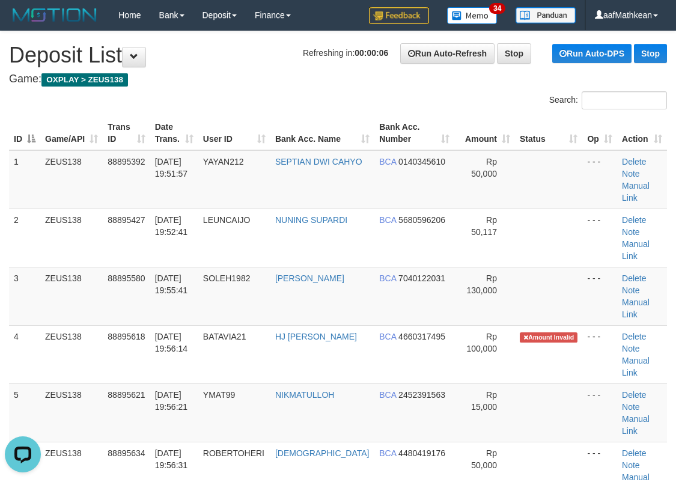
click at [299, 91] on div "Search:" at bounding box center [338, 101] width 676 height 21
drag, startPoint x: 219, startPoint y: 79, endPoint x: 181, endPoint y: 100, distance: 44.1
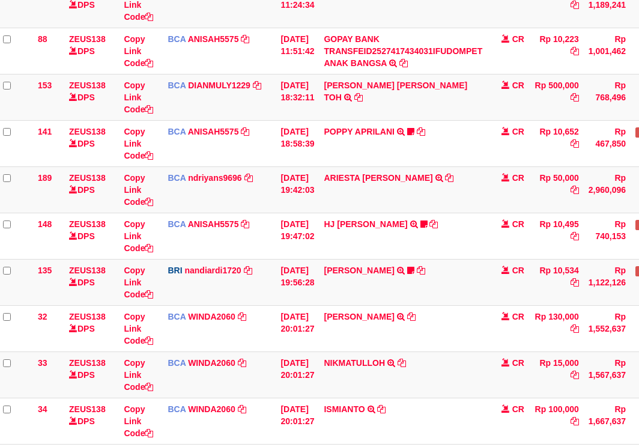
click at [425, 317] on td "SOLEH SURYADI TRSF E-BANKING CR 0110/FTSCY/WS95031 130000.00SOLEH SURYADI" at bounding box center [403, 328] width 168 height 46
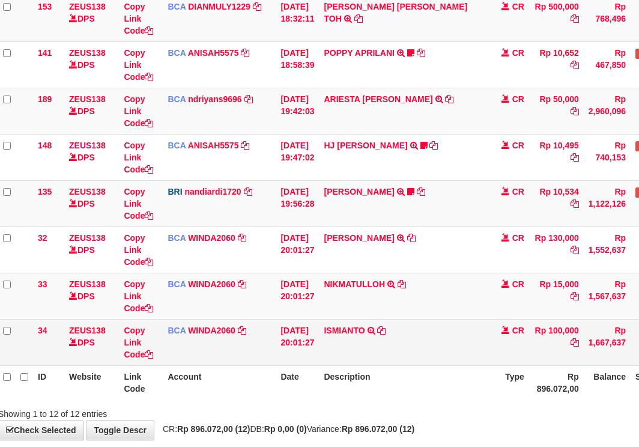
scroll to position [400, 11]
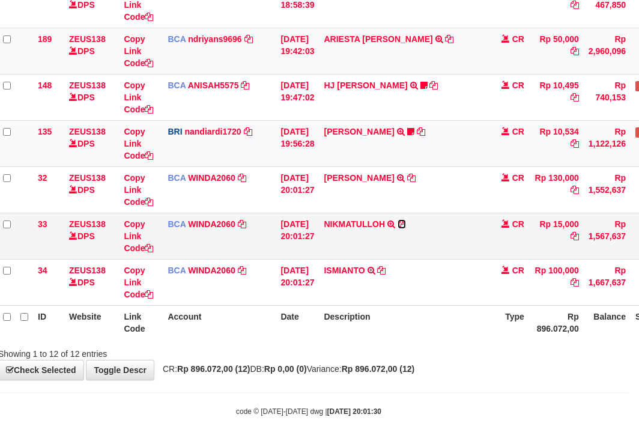
click at [406, 223] on icon at bounding box center [402, 224] width 8 height 8
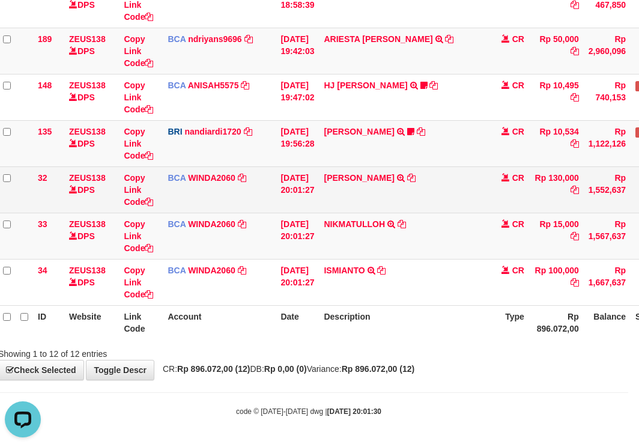
scroll to position [0, 0]
click at [416, 179] on icon at bounding box center [411, 178] width 8 height 8
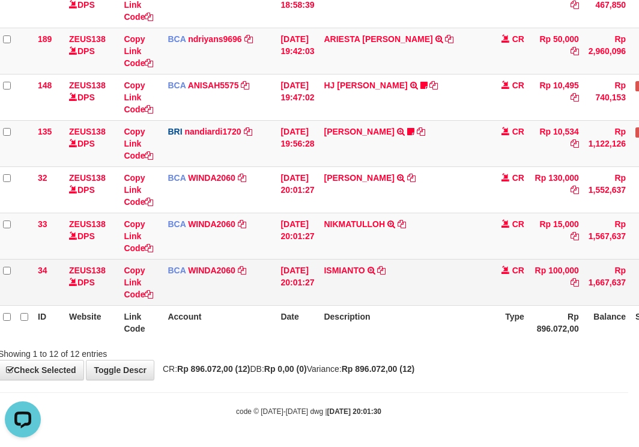
click at [387, 273] on tbody "49 ZEUS138 DPS Copy Link Code BCA ANISAH5575 DPS ANISAH mutasi_20251001_3827 | …" at bounding box center [356, 28] width 717 height 556
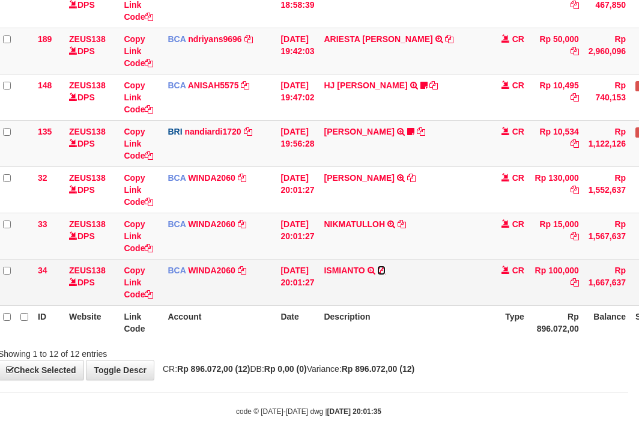
click at [377, 265] on link at bounding box center [381, 270] width 8 height 10
click at [386, 270] on icon at bounding box center [381, 270] width 8 height 8
drag, startPoint x: 293, startPoint y: 243, endPoint x: 353, endPoint y: 280, distance: 69.8
click at [295, 250] on td "01/10/2025 20:01:27" at bounding box center [297, 236] width 43 height 46
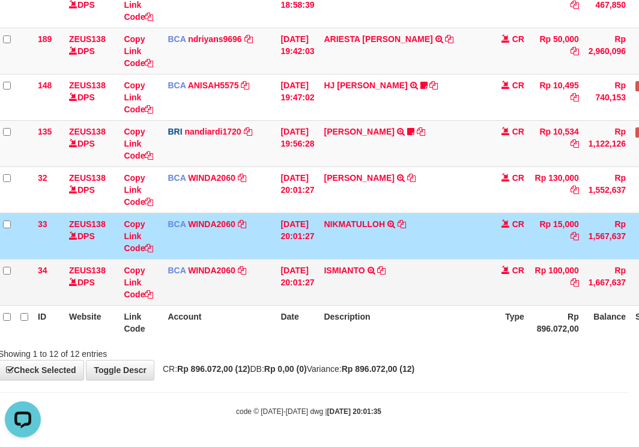
click at [353, 284] on td "ISMIANTO TRSF E-BANKING CR 0110/FTSCY/WS95031 100000.00ISMIANTO" at bounding box center [403, 282] width 168 height 46
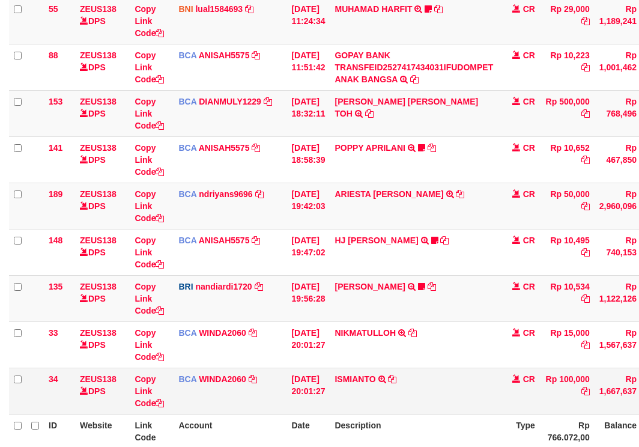
scroll to position [354, 0]
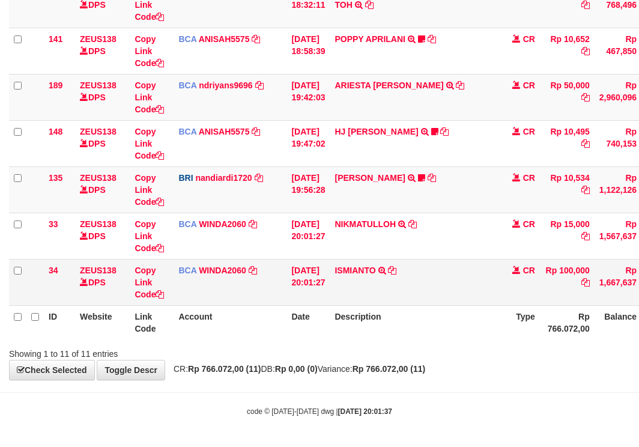
drag, startPoint x: 319, startPoint y: 303, endPoint x: 327, endPoint y: 302, distance: 7.9
click at [319, 303] on td "01/10/2025 20:01:27" at bounding box center [307, 282] width 43 height 46
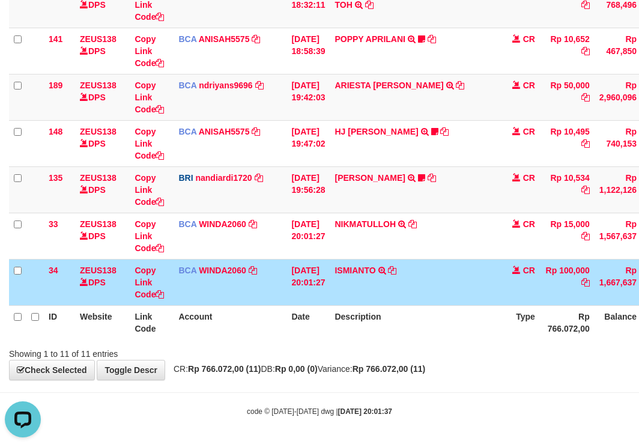
scroll to position [0, 0]
drag, startPoint x: 403, startPoint y: 290, endPoint x: 417, endPoint y: 295, distance: 14.6
click at [405, 300] on td "ISMIANTO TRSF E-BANKING CR 0110/FTSCY/WS95031 100000.00ISMIANTO" at bounding box center [414, 282] width 168 height 46
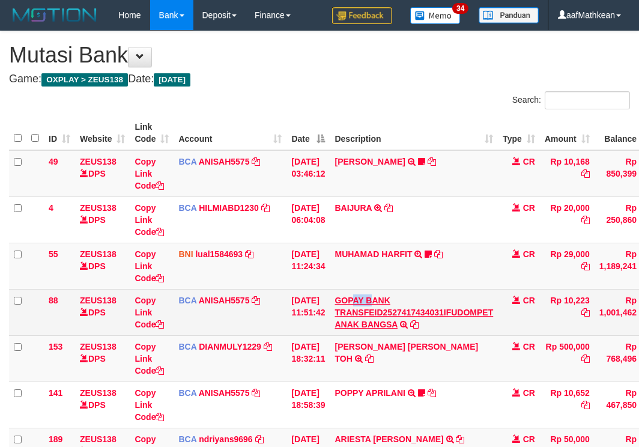
click at [353, 300] on td "GOPAY BANK TRANSFEID2527417434031IFUDOMPET ANAK BANGSA TRSF E-BANKING CR 0110/F…" at bounding box center [414, 312] width 168 height 46
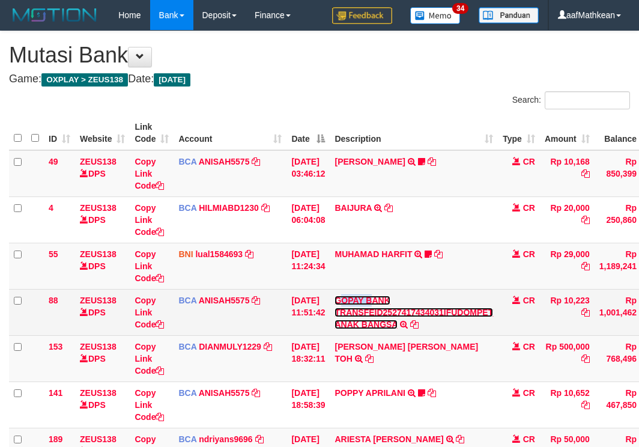
scroll to position [261, 0]
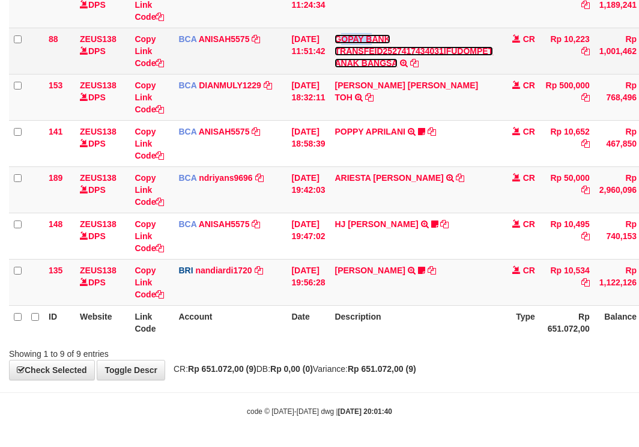
click at [356, 302] on tbody "49 ZEUS138 DPS Copy Link Code BCA ANISAH5575 DPS [PERSON_NAME] mutasi_20251001_…" at bounding box center [367, 97] width 717 height 417
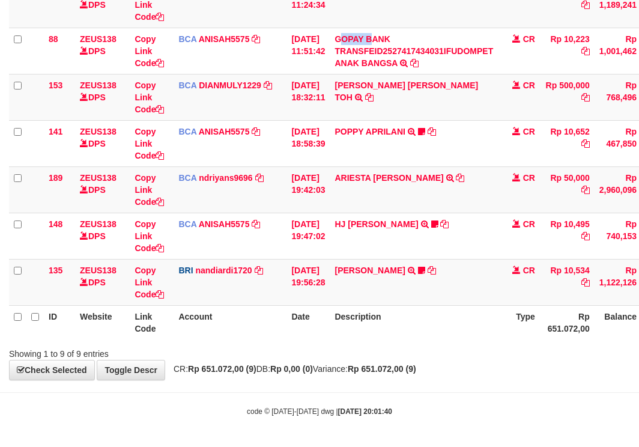
click at [550, 352] on div "Search: ID Website Link Code Account Date Description Type Amount Balance Statu…" at bounding box center [319, 95] width 621 height 530
drag, startPoint x: 605, startPoint y: 400, endPoint x: 825, endPoint y: 478, distance: 233.9
click at [638, 446] on html "Toggle navigation Home Bank Account List Load By Website Group [OXPLAY] ZEUS138…" at bounding box center [319, 93] width 639 height 708
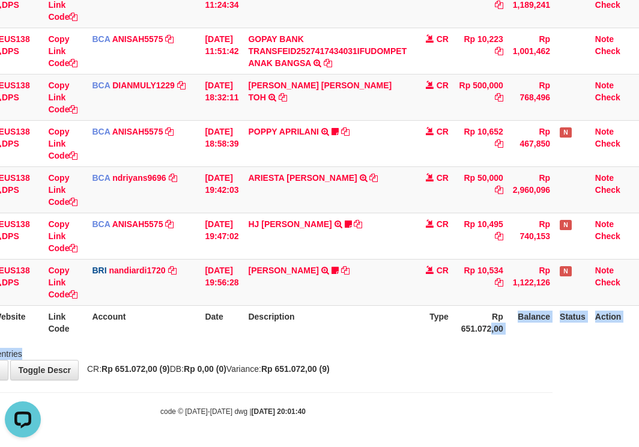
scroll to position [0, 0]
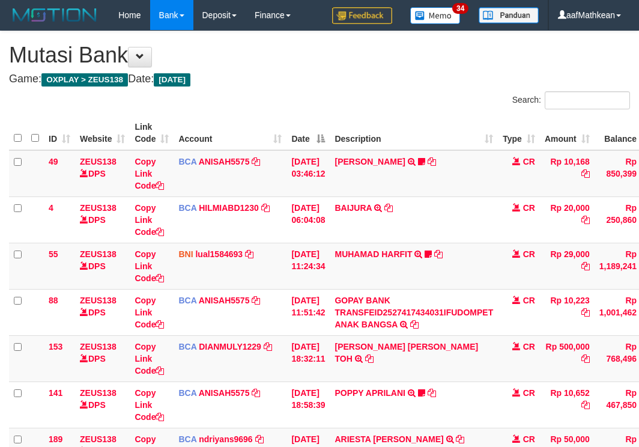
scroll to position [243, 77]
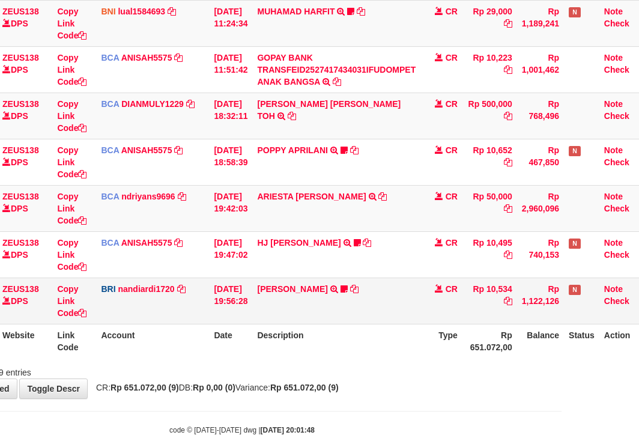
click at [407, 320] on td "KELVIN PRAYOGA TRANSFER NBMB KELVIN PRAYOGA TO NANDI ARDIANSYAH Kamngenca" at bounding box center [336, 300] width 168 height 46
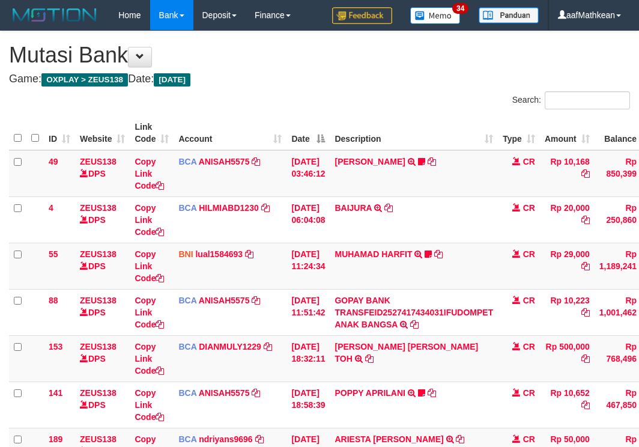
scroll to position [249, 77]
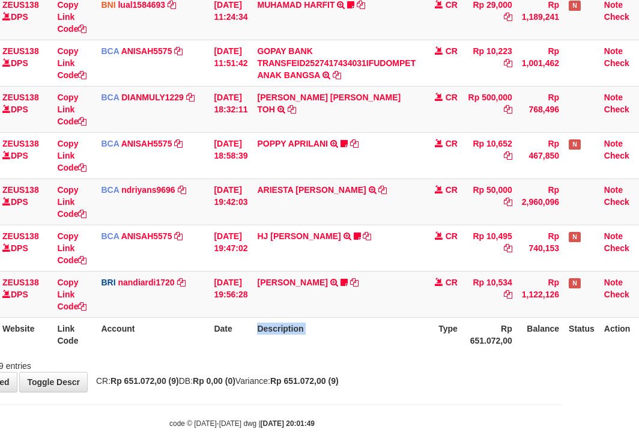
click at [408, 323] on th "Description" at bounding box center [336, 334] width 168 height 34
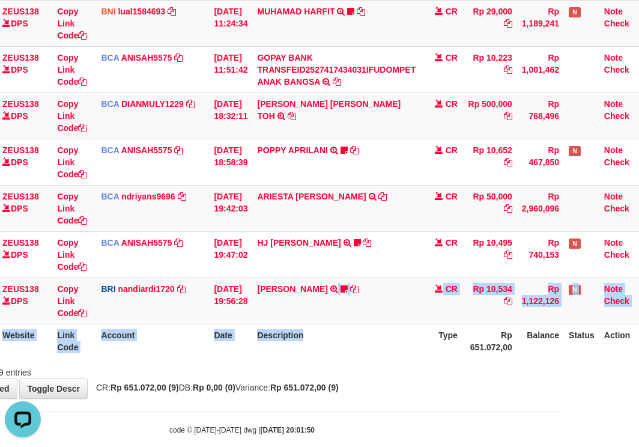
drag, startPoint x: 380, startPoint y: 335, endPoint x: 431, endPoint y: 353, distance: 53.6
click at [419, 351] on table "ID Website Link Code Account Date Description Type Amount Balance Status Action…" at bounding box center [290, 115] width 717 height 485
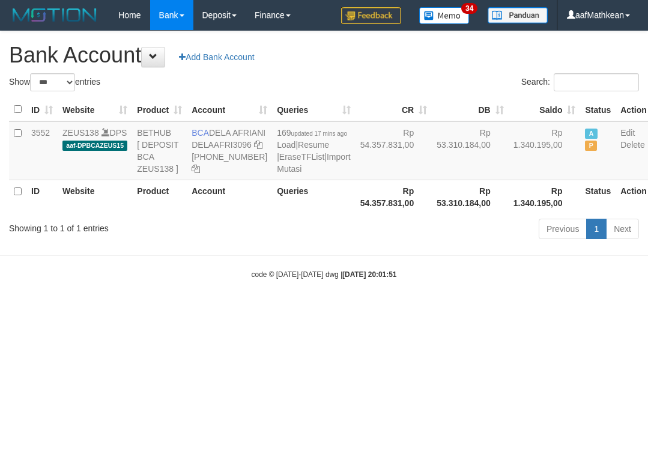
select select "***"
click at [412, 310] on html "Toggle navigation Home Bank Account List Load By Website Group [OXPLAY] ZEUS138…" at bounding box center [324, 155] width 648 height 310
drag, startPoint x: 411, startPoint y: 348, endPoint x: 255, endPoint y: 131, distance: 267.2
click at [363, 274] on html "Toggle navigation Home Bank Account List Load By Website Group [OXPLAY] ZEUS138…" at bounding box center [324, 155] width 648 height 310
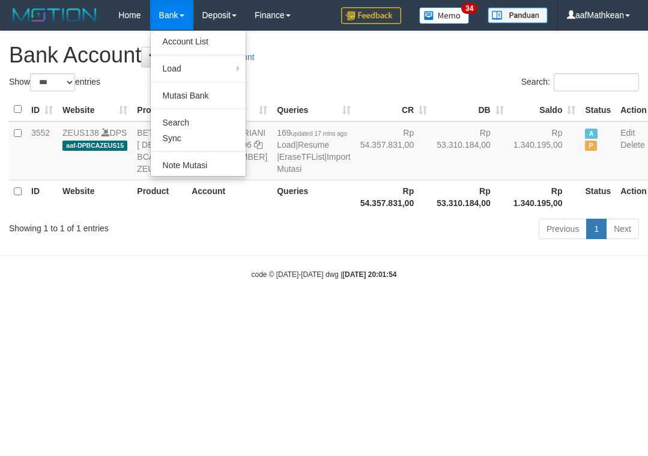
select select "***"
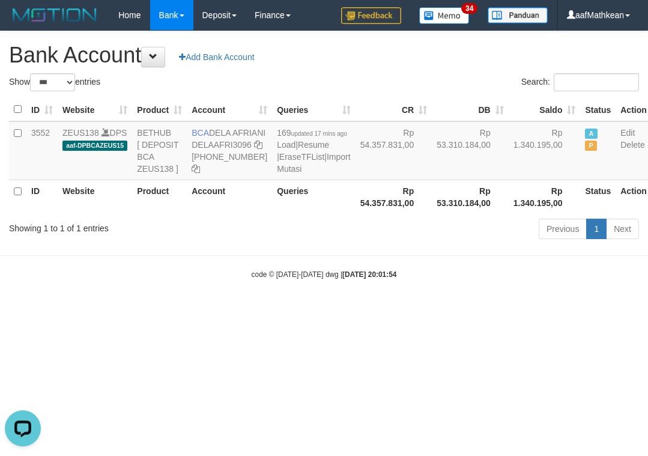
drag, startPoint x: 398, startPoint y: 307, endPoint x: 406, endPoint y: 312, distance: 9.5
click at [399, 280] on div "code © [DATE]-[DATE] dwg | [DATE] 20:01:54" at bounding box center [324, 274] width 648 height 12
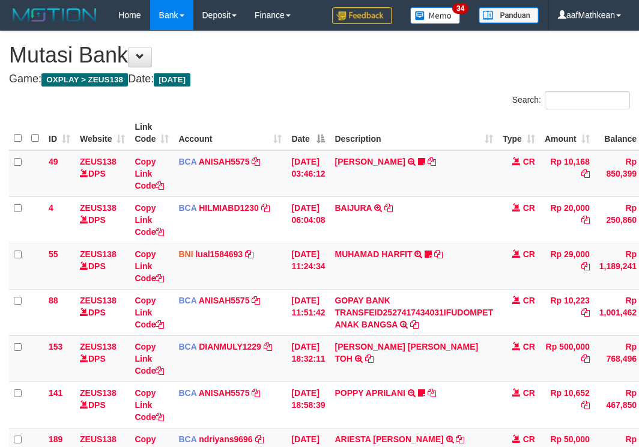
scroll to position [243, 77]
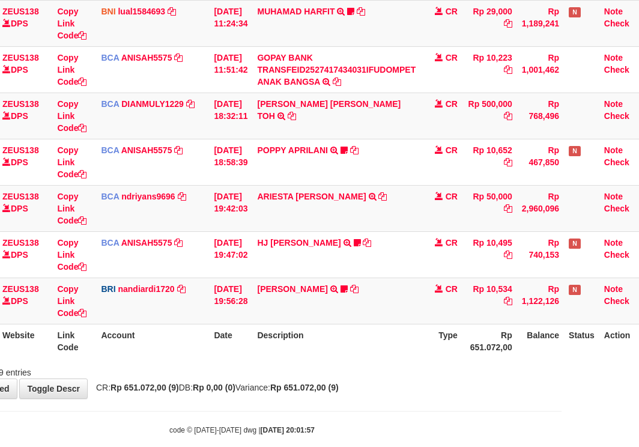
click at [346, 339] on th "Description" at bounding box center [336, 341] width 168 height 34
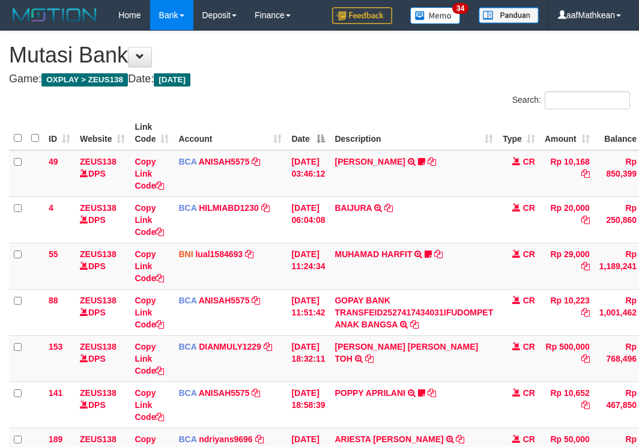
scroll to position [243, 77]
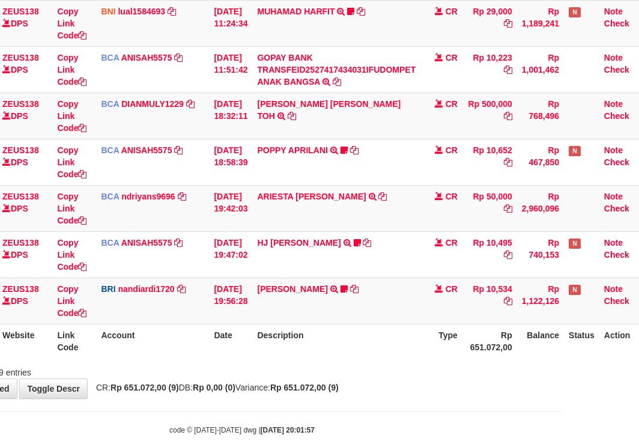
drag, startPoint x: 365, startPoint y: 370, endPoint x: 381, endPoint y: 373, distance: 15.9
click at [375, 373] on div "Showing 1 to 9 of 9 entries" at bounding box center [242, 370] width 639 height 17
click at [353, 367] on div "Showing 1 to 9 of 9 entries" at bounding box center [242, 370] width 639 height 17
drag, startPoint x: 353, startPoint y: 367, endPoint x: 356, endPoint y: 374, distance: 7.8
click at [354, 370] on div "Showing 1 to 9 of 9 entries" at bounding box center [242, 370] width 639 height 17
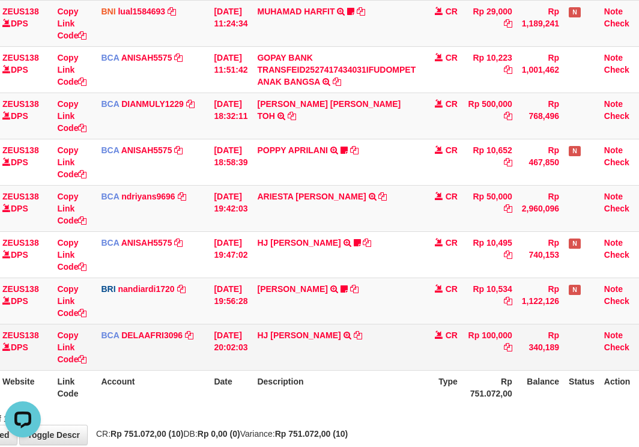
drag, startPoint x: 359, startPoint y: 338, endPoint x: 361, endPoint y: 345, distance: 7.6
click at [359, 342] on td "HJ YUMI MUTIAH TRSF E-BANKING CR 0110/FTSCY/WS95031 100000.00HJ YUMI MUTIAH" at bounding box center [336, 347] width 168 height 46
drag, startPoint x: 356, startPoint y: 359, endPoint x: 347, endPoint y: 341, distance: 20.4
click at [357, 354] on td "HJ YUMI MUTIAH TRSF E-BANKING CR 0110/FTSCY/WS95031 100000.00HJ YUMI MUTIAH" at bounding box center [336, 347] width 168 height 46
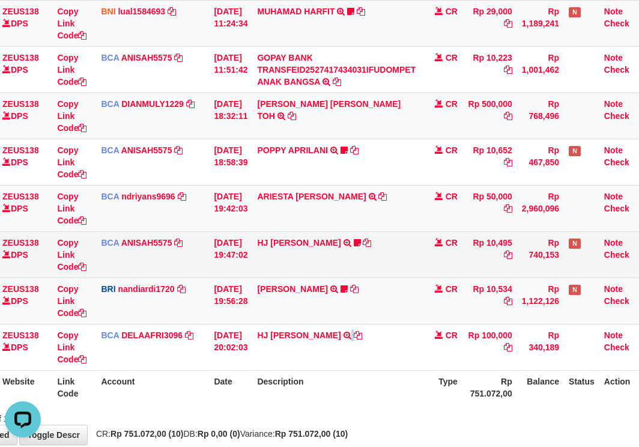
drag, startPoint x: 399, startPoint y: 207, endPoint x: 382, endPoint y: 238, distance: 34.9
click at [398, 216] on td "ARIESTA HERU PRAKO TRSF E-BANKING CR 10/01 ZP6P1 ARIESTA HERU PRAKO" at bounding box center [336, 208] width 168 height 46
click at [405, 266] on td "HJ YUMI MUTIAH TRSF E-BANKING CR 0110/FTSCY/WS95031 10495.00HJ YUMI MUTIAH Bata…" at bounding box center [336, 254] width 168 height 46
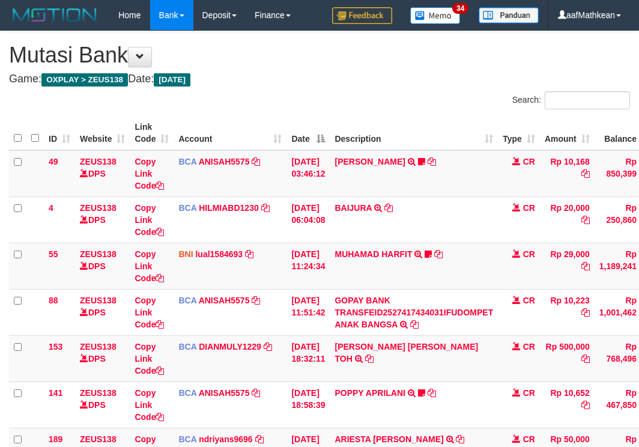
click at [529, 362] on div "Search: ID Website Link Code Account Date Description Type Amount Balance Statu…" at bounding box center [319, 356] width 621 height 530
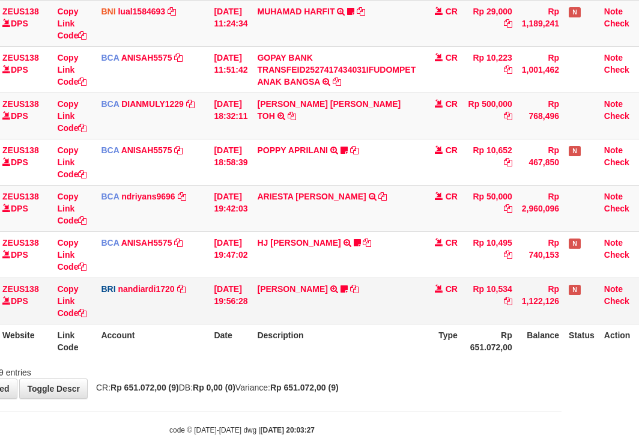
click at [318, 323] on td "KELVIN PRAYOGA TRANSFER NBMB KELVIN PRAYOGA TO NANDI ARDIANSYAH Kamngenca" at bounding box center [336, 300] width 168 height 46
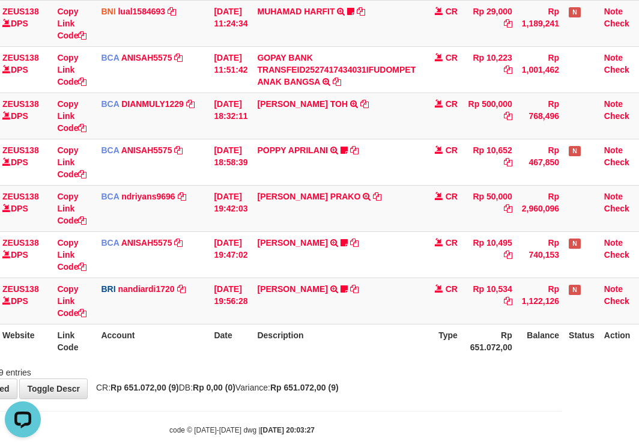
click at [279, 296] on tbody "49 ZEUS138 DPS Copy Link Code BCA ANISAH5575 DPS ANISAH mutasi_20251001_3827 | …" at bounding box center [290, 116] width 717 height 417
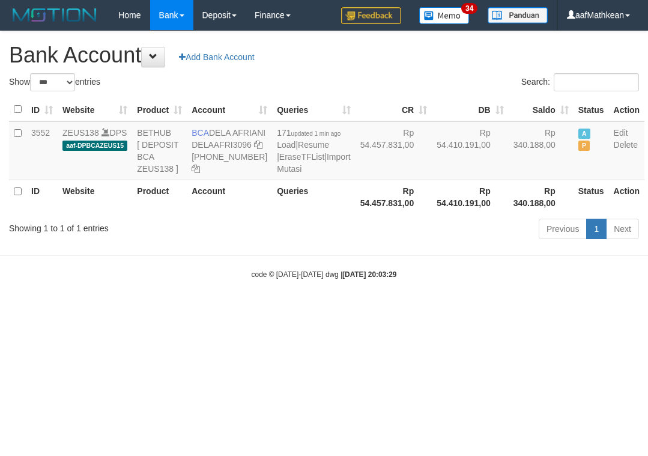
select select "***"
click at [362, 310] on body "Toggle navigation Home Bank Account List Load By Website Group [OXPLAY] ZEUS138…" at bounding box center [324, 155] width 648 height 310
click at [364, 310] on body "Toggle navigation Home Bank Account List Load By Website Group [OXPLAY] ZEUS138…" at bounding box center [324, 155] width 648 height 310
select select "***"
click at [334, 310] on html "Toggle navigation Home Bank Account List Load By Website Group [OXPLAY] ZEUS138…" at bounding box center [324, 155] width 648 height 310
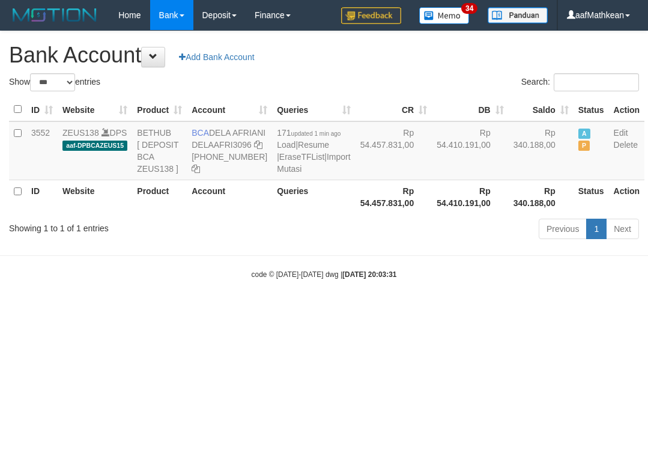
select select "***"
click at [298, 140] on link "Resume" at bounding box center [313, 145] width 31 height 10
drag, startPoint x: 430, startPoint y: 356, endPoint x: 416, endPoint y: 324, distance: 34.9
click at [424, 310] on html "Toggle navigation Home Bank Account List Load By Website Group [OXPLAY] ZEUS138…" at bounding box center [324, 155] width 648 height 310
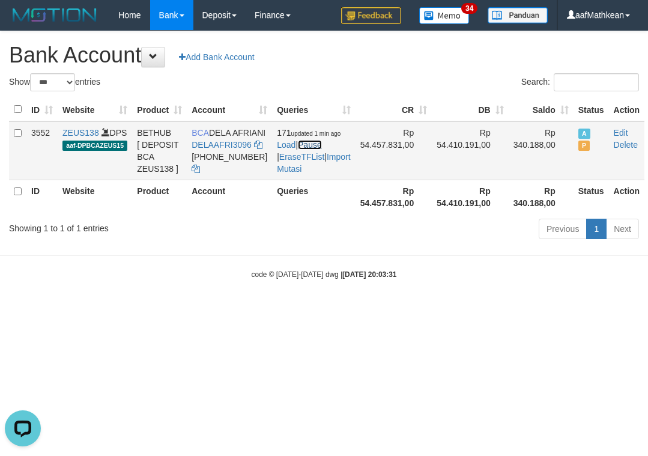
click at [298, 150] on link "Pause" at bounding box center [310, 145] width 24 height 10
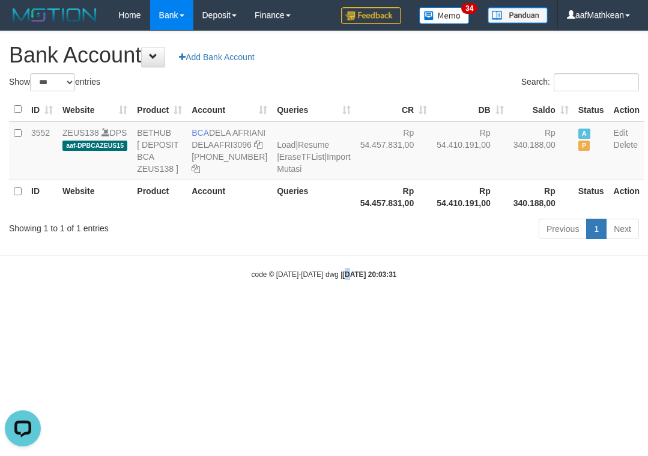
click at [338, 285] on body "Toggle navigation Home Bank Account List Load By Website Group [OXPLAY] ZEUS138…" at bounding box center [324, 155] width 648 height 310
select select "***"
click at [336, 243] on div "Previous 1 Next" at bounding box center [459, 230] width 360 height 26
click at [277, 152] on link "Import Mutasi" at bounding box center [313, 163] width 73 height 22
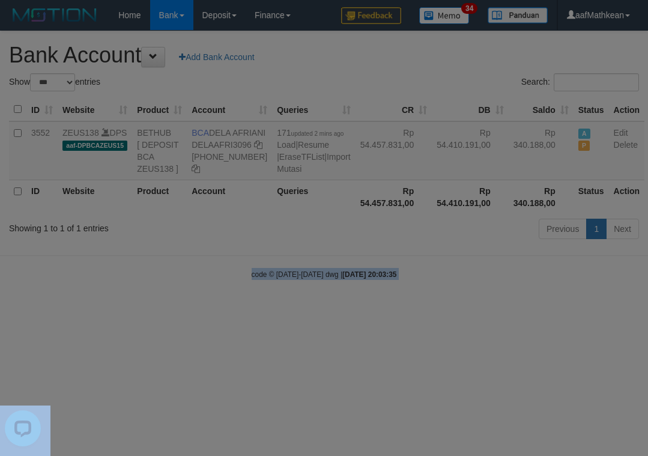
click at [332, 310] on body "Toggle navigation Home Bank Account List Load By Website Group [OXPLAY] ZEUS138…" at bounding box center [324, 155] width 648 height 310
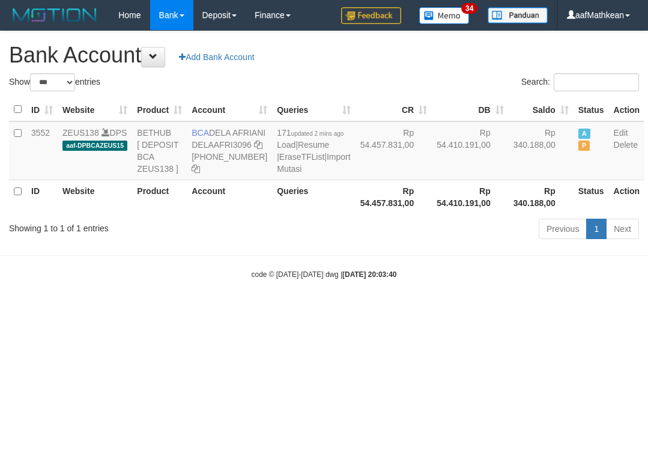
select select "***"
drag, startPoint x: 447, startPoint y: 330, endPoint x: 325, endPoint y: 160, distance: 209.5
click at [377, 252] on body "Toggle navigation Home Bank Account List Load By Website Group [OXPLAY] ZEUS138…" at bounding box center [324, 155] width 648 height 310
click at [320, 284] on body "Toggle navigation Home Bank Account List Load By Website Group [OXPLAY] ZEUS138…" at bounding box center [324, 155] width 648 height 310
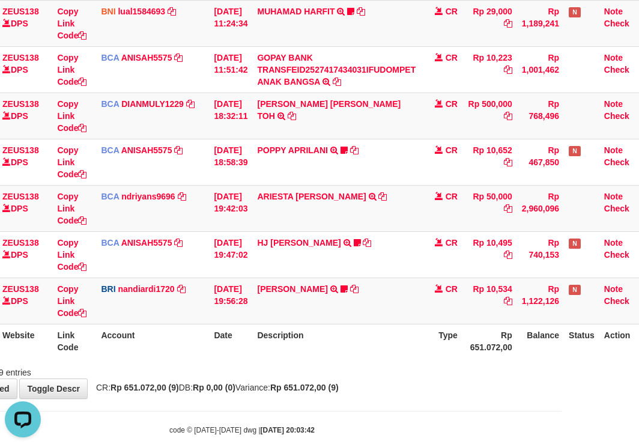
click at [345, 345] on th "Description" at bounding box center [336, 341] width 168 height 34
drag, startPoint x: 393, startPoint y: 372, endPoint x: 396, endPoint y: 386, distance: 14.0
click at [395, 380] on div "**********" at bounding box center [242, 94] width 639 height 610
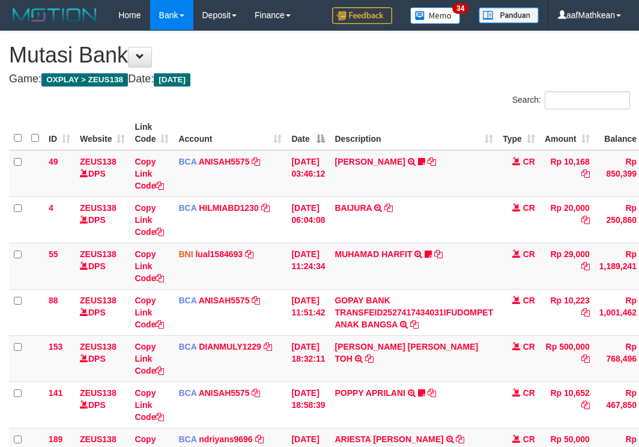
scroll to position [243, 77]
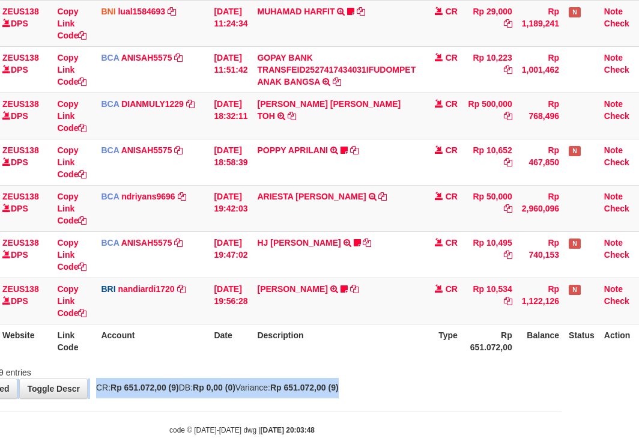
click at [416, 379] on div "**********" at bounding box center [242, 94] width 639 height 610
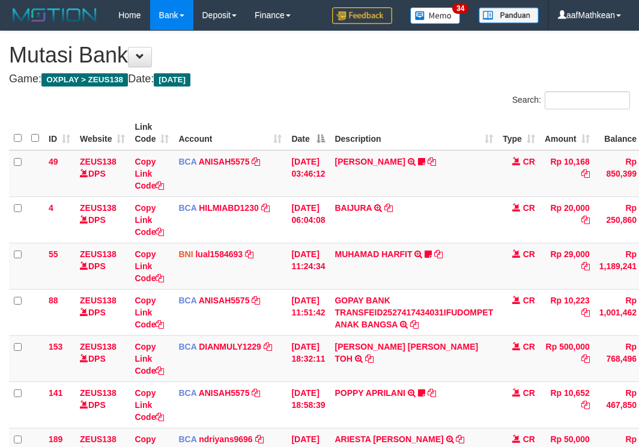
scroll to position [243, 77]
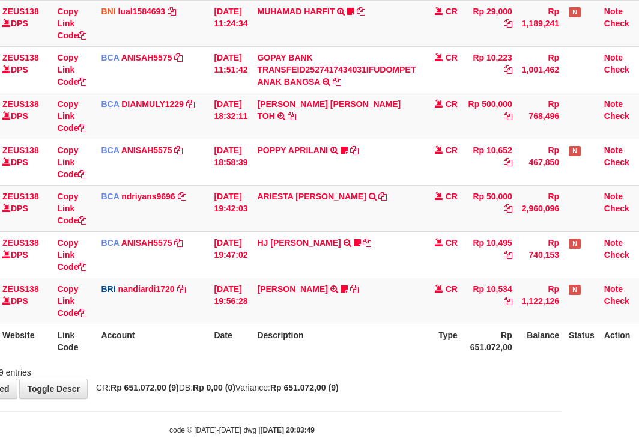
click at [404, 372] on div "Showing 1 to 9 of 9 entries" at bounding box center [242, 370] width 639 height 17
click at [399, 371] on div "Showing 1 to 9 of 9 entries" at bounding box center [242, 370] width 639 height 17
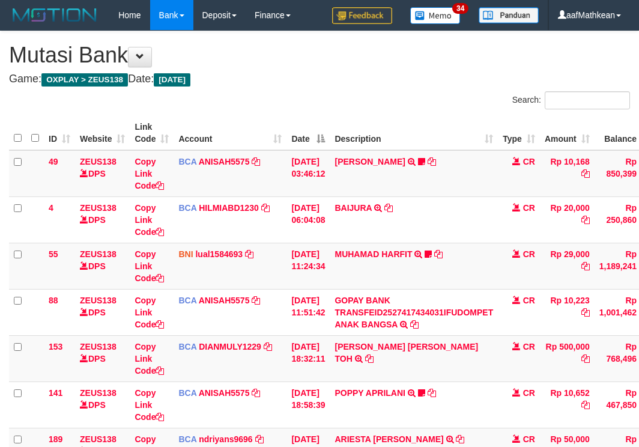
scroll to position [243, 77]
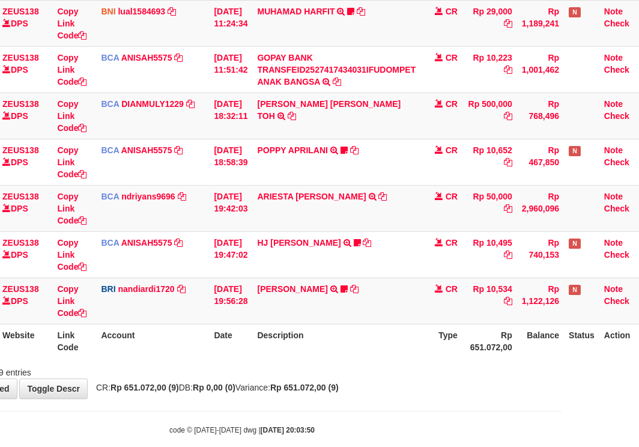
drag, startPoint x: 0, startPoint y: 0, endPoint x: 398, endPoint y: 365, distance: 539.5
click at [398, 365] on div "Showing 1 to 9 of 9 entries" at bounding box center [242, 370] width 639 height 17
click at [398, 363] on div "Showing 1 to 9 of 9 entries" at bounding box center [242, 370] width 639 height 17
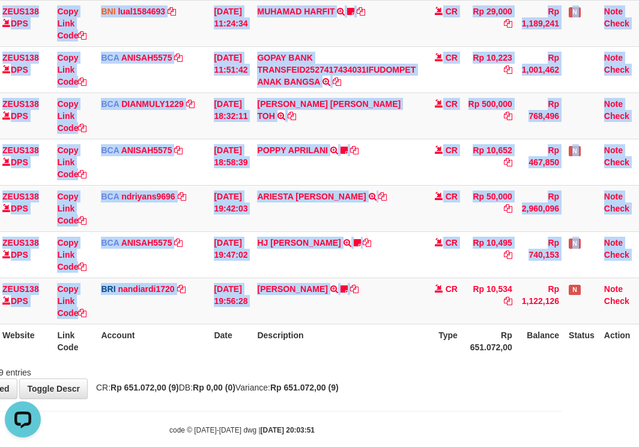
click at [365, 367] on div "Search: ID Website Link Code Account Date Description Type Amount Balance Statu…" at bounding box center [242, 114] width 621 height 530
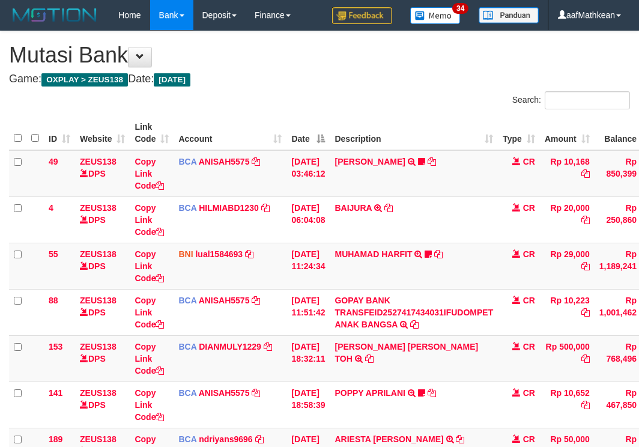
scroll to position [243, 95]
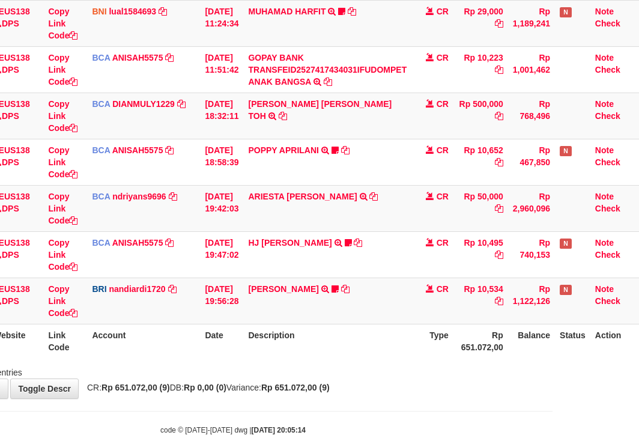
click at [428, 371] on div "Showing 1 to 9 of 9 entries" at bounding box center [233, 370] width 639 height 17
click at [434, 371] on div "Showing 1 to 9 of 9 entries" at bounding box center [233, 370] width 639 height 17
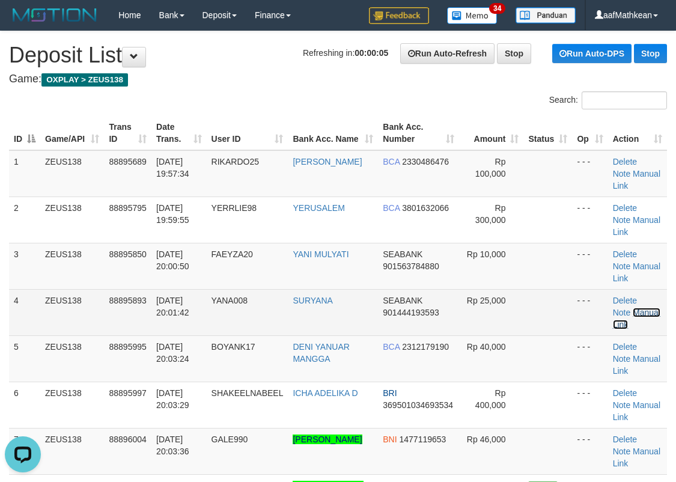
click at [643, 311] on link "Manual Link" at bounding box center [636, 319] width 47 height 22
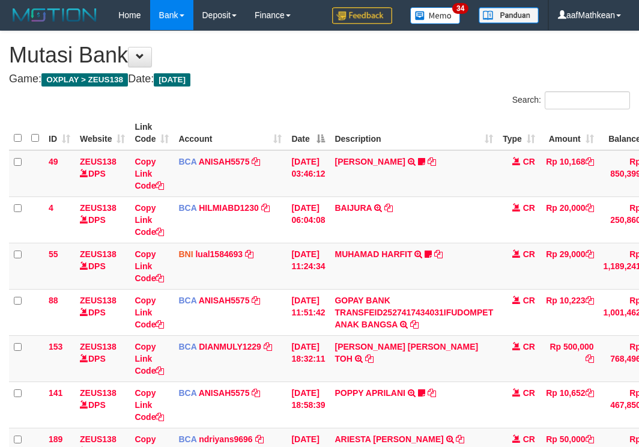
scroll to position [243, 95]
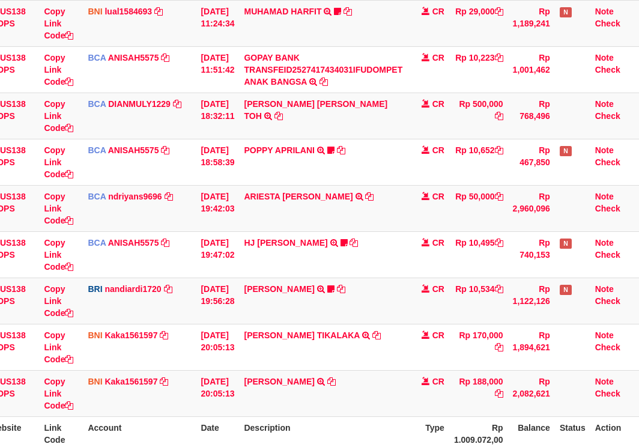
click at [432, 371] on td "CR" at bounding box center [428, 393] width 42 height 46
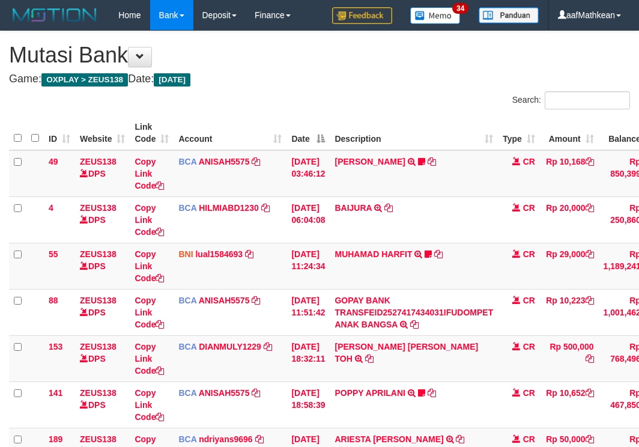
scroll to position [446, 95]
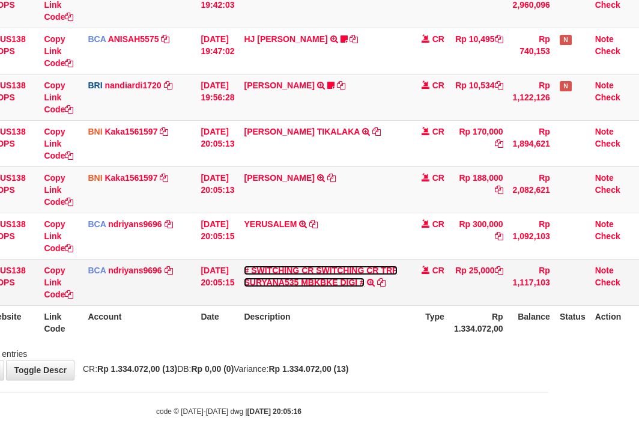
click at [323, 285] on link "# SWITCHING CR SWITCHING CR TRF SURYANA535 MBKBKE DIGI #" at bounding box center [320, 276] width 153 height 22
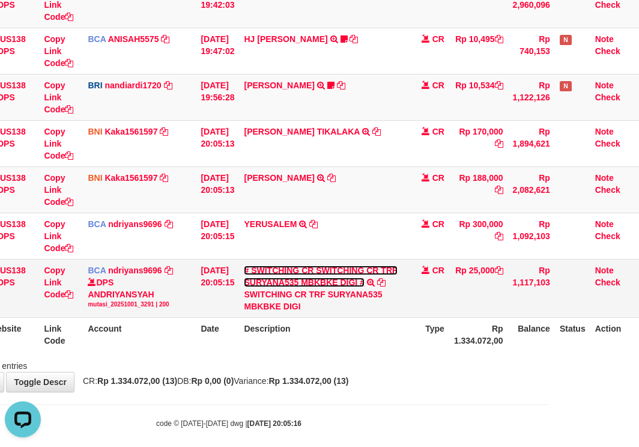
scroll to position [0, 0]
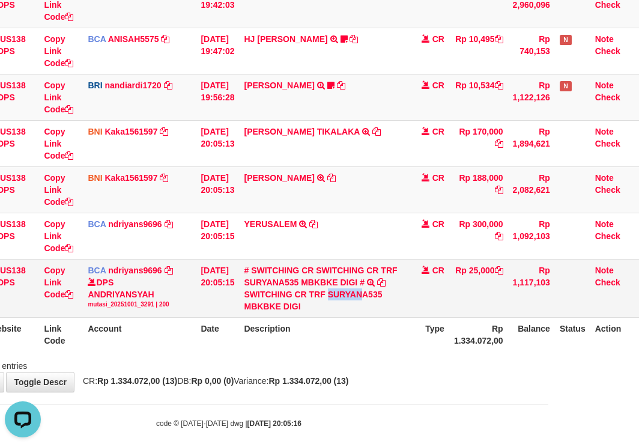
drag, startPoint x: 335, startPoint y: 293, endPoint x: 642, endPoint y: 171, distance: 330.3
click at [369, 295] on div "SWITCHING CR TRF SURYANA535 MBKBKE DIGI" at bounding box center [323, 300] width 159 height 24
copy div "SURYAN"
click at [232, 308] on tr "200 ZEUS138 DPS Copy Link Code BCA ndriyans9696 DPS ANDRIYANSYAH mutasi_2025100…" at bounding box center [278, 288] width 721 height 58
click at [48, 297] on link "Copy Link Code" at bounding box center [58, 282] width 29 height 34
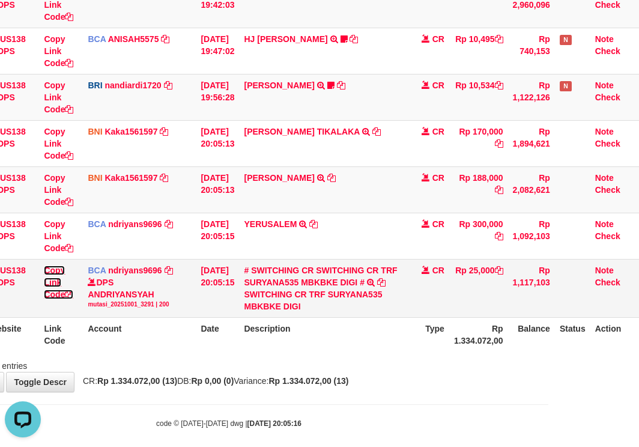
click at [50, 296] on link "Copy Link Code" at bounding box center [58, 282] width 29 height 34
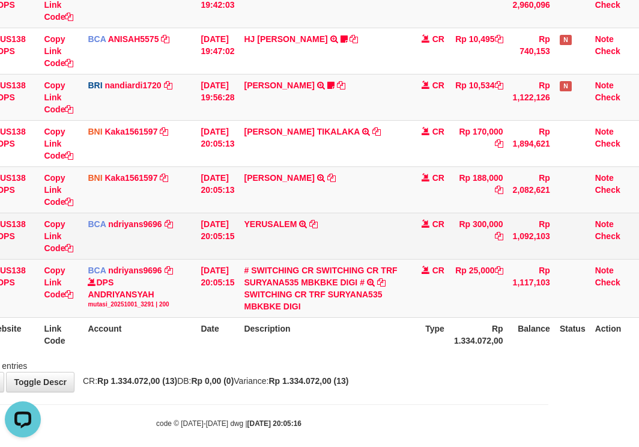
scroll to position [178, 0]
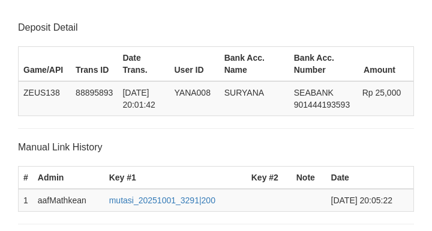
scroll to position [235, 0]
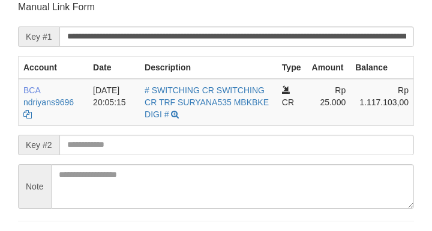
click at [68, 138] on form "**********" at bounding box center [216, 127] width 396 height 252
drag, startPoint x: 76, startPoint y: 148, endPoint x: 71, endPoint y: 143, distance: 6.4
click at [77, 148] on input "text" at bounding box center [236, 145] width 355 height 20
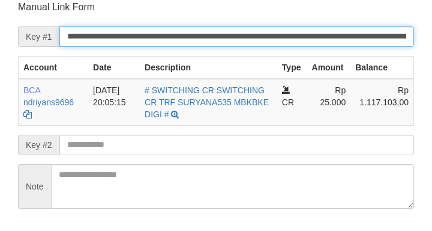
scroll to position [140, 0]
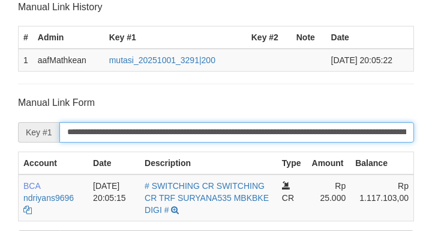
click at [70, 141] on input "**********" at bounding box center [236, 132] width 355 height 20
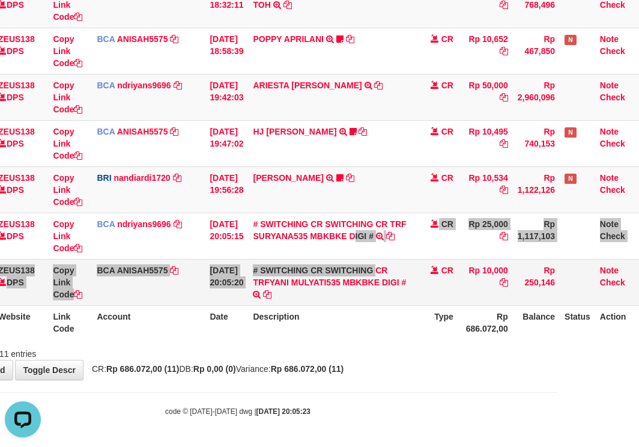
click at [547, 281] on tbody "49 ZEUS138 DPS Copy Link Code BCA ANISAH5575 DPS ANISAH mutasi_20251001_3827 | …" at bounding box center [285, 50] width 717 height 509
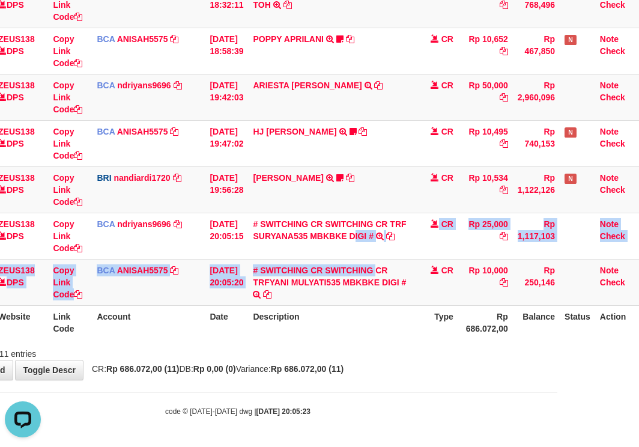
click at [162, 314] on th "Account" at bounding box center [148, 322] width 113 height 34
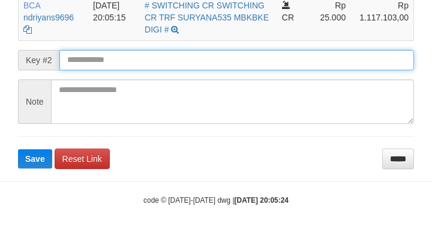
drag, startPoint x: 88, startPoint y: 92, endPoint x: 115, endPoint y: 58, distance: 43.6
click at [108, 77] on form "**********" at bounding box center [216, 42] width 396 height 252
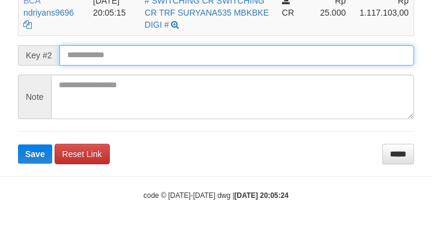
click at [18, 144] on button "Save" at bounding box center [35, 153] width 34 height 19
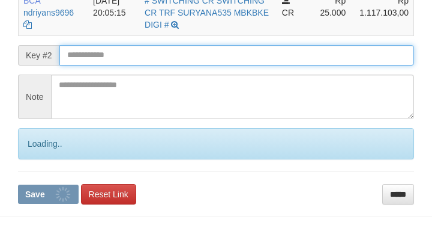
drag, startPoint x: 121, startPoint y: 58, endPoint x: 121, endPoint y: 52, distance: 6.0
click at [121, 55] on input "text" at bounding box center [236, 55] width 355 height 20
click at [18, 184] on button "Save" at bounding box center [48, 193] width 61 height 19
click at [121, 54] on input "text" at bounding box center [236, 55] width 355 height 20
click at [18, 184] on button "Save" at bounding box center [48, 193] width 61 height 19
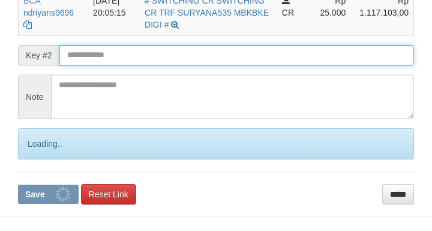
drag, startPoint x: 114, startPoint y: 57, endPoint x: 103, endPoint y: 58, distance: 11.5
click at [113, 59] on input "text" at bounding box center [236, 55] width 355 height 20
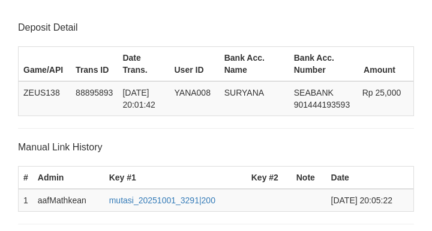
scroll to position [325, 0]
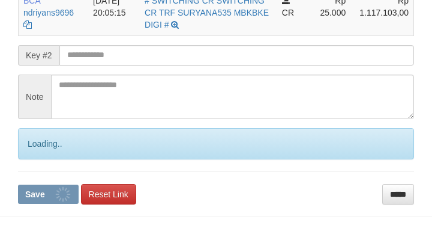
click at [127, 56] on input "text" at bounding box center [236, 55] width 355 height 20
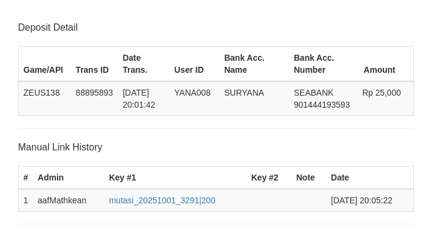
scroll to position [325, 0]
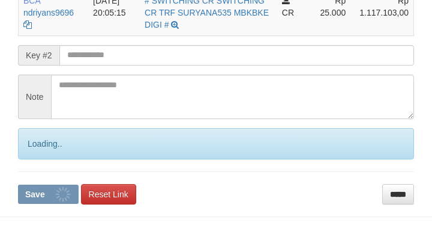
click at [112, 58] on input "text" at bounding box center [236, 55] width 355 height 20
click at [18, 184] on button "Save" at bounding box center [48, 193] width 61 height 19
click at [106, 55] on input "text" at bounding box center [236, 55] width 355 height 20
click at [18, 184] on button "Save" at bounding box center [48, 193] width 61 height 19
drag, startPoint x: 108, startPoint y: 55, endPoint x: 114, endPoint y: 56, distance: 6.7
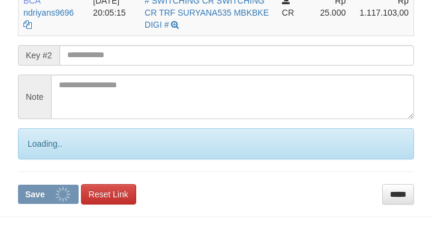
click at [108, 55] on input "text" at bounding box center [236, 55] width 355 height 20
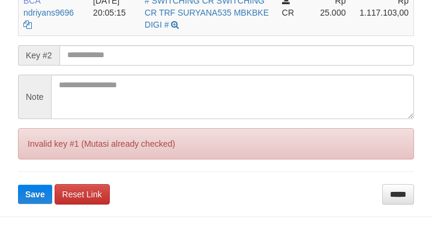
click at [18, 184] on button "Save" at bounding box center [35, 193] width 34 height 19
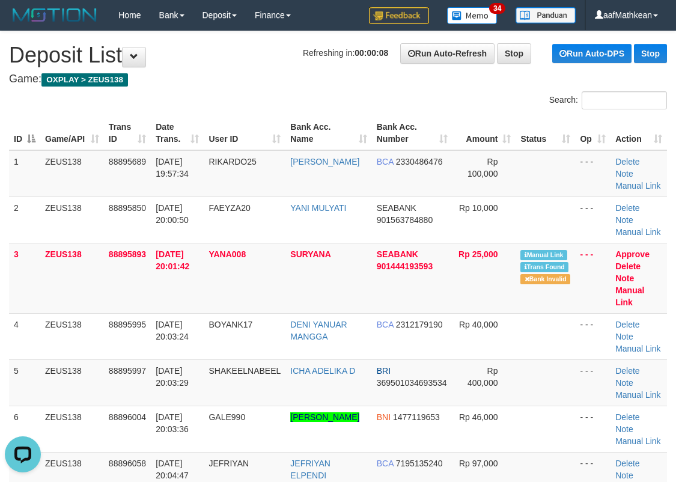
click at [294, 85] on h4 "Game: OXPLAY > ZEUS138" at bounding box center [338, 79] width 658 height 12
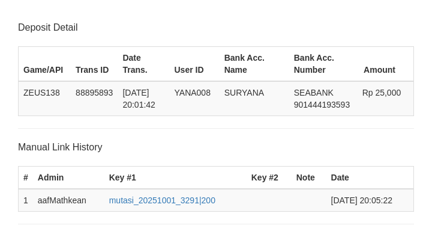
scroll to position [325, 0]
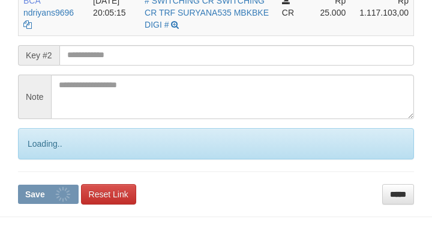
click at [108, 57] on input "text" at bounding box center [236, 55] width 355 height 20
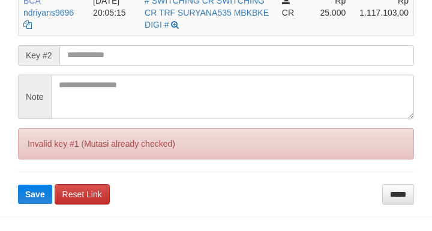
click at [18, 184] on button "Save" at bounding box center [35, 193] width 34 height 19
click at [115, 55] on input "text" at bounding box center [236, 55] width 355 height 20
drag, startPoint x: 112, startPoint y: 55, endPoint x: 99, endPoint y: 56, distance: 13.9
click at [111, 55] on input "text" at bounding box center [236, 55] width 355 height 20
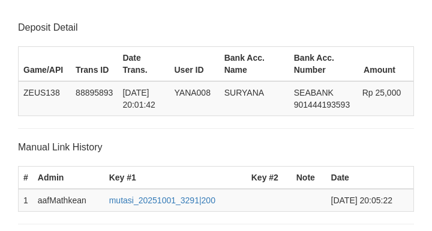
scroll to position [325, 0]
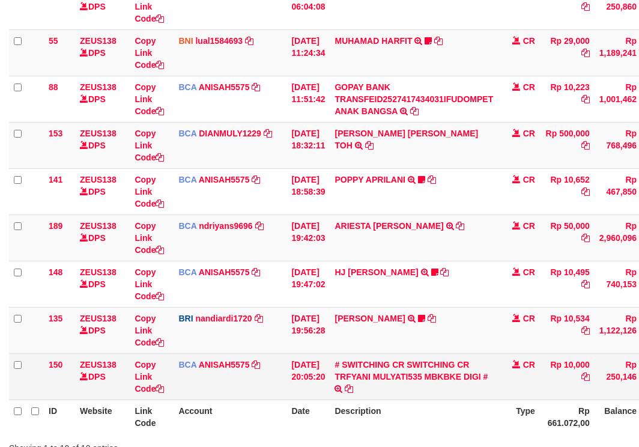
scroll to position [308, 0]
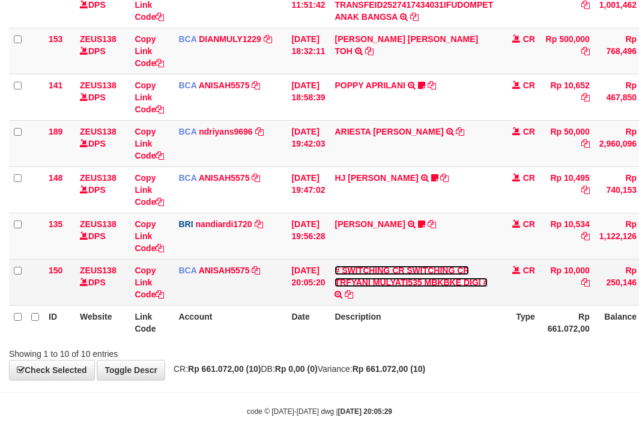
click at [409, 285] on link "# SWITCHING CR SWITCHING CR TRFYANI MULYATI535 MBKBKE DIGI #" at bounding box center [411, 276] width 153 height 22
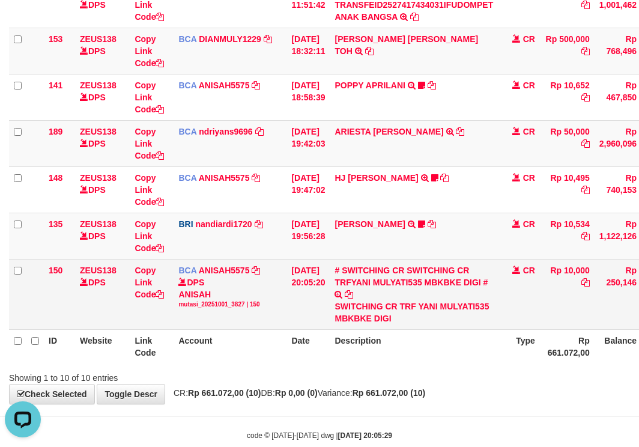
scroll to position [0, 0]
drag, startPoint x: 428, startPoint y: 303, endPoint x: 479, endPoint y: 310, distance: 51.0
click at [479, 310] on div "SWITCHING CR TRF YANI MULYATI535 MBKBKE DIGI" at bounding box center [414, 312] width 159 height 24
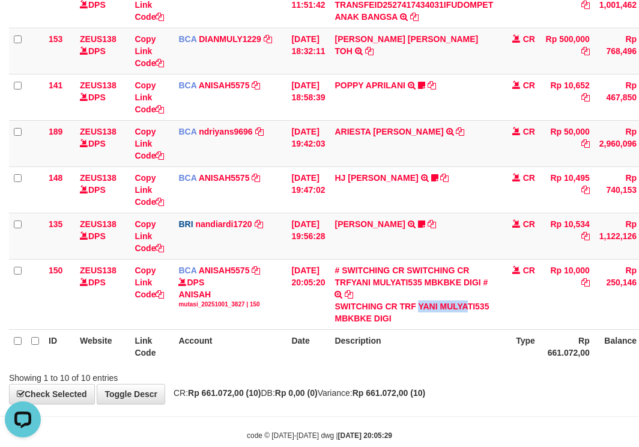
copy div "YANI MULYA"
drag, startPoint x: 259, startPoint y: 323, endPoint x: 149, endPoint y: 331, distance: 110.8
click at [178, 335] on table "ID Website Link Code Account Date Description Type Amount Balance Status Action…" at bounding box center [367, 85] width 717 height 555
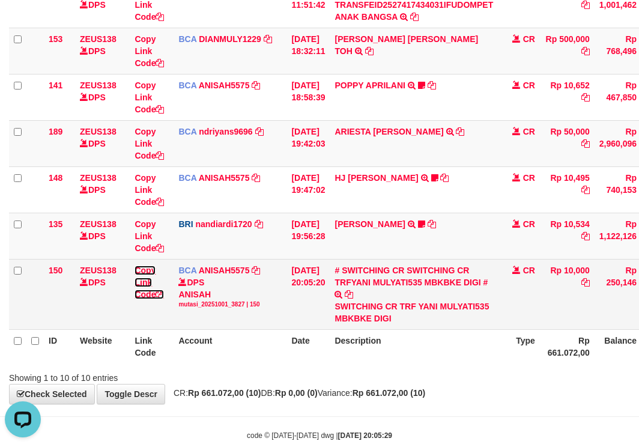
click at [147, 293] on link "Copy Link Code" at bounding box center [149, 282] width 29 height 34
drag, startPoint x: 144, startPoint y: 294, endPoint x: 399, endPoint y: 289, distance: 254.7
click at [162, 295] on link "Copy Link Code" at bounding box center [149, 282] width 29 height 34
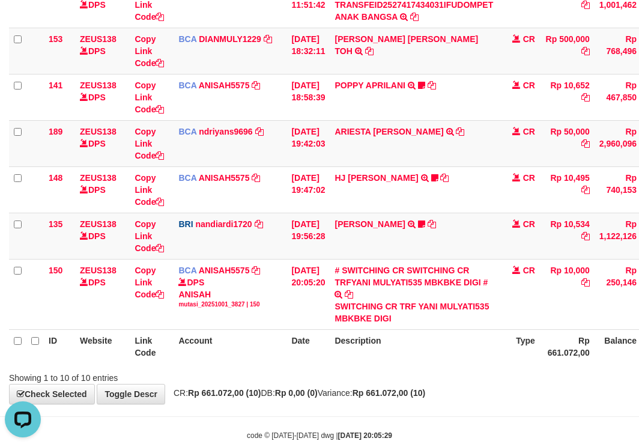
scroll to position [178, 0]
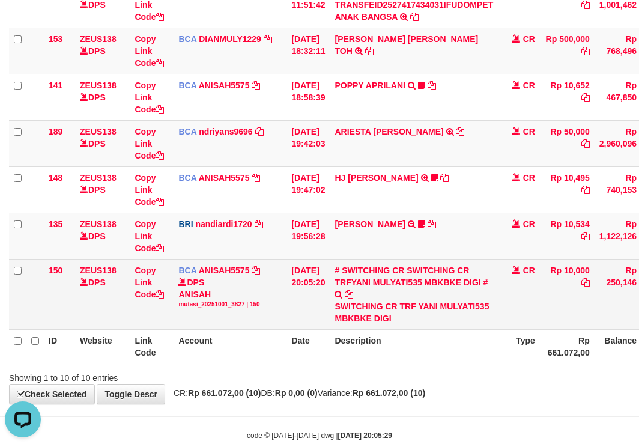
click at [389, 320] on tr "150 ZEUS138 DPS Copy Link Code BCA ANISAH5575 DPS ANISAH mutasi_20251001_3827 |…" at bounding box center [367, 294] width 717 height 70
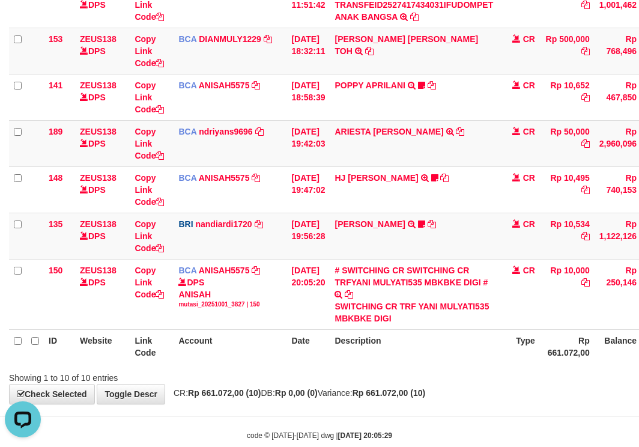
click at [638, 395] on html "Toggle navigation Home Bank Account List Load By Website Group [OXPLAY] ZEUS138…" at bounding box center [319, 81] width 639 height 778
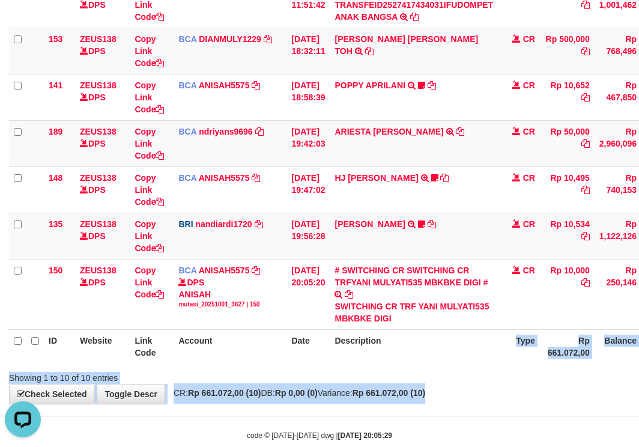
scroll to position [308, 18]
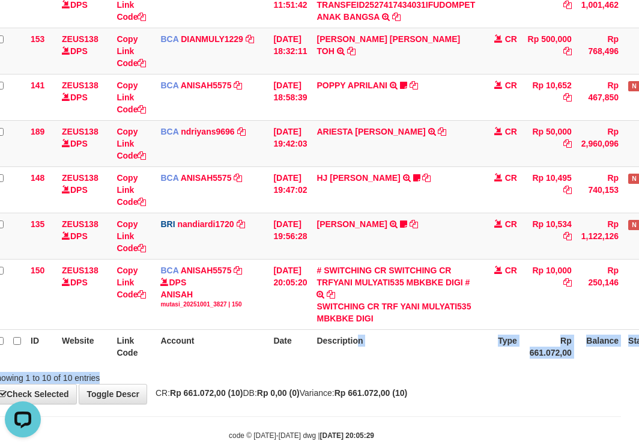
drag, startPoint x: 379, startPoint y: 373, endPoint x: 378, endPoint y: 383, distance: 9.6
click at [386, 377] on div "Search: ID Website Link Code Account Date Description Type Amount Balance Statu…" at bounding box center [301, 84] width 621 height 600
drag, startPoint x: 402, startPoint y: 378, endPoint x: 408, endPoint y: 380, distance: 6.3
click at [401, 379] on div "Showing 1 to 10 of 10 entries" at bounding box center [301, 375] width 639 height 17
click at [404, 380] on div "Showing 1 to 10 of 10 entries" at bounding box center [301, 375] width 639 height 17
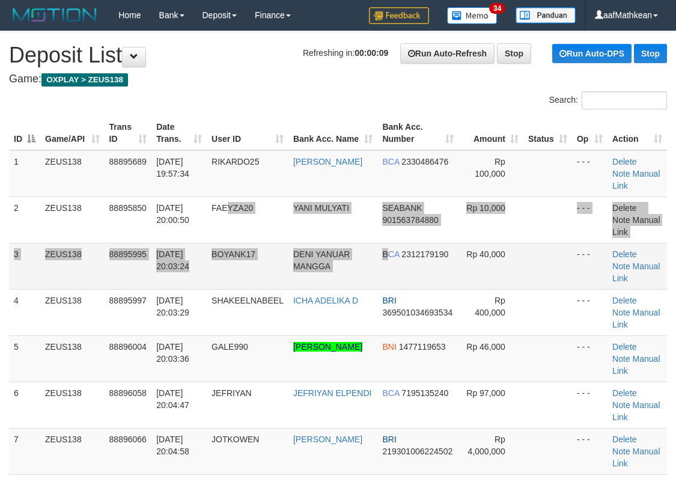
drag, startPoint x: 407, startPoint y: 265, endPoint x: 423, endPoint y: 283, distance: 24.2
click at [415, 274] on tbody "1 ZEUS138 88895689 01/10/2025 19:57:34 RIKARDO25 RIKARDO SIMANGUNSO BCA 2330486…" at bounding box center [338, 335] width 658 height 371
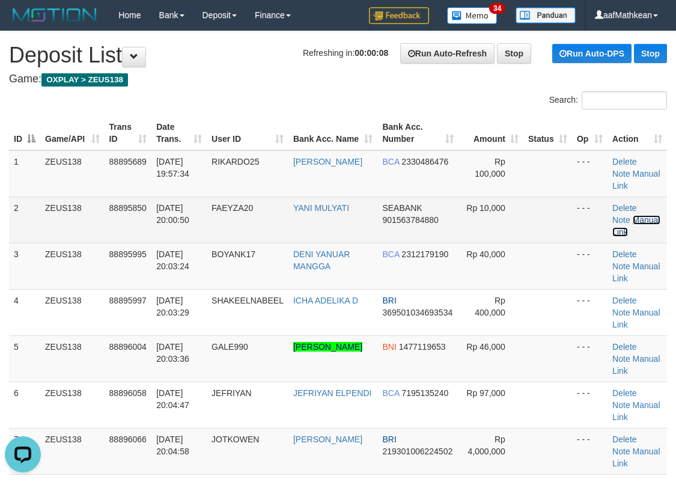
click at [641, 220] on link "Manual Link" at bounding box center [635, 226] width 47 height 22
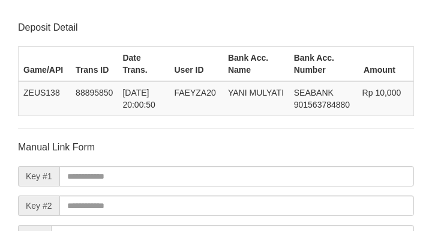
scroll to position [140, 0]
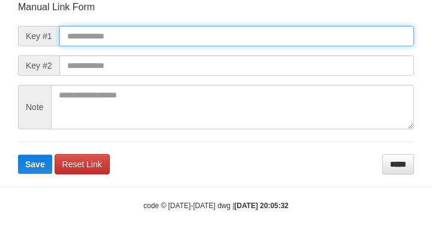
click at [172, 40] on input "text" at bounding box center [236, 36] width 355 height 20
paste input "**********"
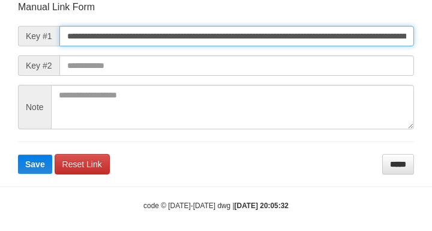
type input "**********"
click at [18, 154] on button "Save" at bounding box center [35, 163] width 34 height 19
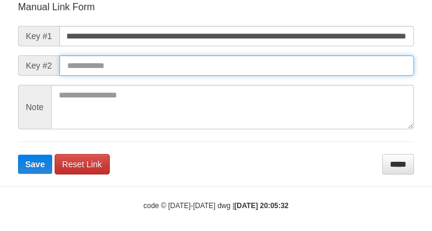
drag, startPoint x: 332, startPoint y: 65, endPoint x: 311, endPoint y: 65, distance: 20.4
click at [332, 63] on input "text" at bounding box center [236, 65] width 355 height 20
click at [18, 154] on button "Save" at bounding box center [35, 163] width 34 height 19
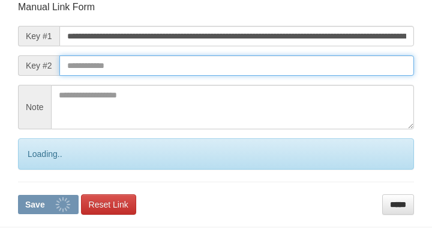
drag, startPoint x: 321, startPoint y: 68, endPoint x: 323, endPoint y: 58, distance: 11.0
click at [323, 66] on input "text" at bounding box center [236, 65] width 355 height 20
click at [18, 195] on button "Save" at bounding box center [48, 204] width 61 height 19
click at [334, 61] on input "text" at bounding box center [236, 65] width 355 height 20
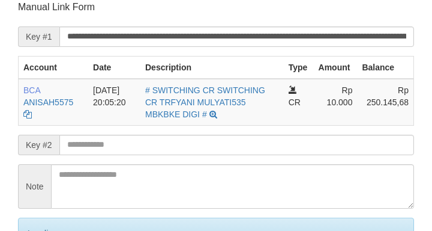
click at [93, 145] on input "text" at bounding box center [236, 145] width 355 height 20
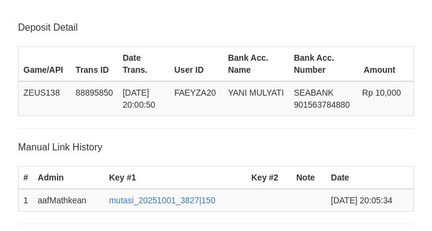
scroll to position [235, 0]
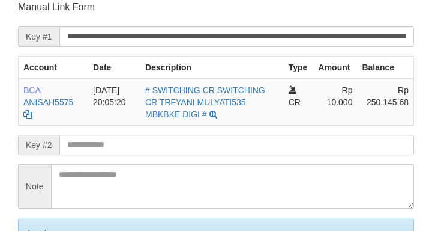
click at [145, 145] on input "text" at bounding box center [236, 145] width 355 height 20
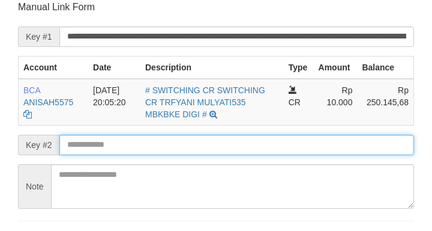
drag, startPoint x: 211, startPoint y: 158, endPoint x: 231, endPoint y: 152, distance: 20.7
click at [212, 159] on form "**********" at bounding box center [216, 127] width 396 height 252
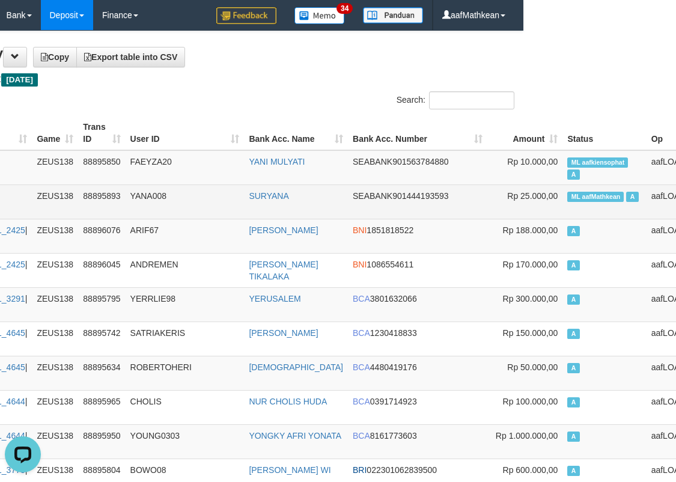
click at [567, 197] on span "ML aafMathkean" at bounding box center [595, 197] width 56 height 10
copy td "aafMathkean"
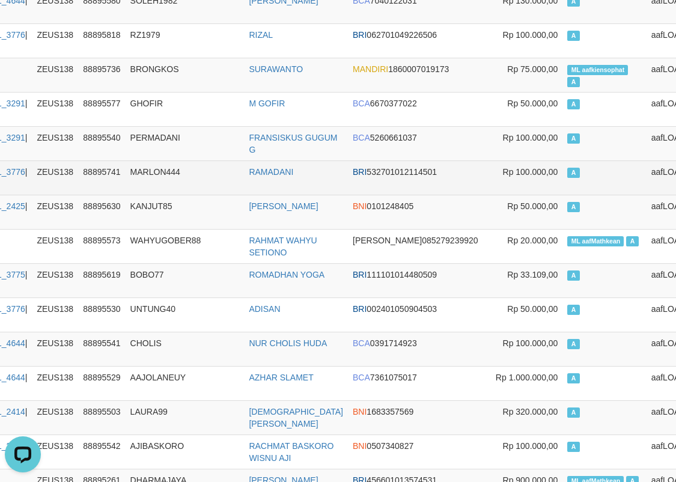
scroll to position [848, 153]
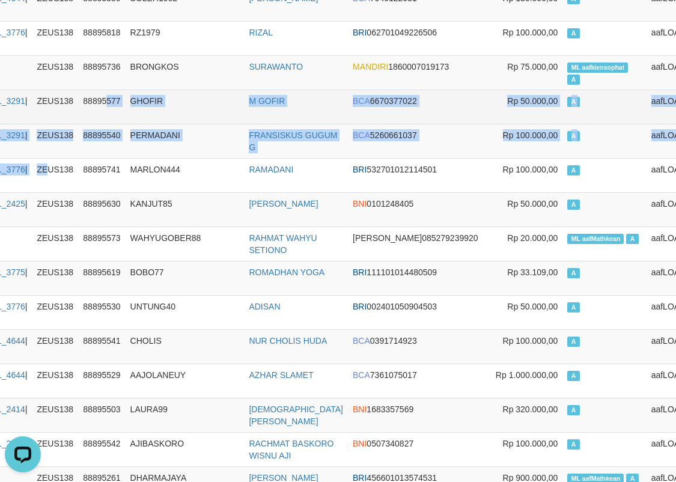
drag, startPoint x: 112, startPoint y: 106, endPoint x: 117, endPoint y: 64, distance: 42.9
